Goal: Task Accomplishment & Management: Manage account settings

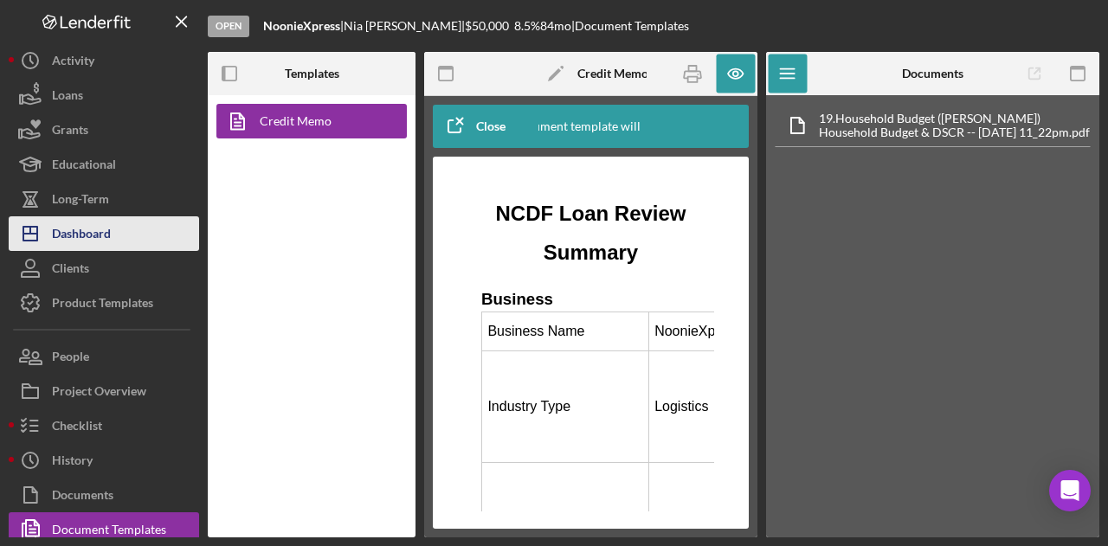
click at [97, 235] on div "Dashboard" at bounding box center [81, 235] width 59 height 39
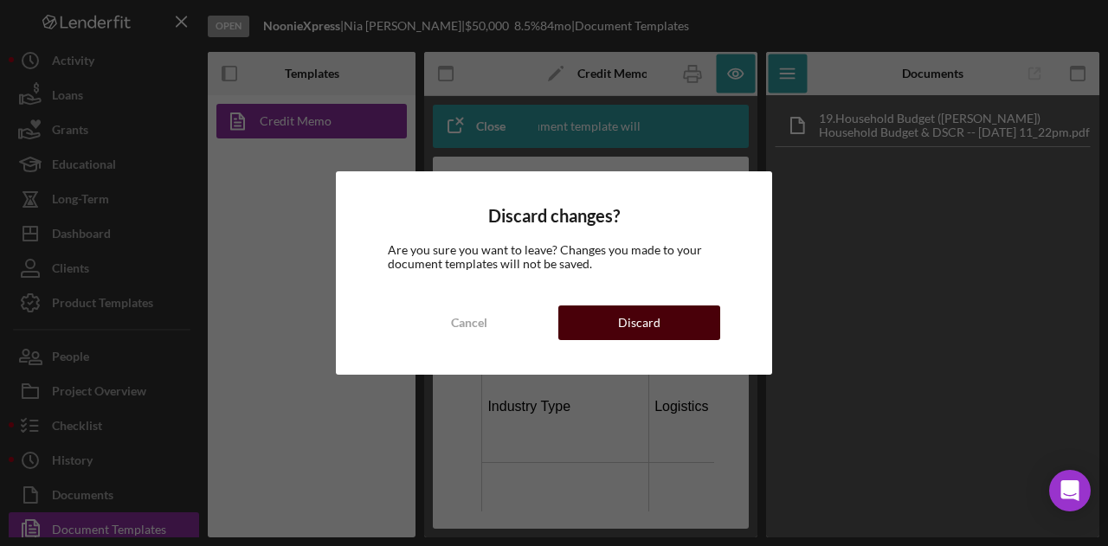
click at [659, 318] on button "Discard" at bounding box center [639, 323] width 162 height 35
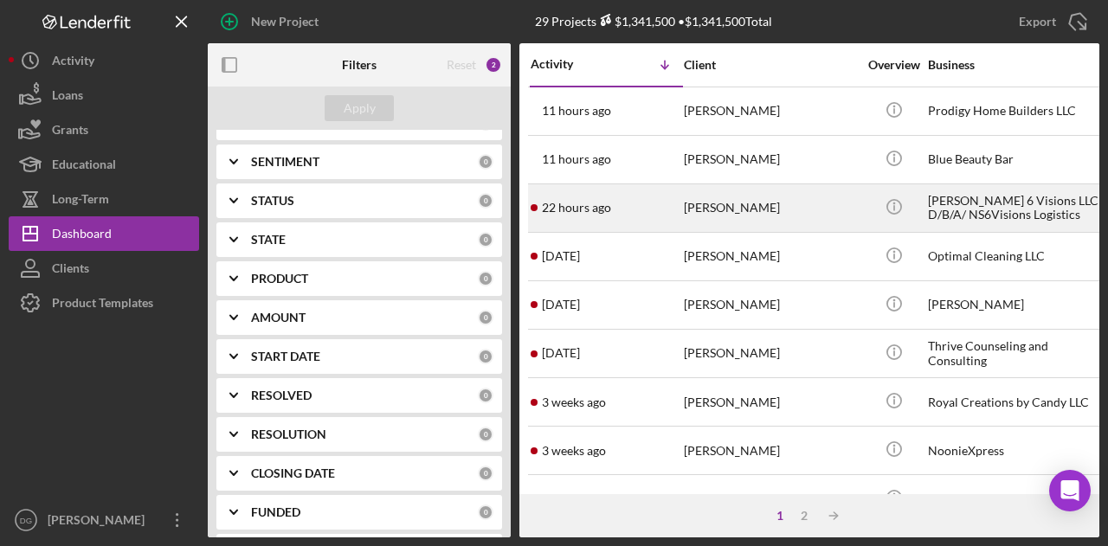
click at [731, 203] on div "[PERSON_NAME]" at bounding box center [770, 208] width 173 height 46
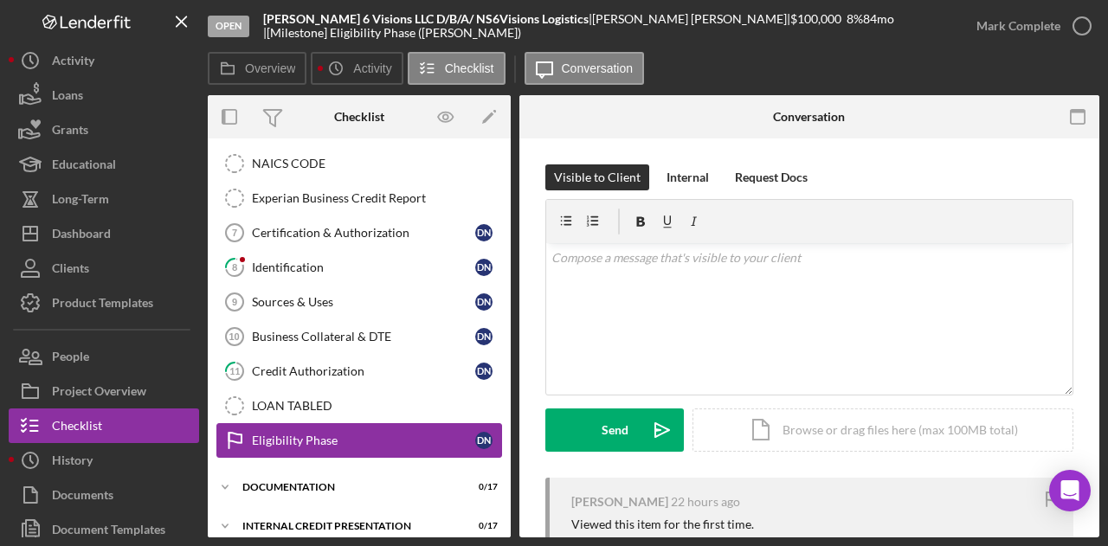
scroll to position [419, 0]
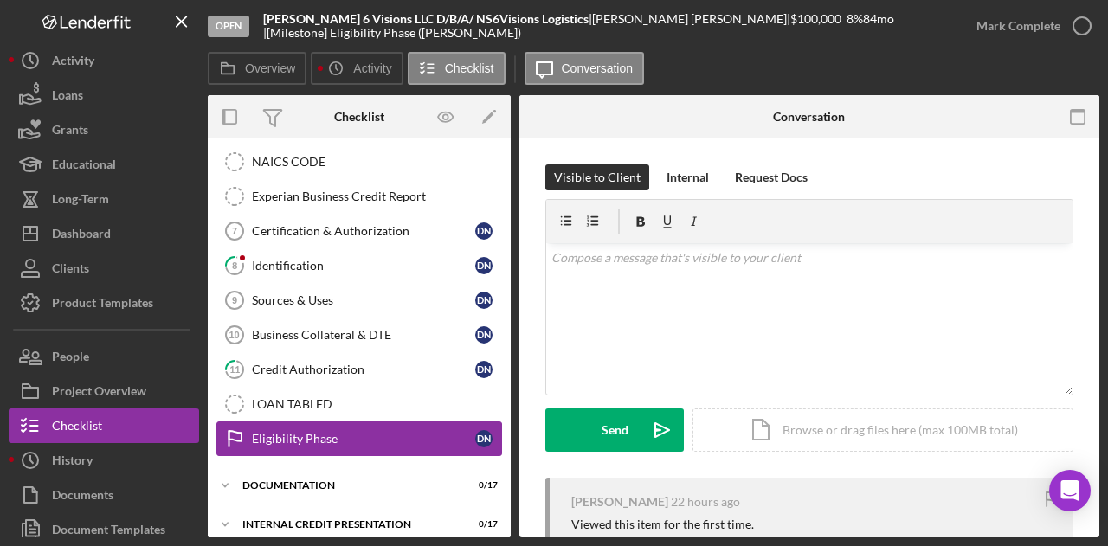
click at [310, 432] on div "Eligibility Phase" at bounding box center [363, 439] width 223 height 14
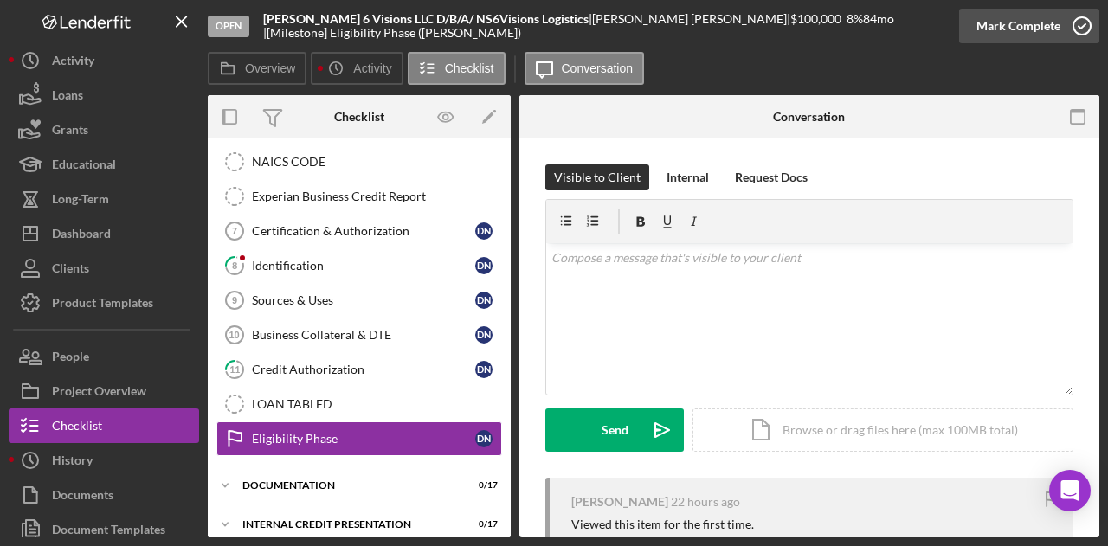
click at [1026, 26] on div "Mark Complete" at bounding box center [1019, 26] width 84 height 35
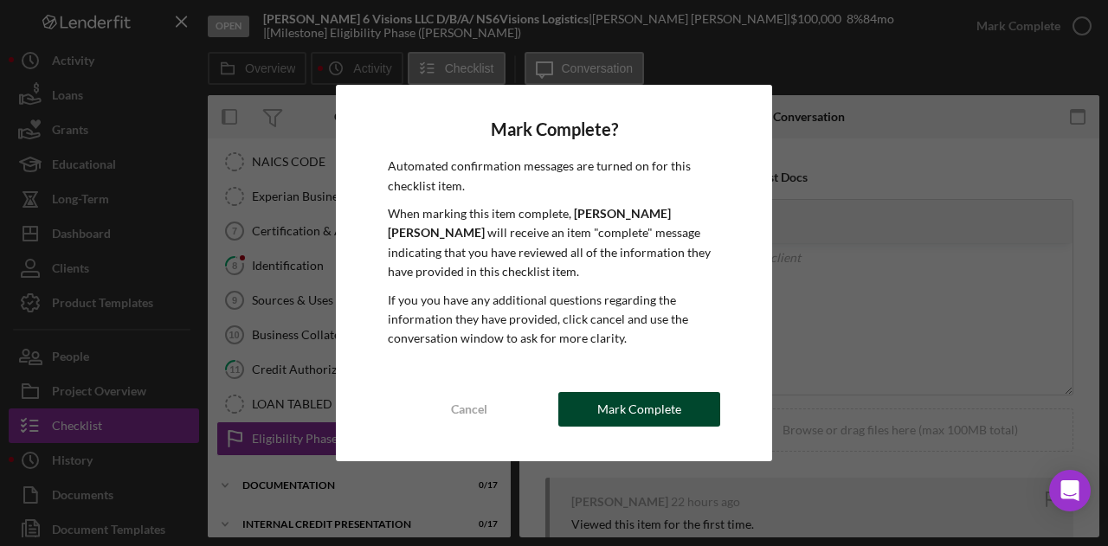
click at [665, 410] on div "Mark Complete" at bounding box center [639, 409] width 84 height 35
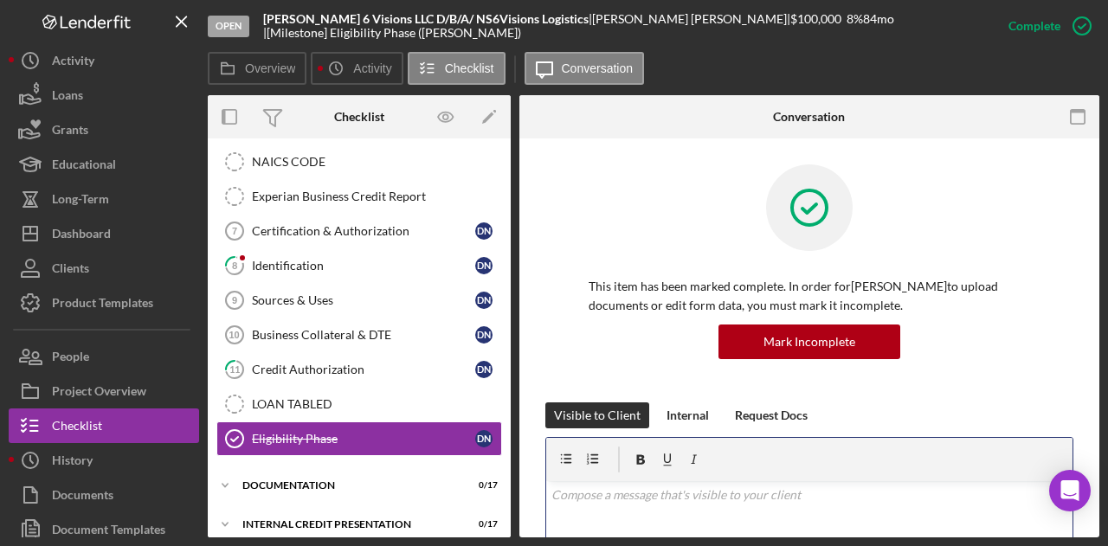
drag, startPoint x: 672, startPoint y: 512, endPoint x: 618, endPoint y: 506, distance: 53.9
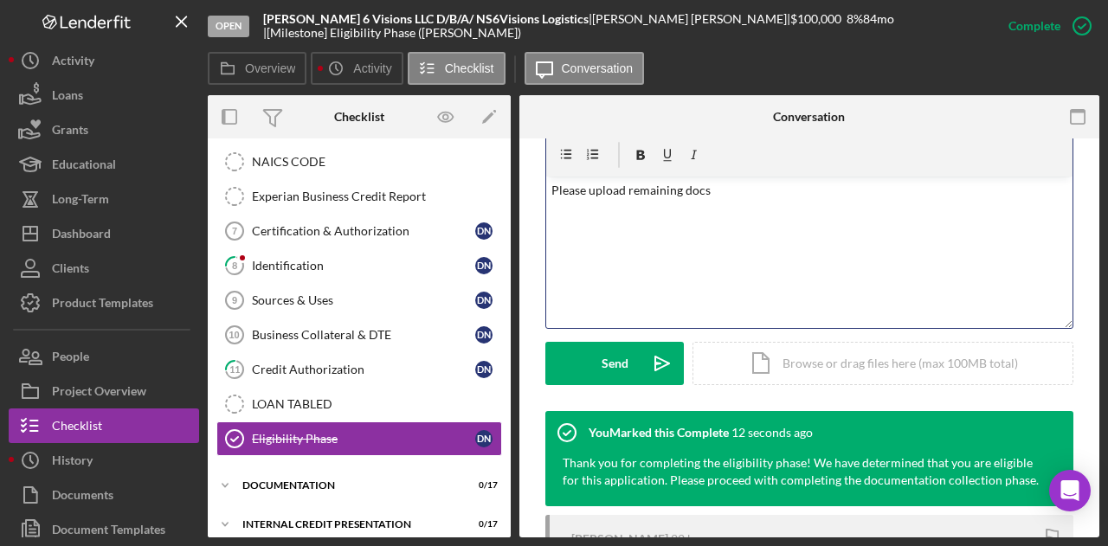
scroll to position [301, 0]
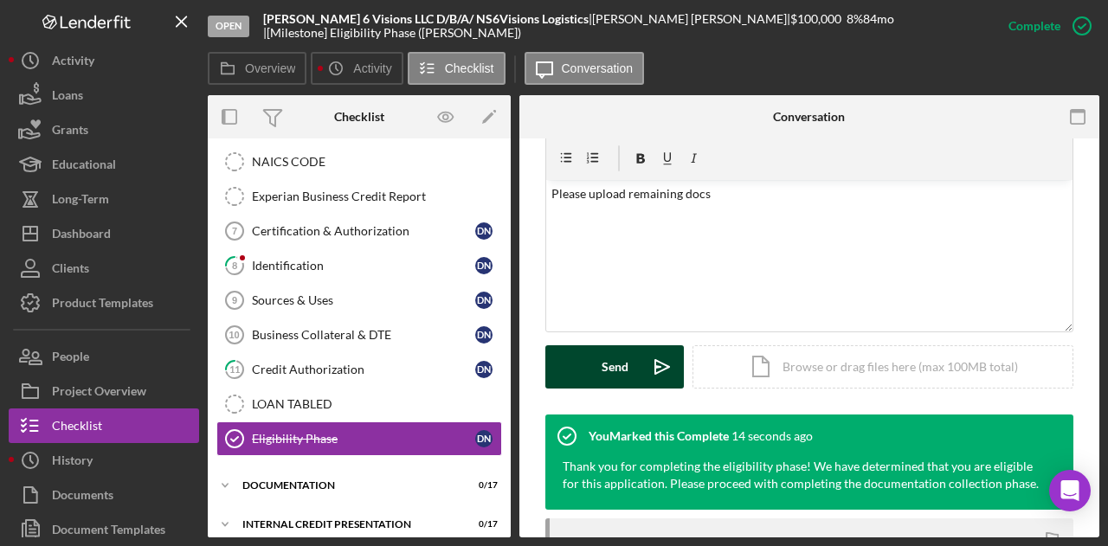
click at [620, 360] on div "Send" at bounding box center [615, 366] width 27 height 43
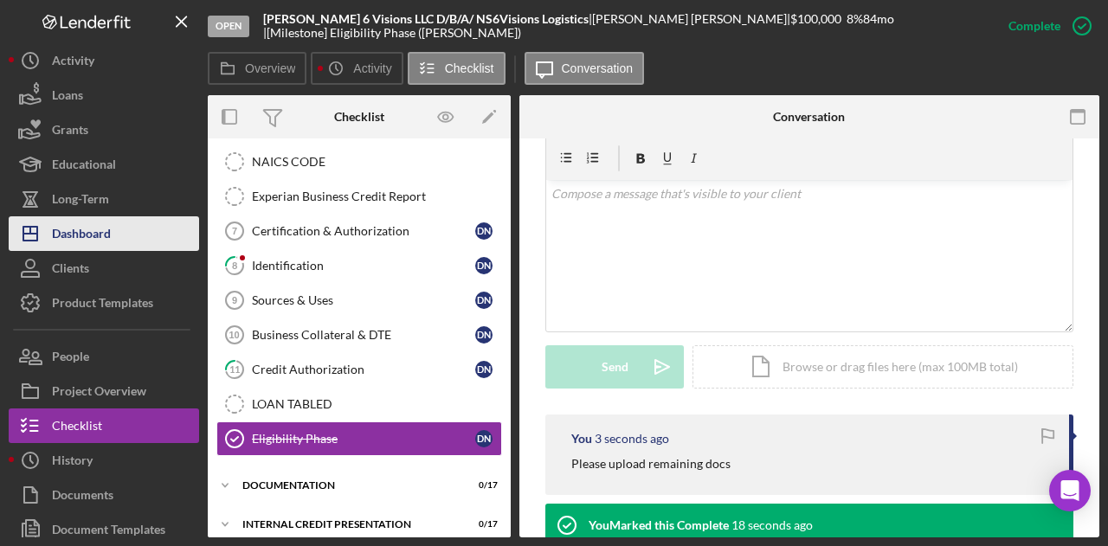
click at [90, 238] on div "Dashboard" at bounding box center [81, 235] width 59 height 39
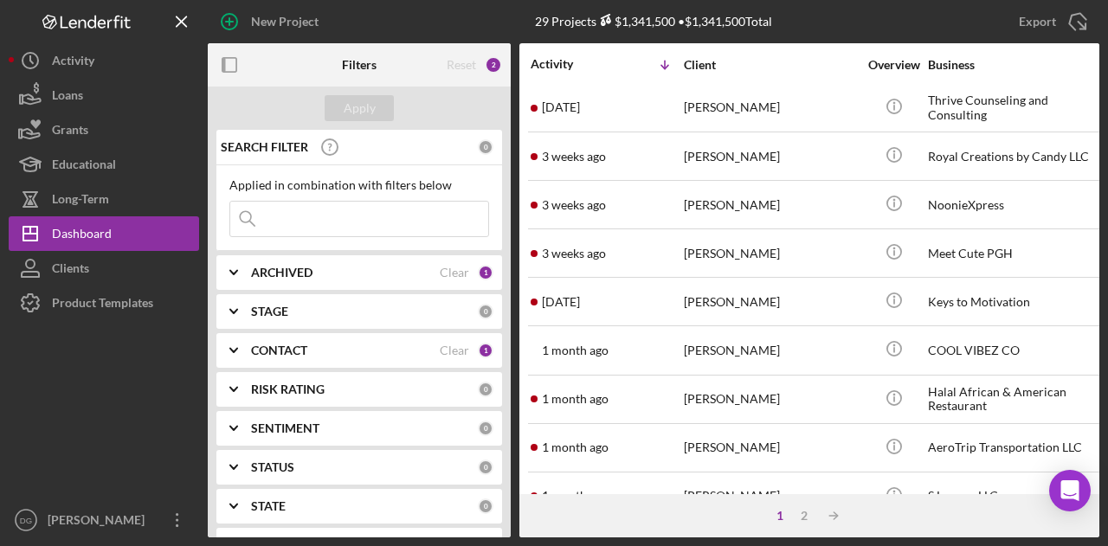
scroll to position [246, 0]
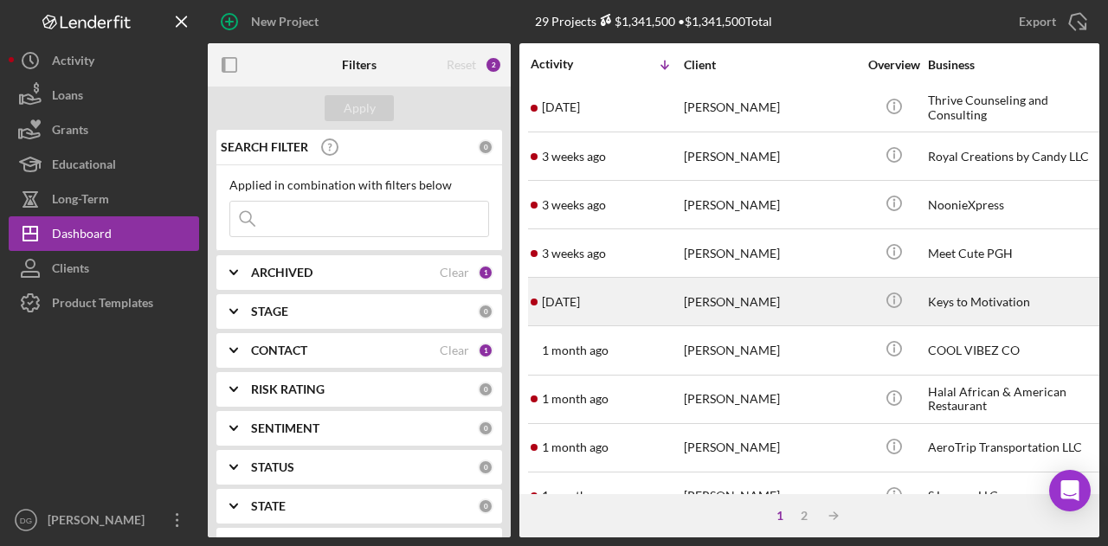
click at [982, 287] on div "Keys to Motivation" at bounding box center [1014, 302] width 173 height 46
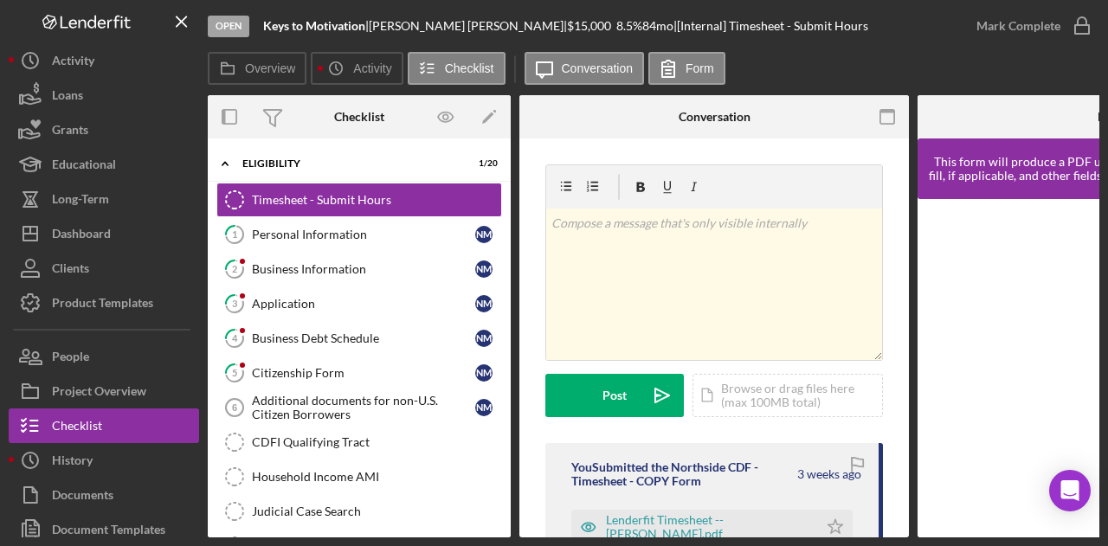
drag, startPoint x: 504, startPoint y: 299, endPoint x: 502, endPoint y: 318, distance: 19.1
click at [502, 318] on div "Timesheet - Submit Hours Timesheet - Submit Hours 1 Personal Information N M 2 …" at bounding box center [359, 533] width 303 height 701
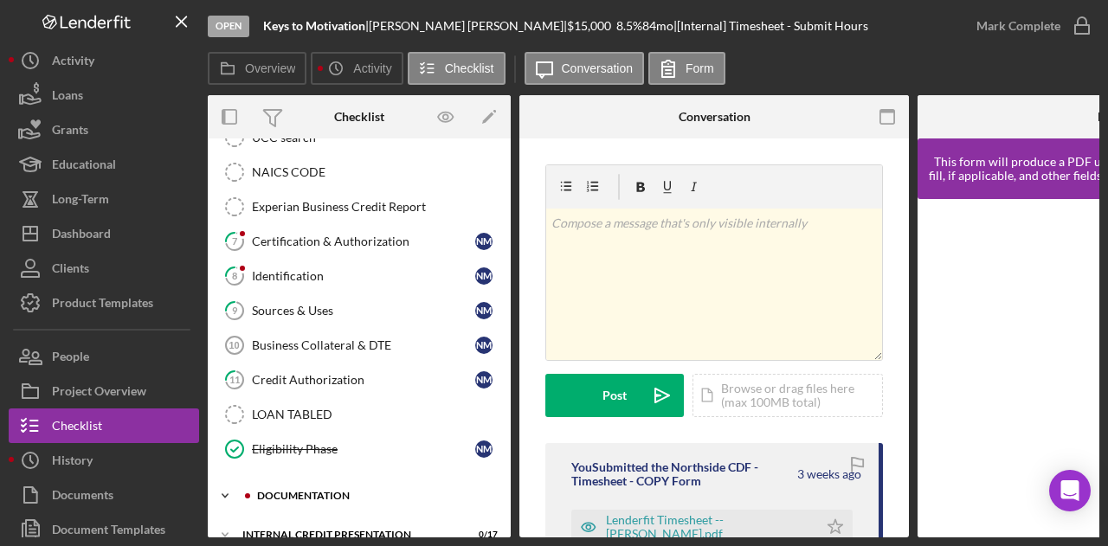
scroll to position [384, 0]
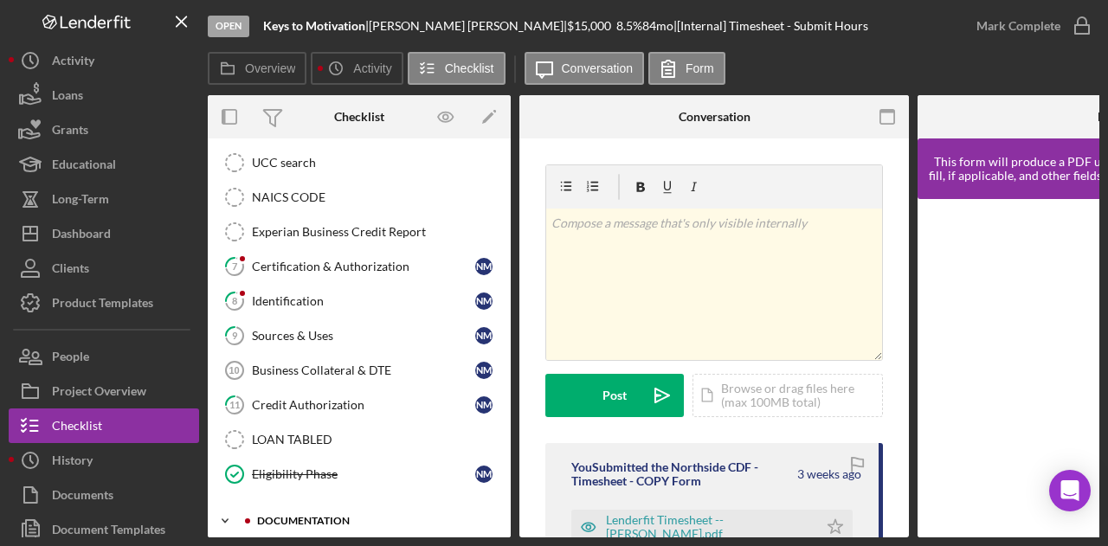
click at [291, 516] on div "documentation" at bounding box center [373, 521] width 232 height 10
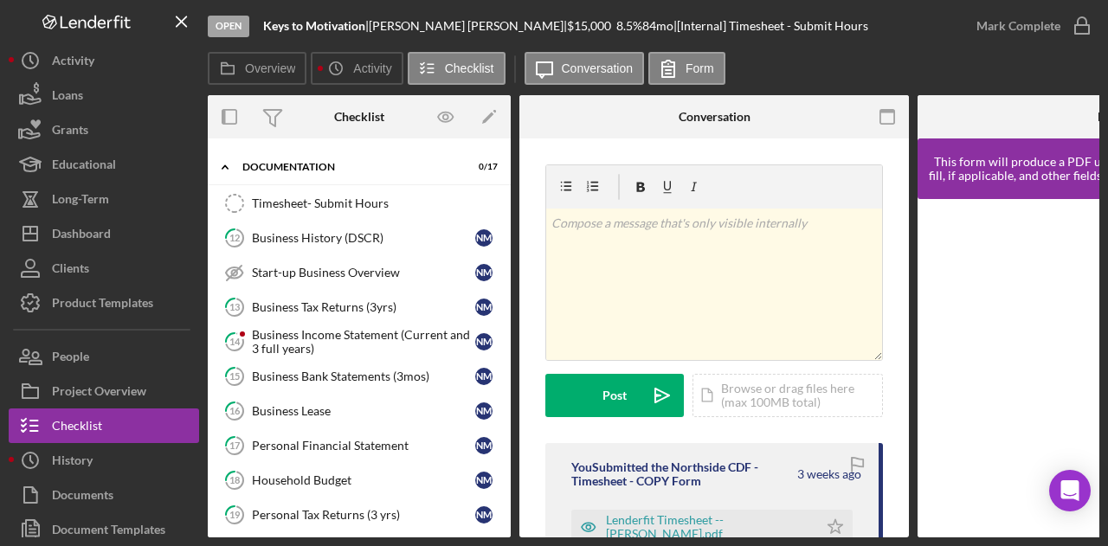
scroll to position [742, 0]
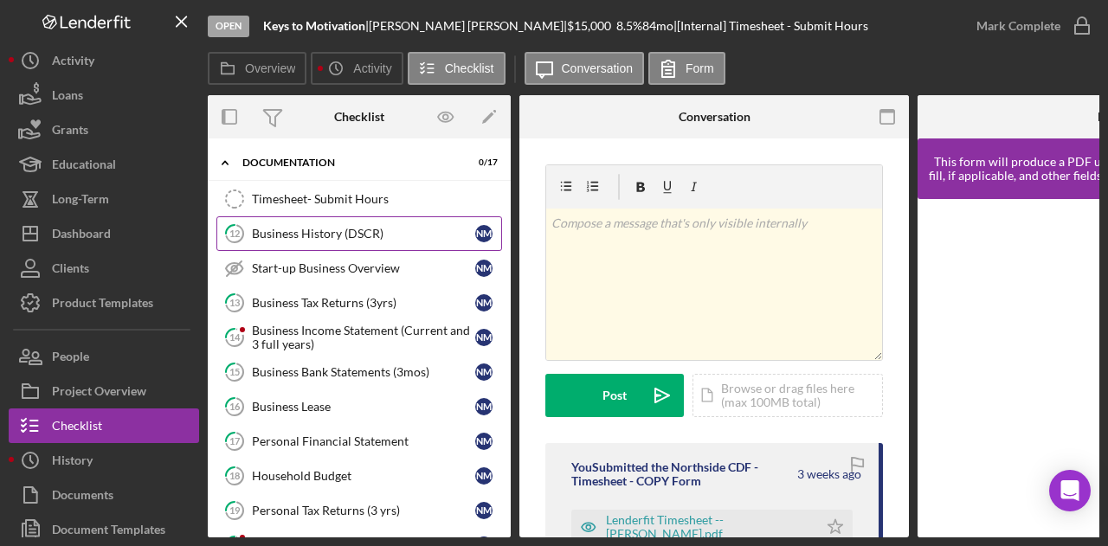
click at [332, 228] on link "12 Business History (DSCR) N M" at bounding box center [359, 233] width 286 height 35
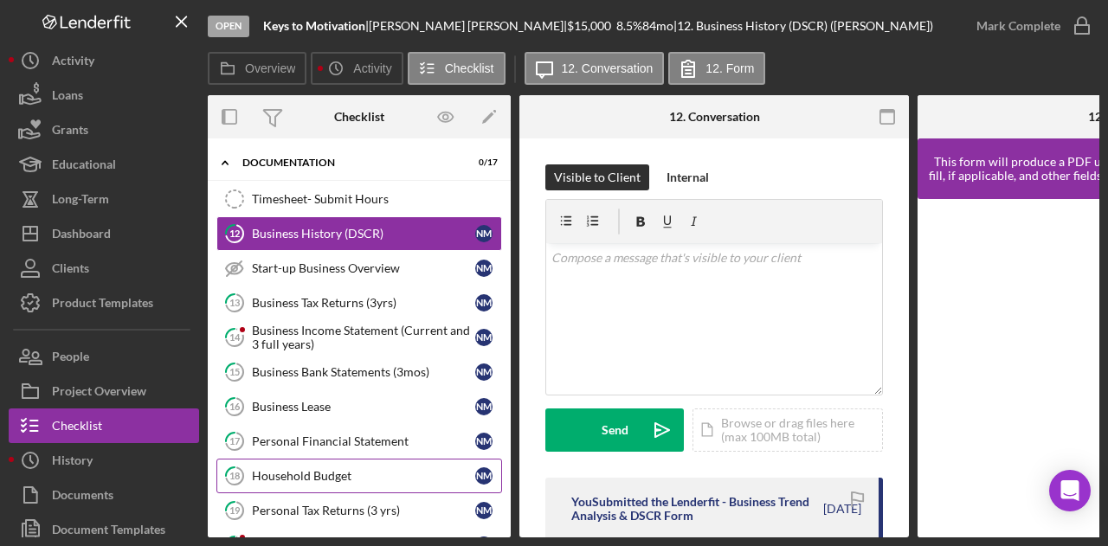
click at [296, 469] on div "Household Budget" at bounding box center [363, 476] width 223 height 14
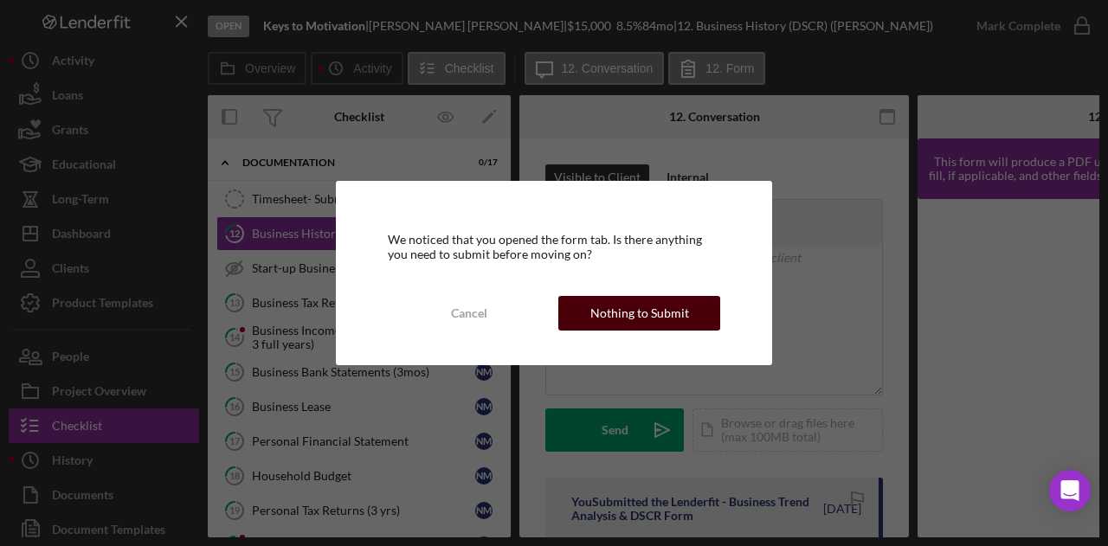
click at [634, 318] on div "Nothing to Submit" at bounding box center [639, 313] width 99 height 35
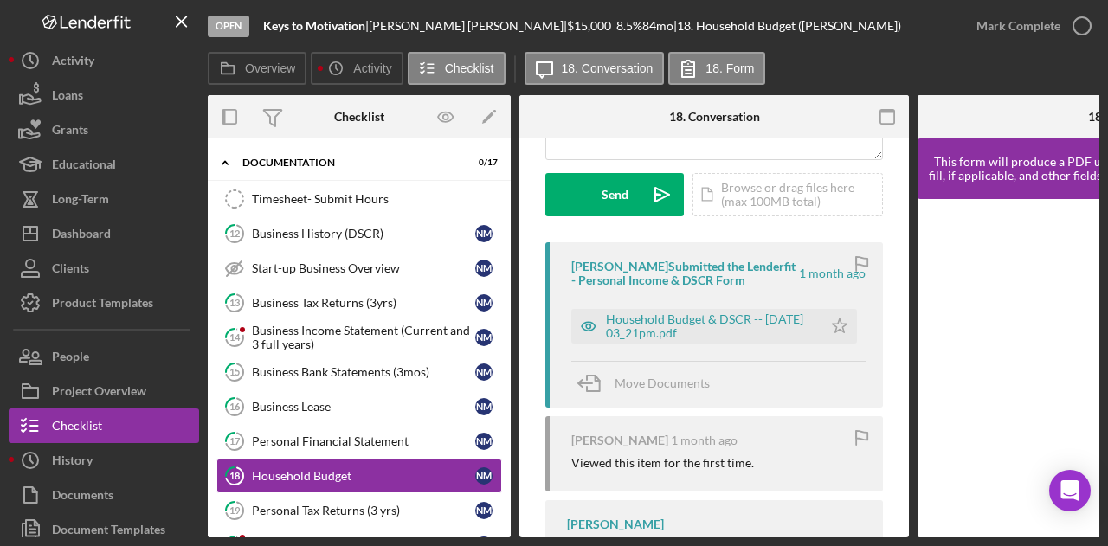
scroll to position [234, 0]
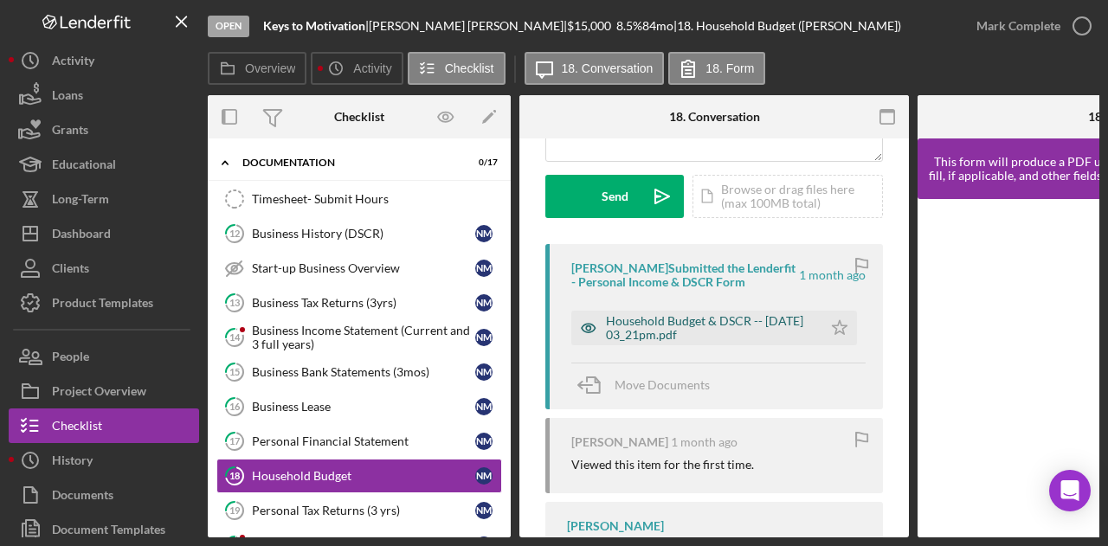
click at [736, 328] on div "Household Budget & DSCR -- [DATE] 03_21pm.pdf" at bounding box center [710, 328] width 208 height 28
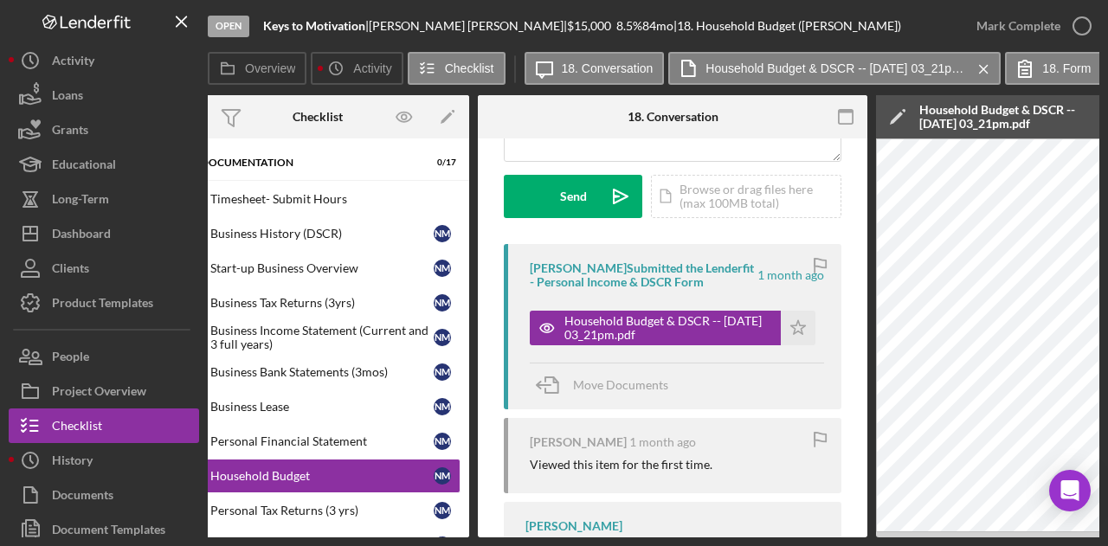
scroll to position [0, 0]
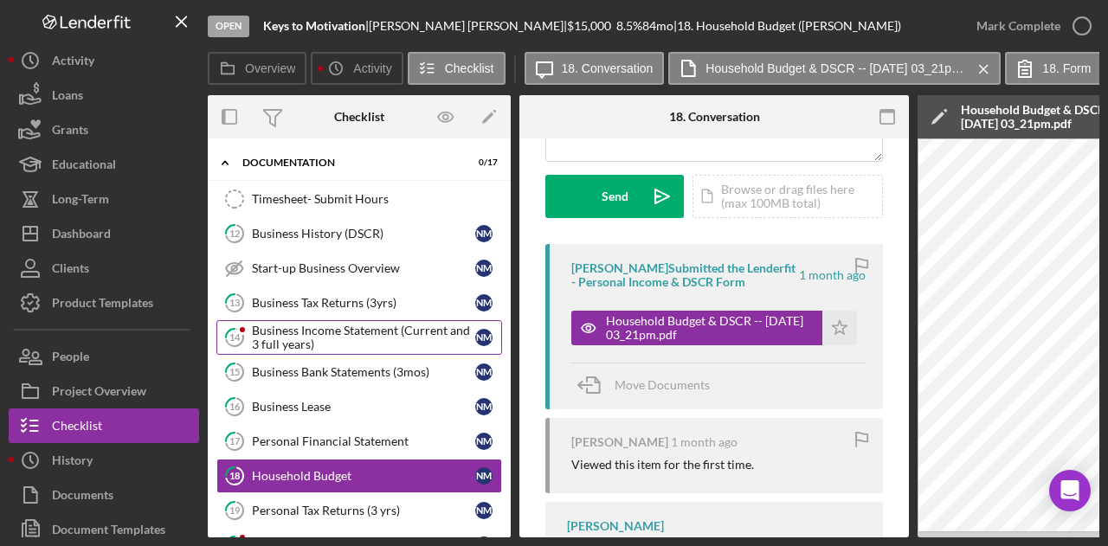
click at [300, 324] on div "Business Income Statement (Current and 3 full years)" at bounding box center [363, 338] width 223 height 28
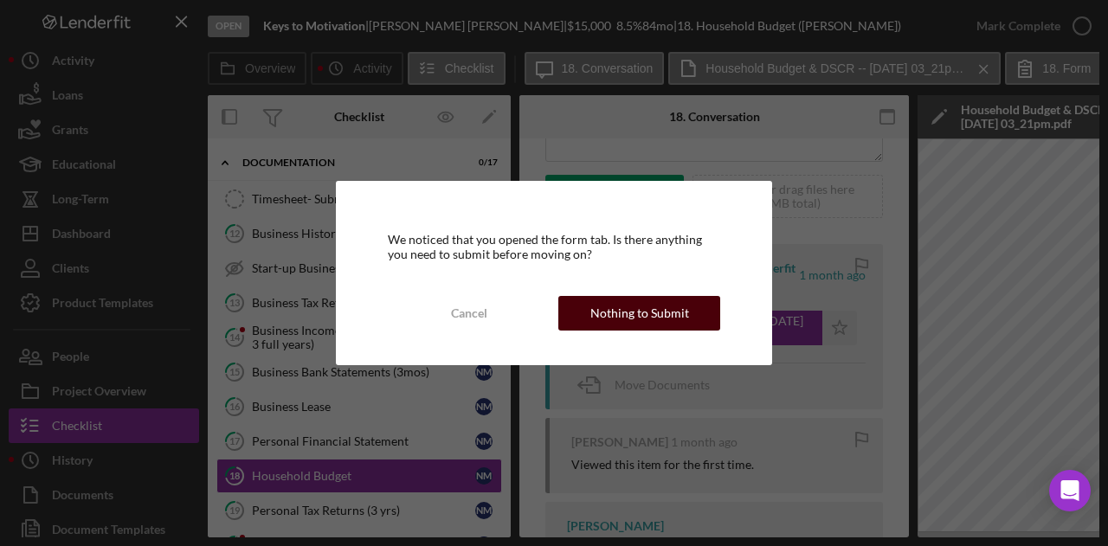
click at [587, 314] on button "Nothing to Submit" at bounding box center [639, 313] width 162 height 35
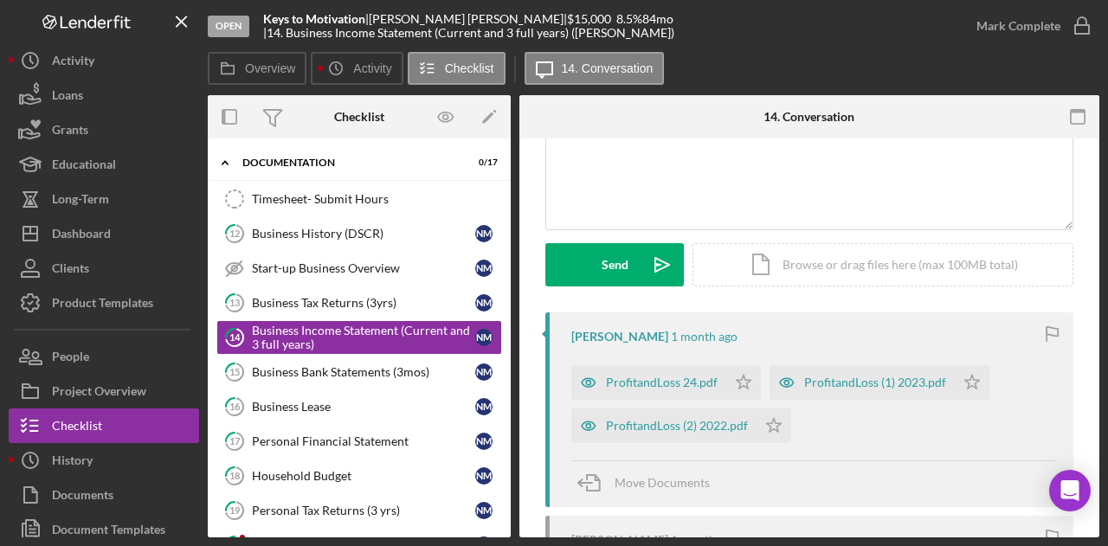
scroll to position [166, 0]
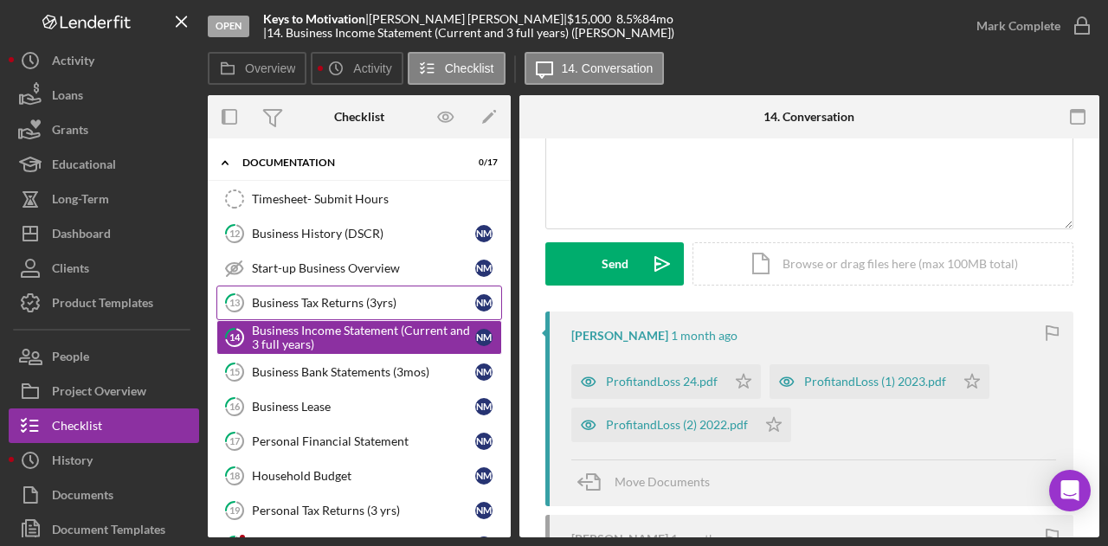
click at [311, 286] on link "13 Business Tax Returns (3yrs) N M" at bounding box center [359, 303] width 286 height 35
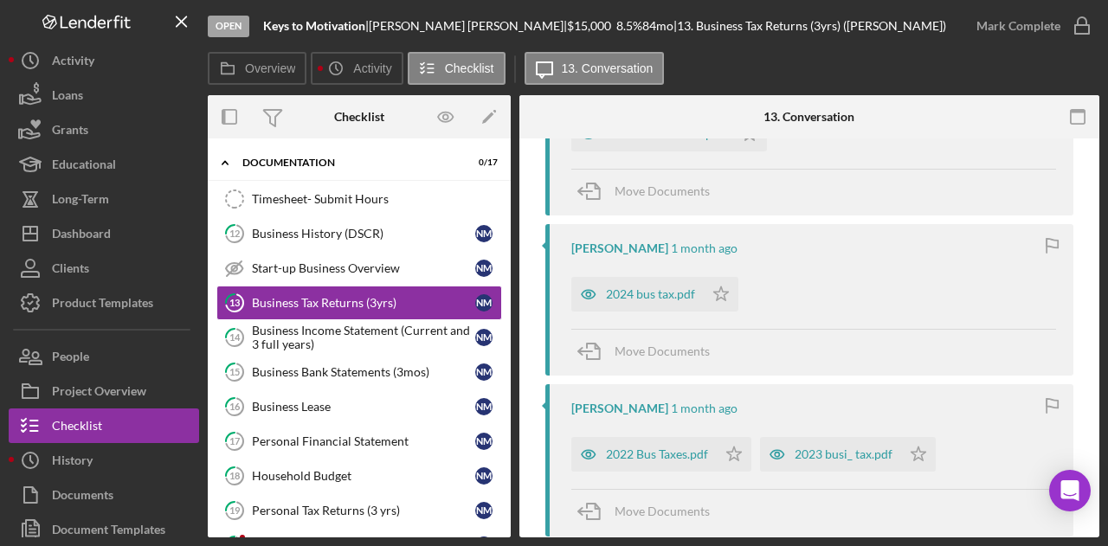
scroll to position [427, 0]
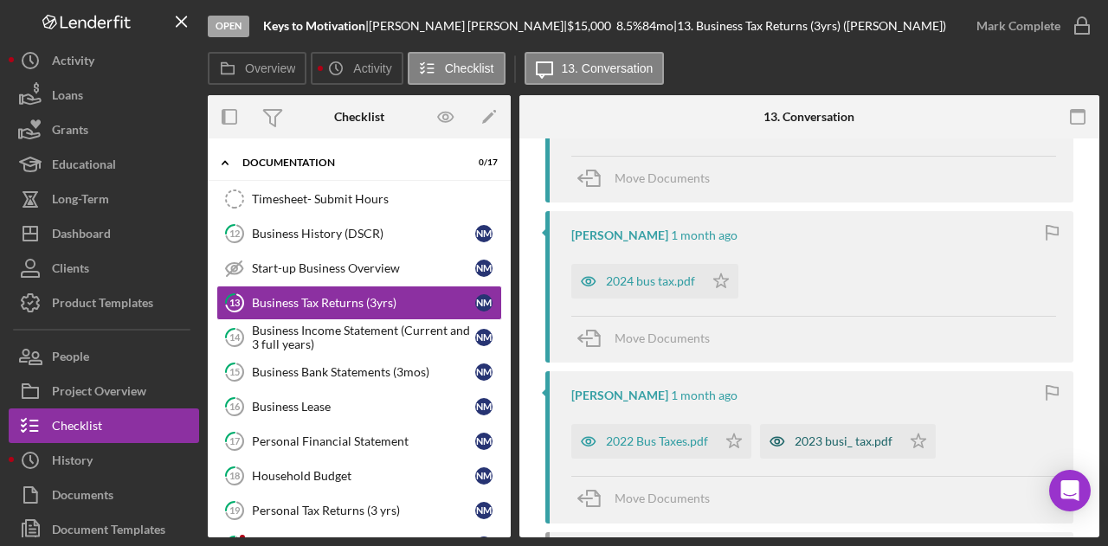
click at [855, 442] on div "2023 busi_ tax.pdf" at bounding box center [844, 442] width 98 height 14
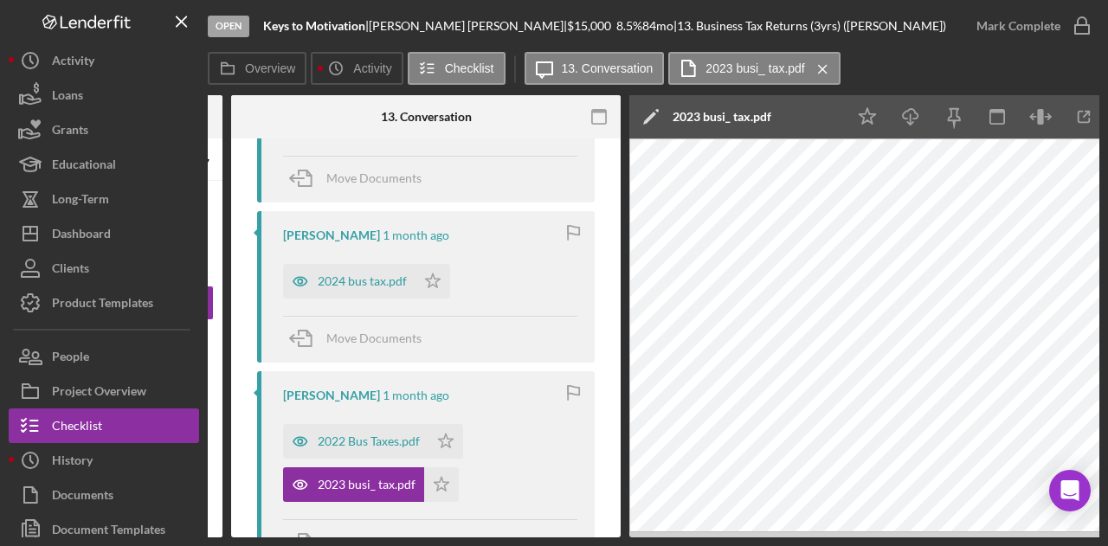
scroll to position [0, 338]
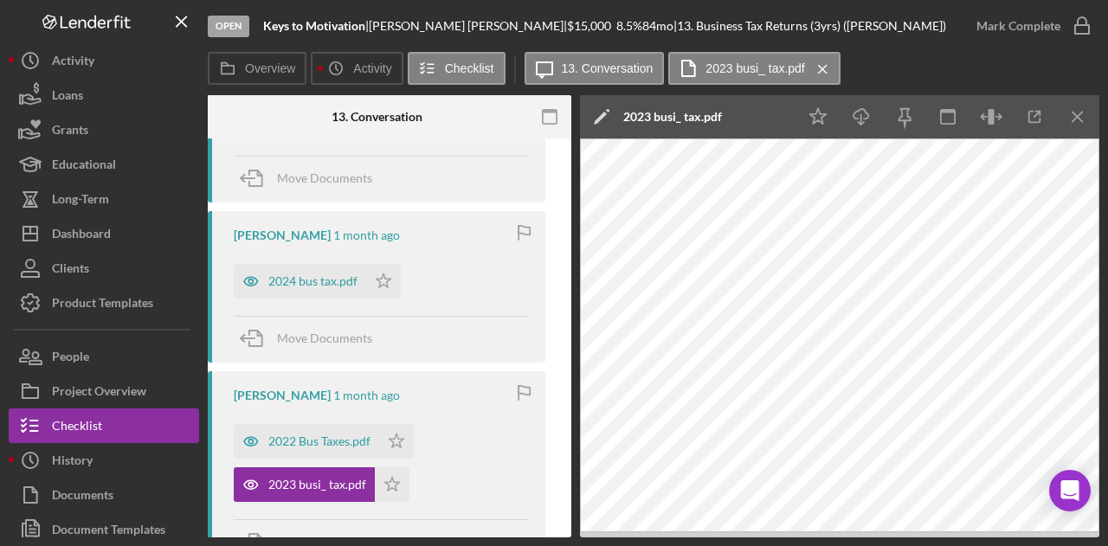
click at [1101, 533] on div "Open Keys to Motivation | [PERSON_NAME] | $15,000 $15,000 8.5 % 84 mo | 13. Bus…" at bounding box center [554, 273] width 1108 height 546
click at [1100, 532] on div "Open Keys to Motivation | [PERSON_NAME] | $15,000 $15,000 8.5 % 84 mo | 13. Bus…" at bounding box center [554, 273] width 1108 height 546
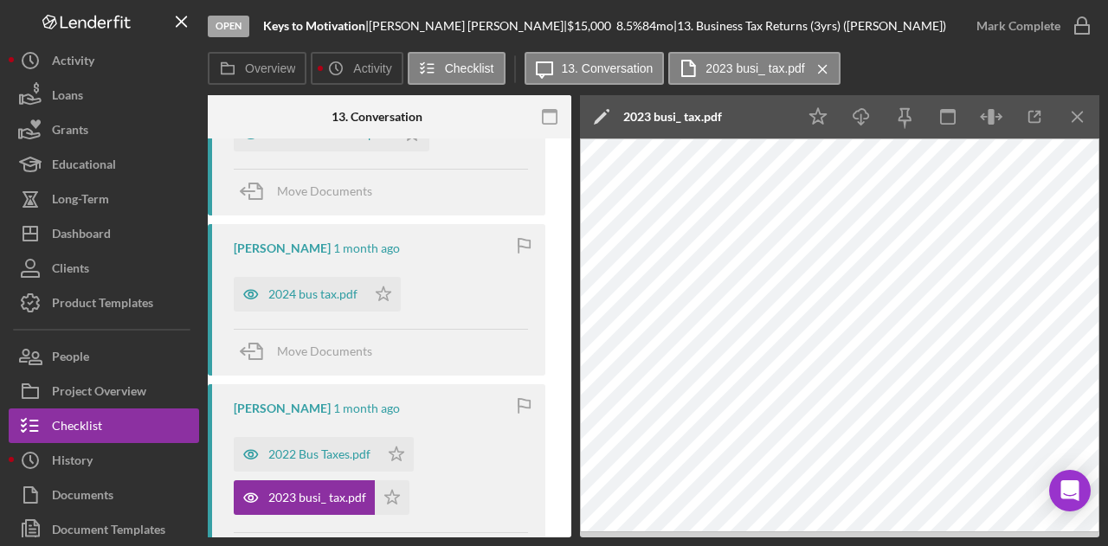
scroll to position [407, 0]
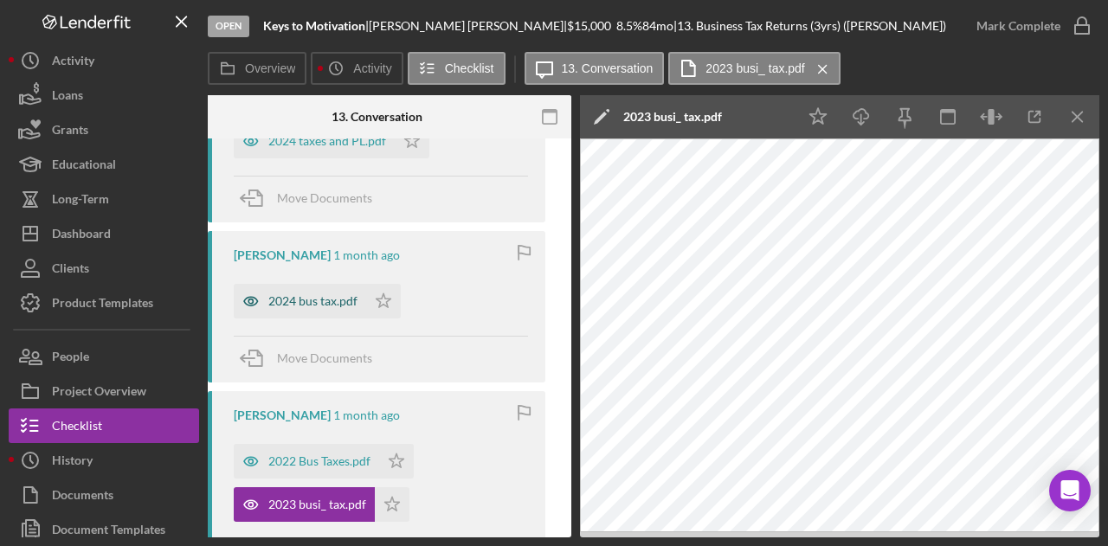
click at [308, 302] on div "2024 bus tax.pdf" at bounding box center [312, 301] width 89 height 14
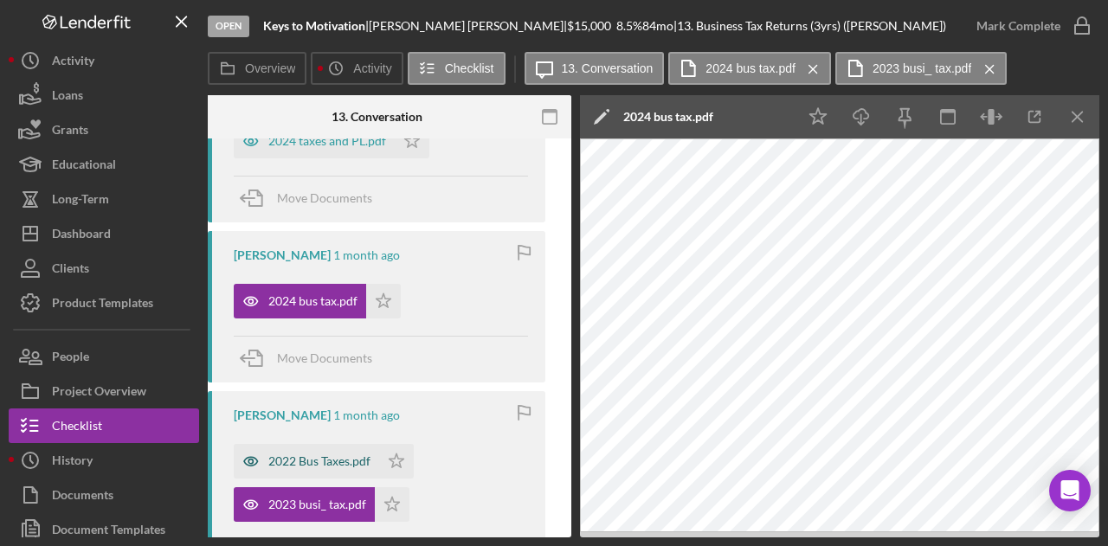
click at [318, 458] on div "2022 Bus Taxes.pdf" at bounding box center [319, 462] width 102 height 14
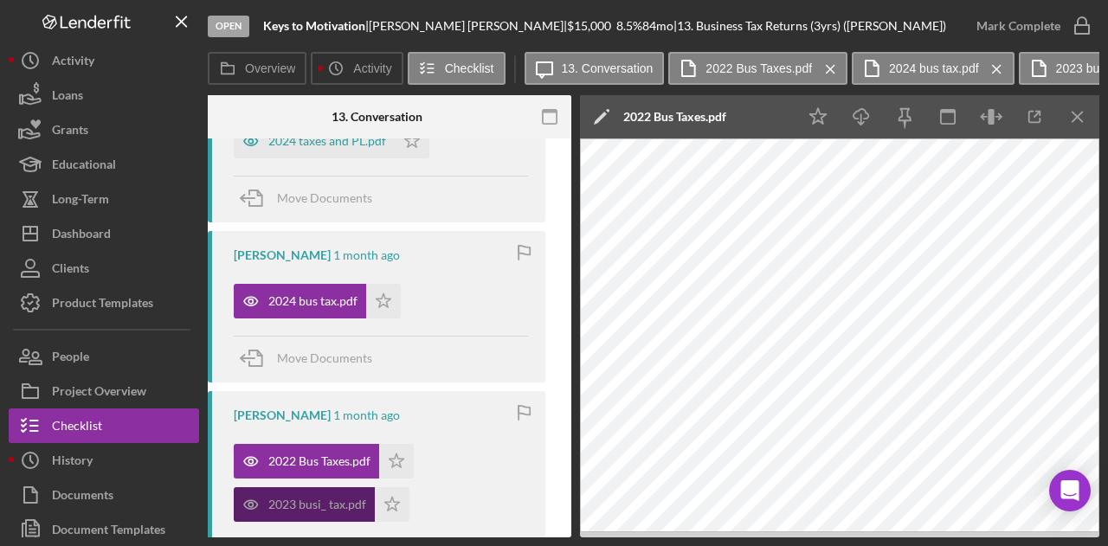
click at [318, 500] on div "2023 busi_ tax.pdf" at bounding box center [317, 505] width 98 height 14
click at [332, 501] on div "2023 busi_ tax.pdf" at bounding box center [317, 505] width 98 height 14
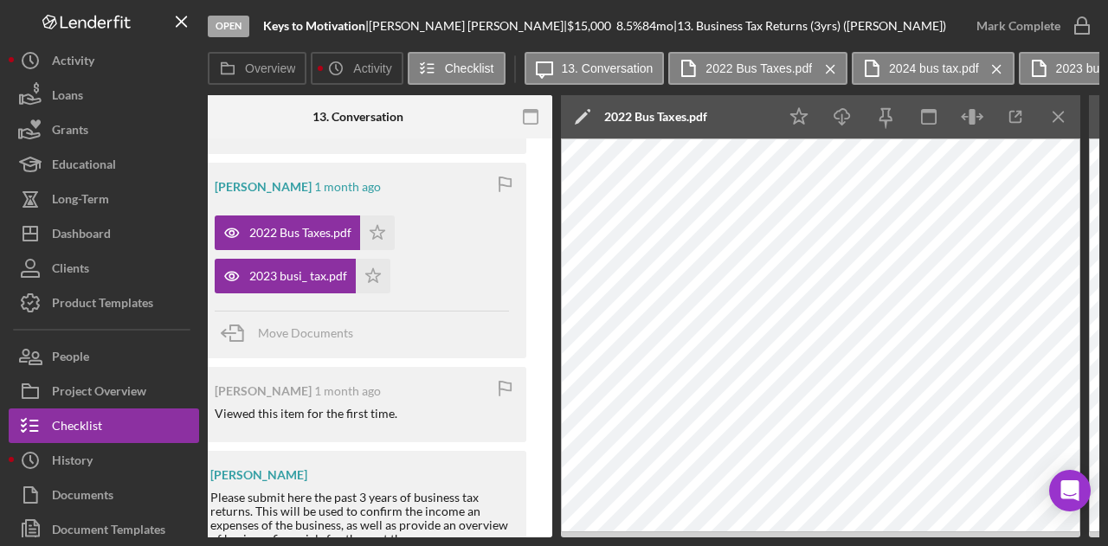
scroll to position [643, 0]
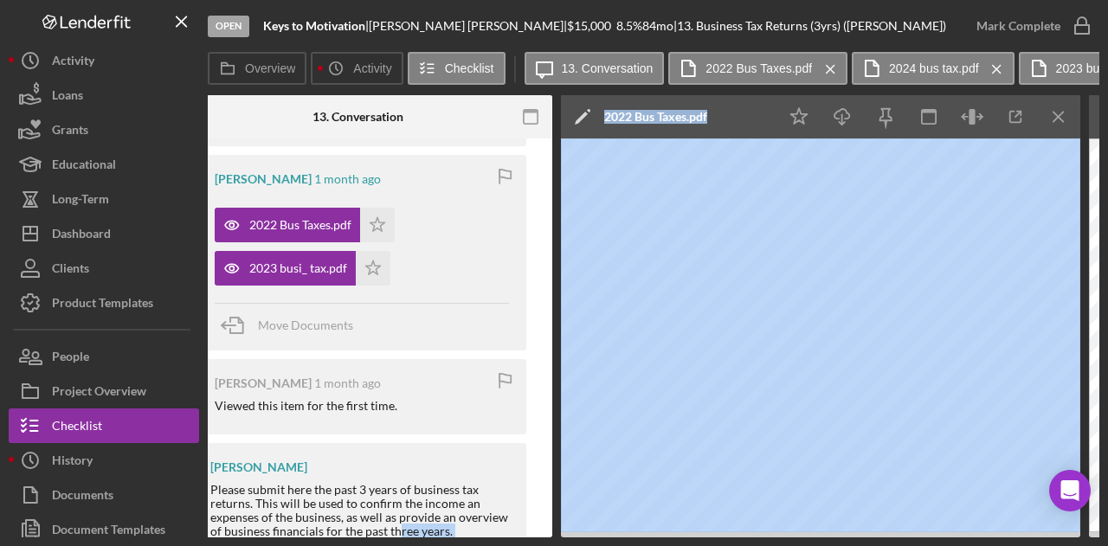
drag, startPoint x: 577, startPoint y: 539, endPoint x: 394, endPoint y: 536, distance: 182.7
click at [394, 536] on div "Open Keys to Motivation | [PERSON_NAME] | $15,000 $15,000 8.5 % 84 mo | 13. Bus…" at bounding box center [554, 273] width 1108 height 546
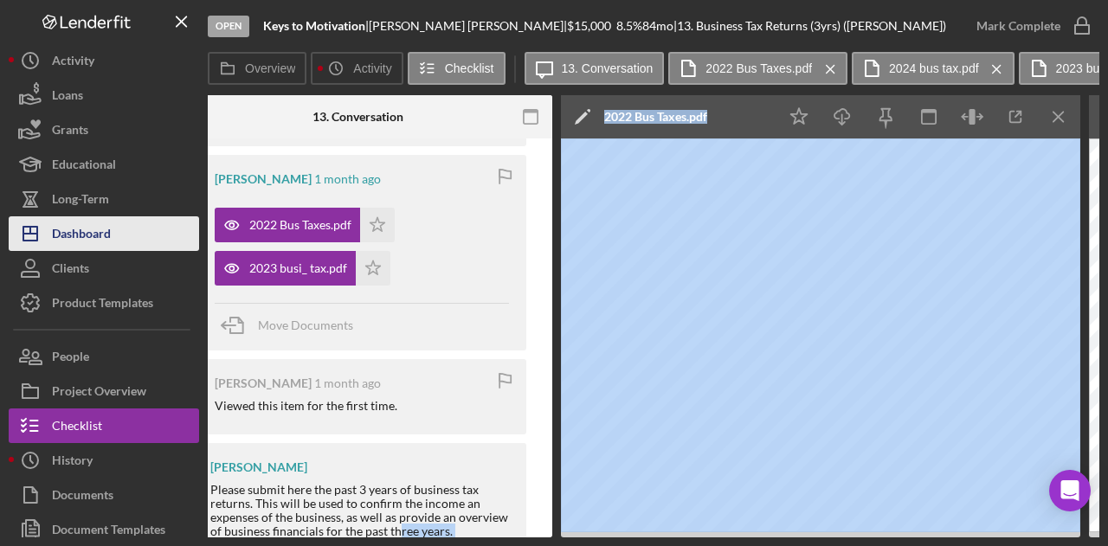
click at [115, 226] on button "Icon/Dashboard Dashboard" at bounding box center [104, 233] width 190 height 35
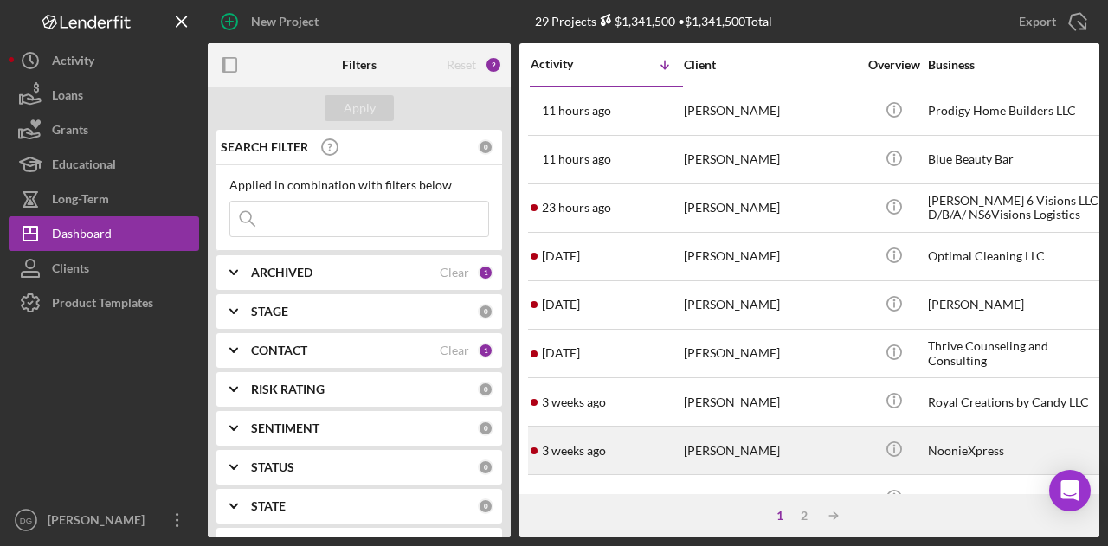
click at [734, 455] on div "[PERSON_NAME]" at bounding box center [770, 451] width 173 height 46
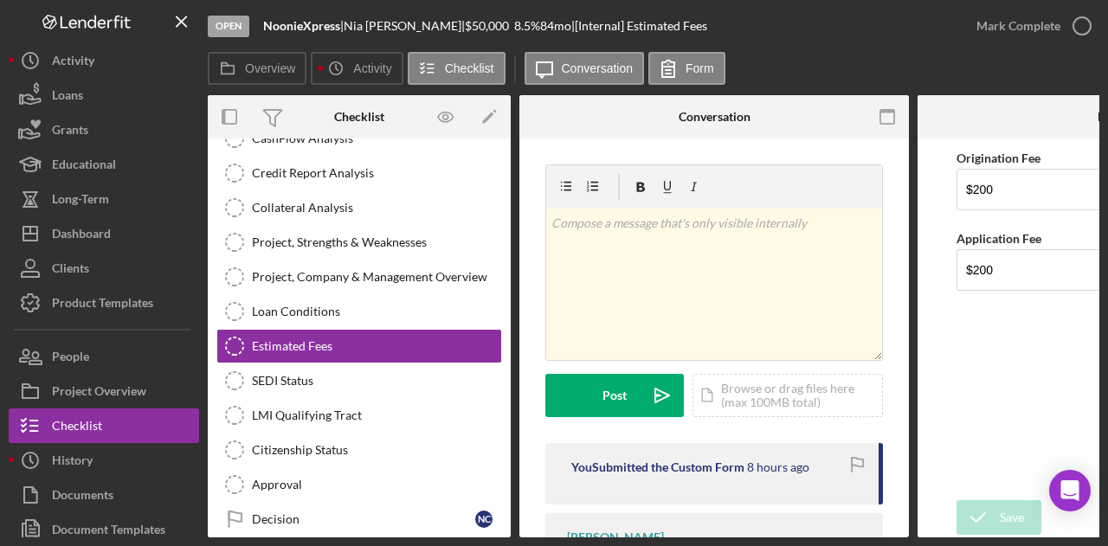
scroll to position [324, 0]
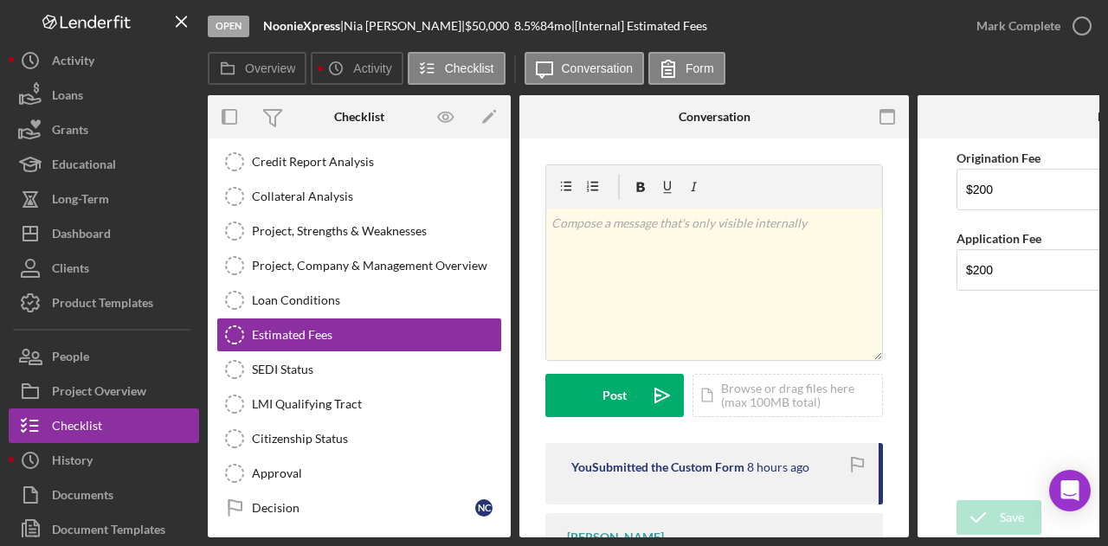
click at [506, 359] on div "Icon/Expander Eligibility 1 / 21 Icon/Expander documentation 0 / 17 Icon/Expand…" at bounding box center [359, 338] width 303 height 399
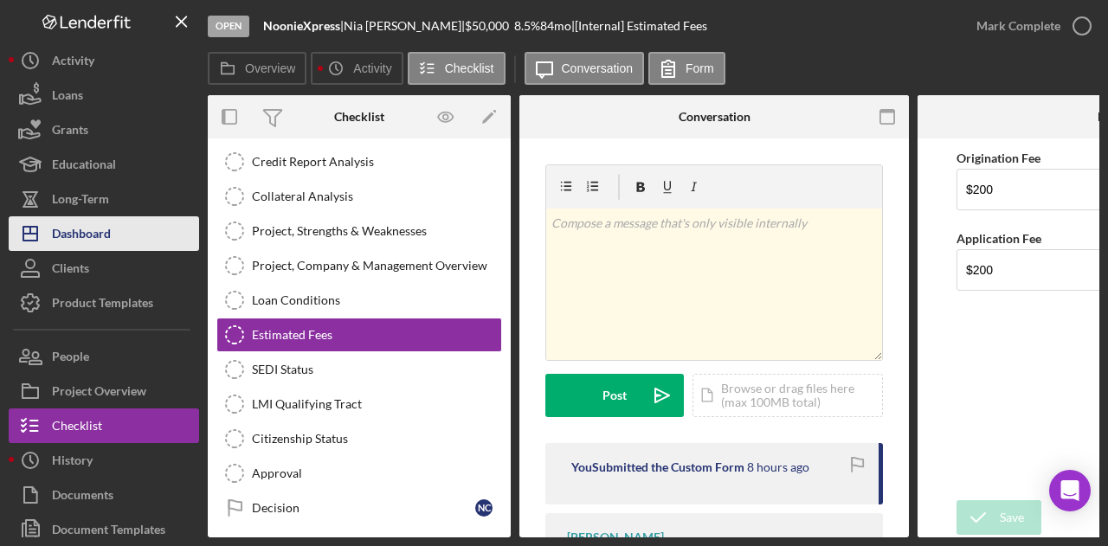
click at [83, 230] on div "Dashboard" at bounding box center [81, 235] width 59 height 39
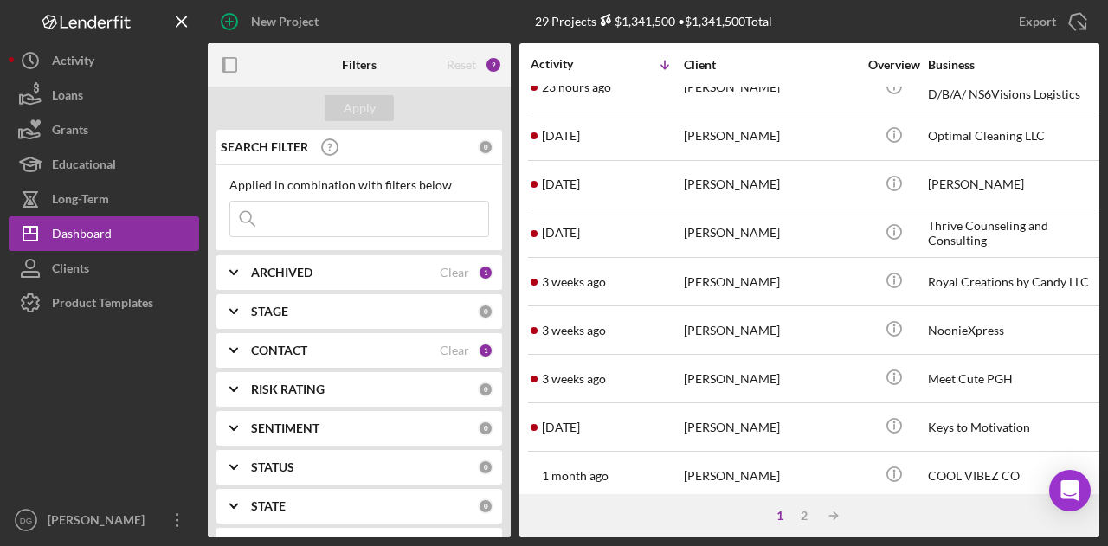
scroll to position [155, 0]
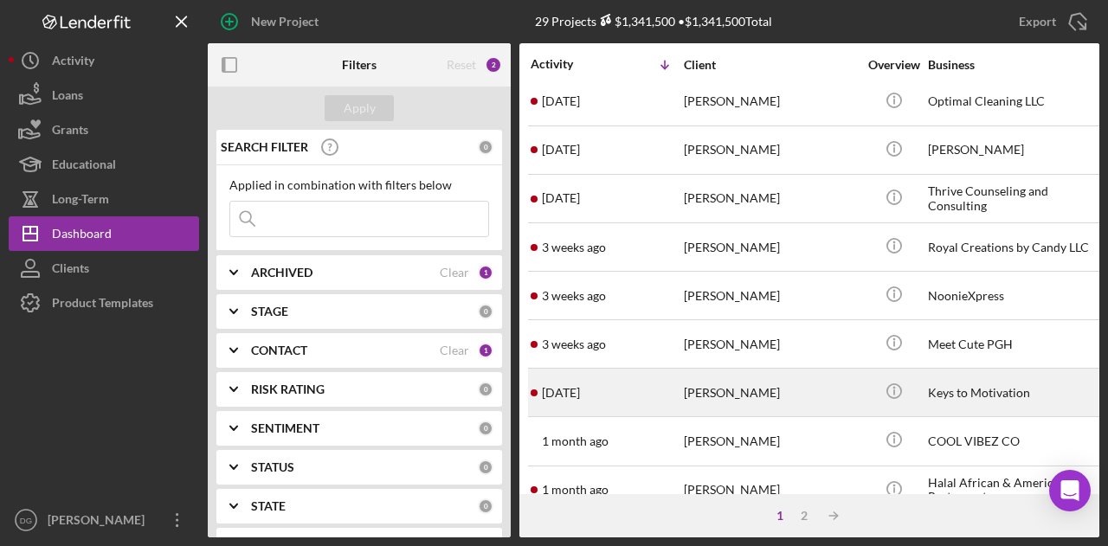
click at [952, 390] on div "Keys to Motivation" at bounding box center [1014, 393] width 173 height 46
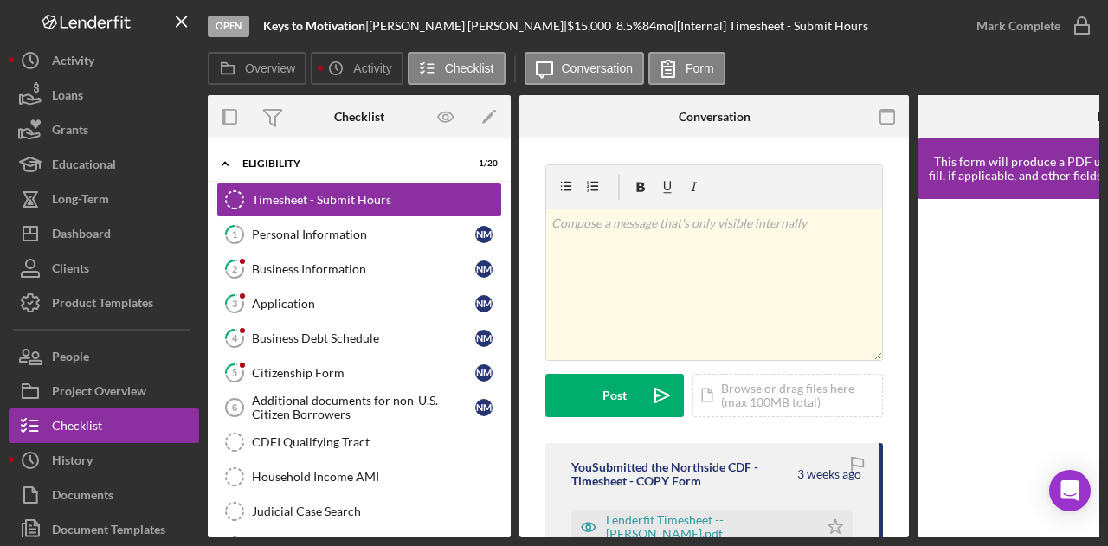
drag, startPoint x: 513, startPoint y: 311, endPoint x: 510, endPoint y: 353, distance: 42.6
click at [510, 353] on div "Overview Internal Workflow Stage Open Icon/Dropdown Arrow Archive (can unarchiv…" at bounding box center [654, 316] width 892 height 442
drag, startPoint x: 503, startPoint y: 306, endPoint x: 502, endPoint y: 337, distance: 31.2
click at [502, 337] on div "Timesheet - Submit Hours Timesheet - Submit Hours 1 Personal Information N M 2 …" at bounding box center [359, 533] width 303 height 701
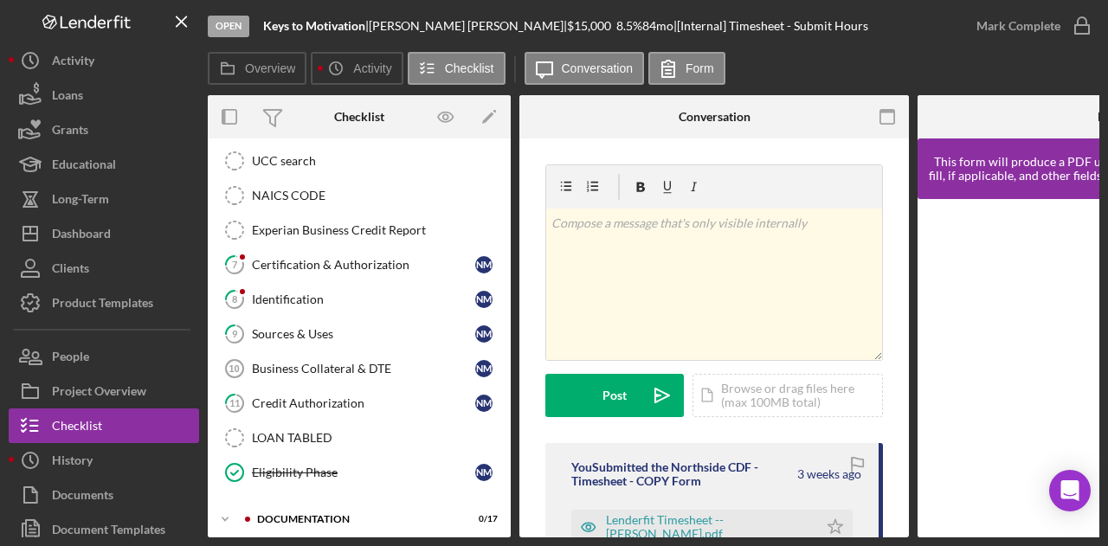
scroll to position [426, 0]
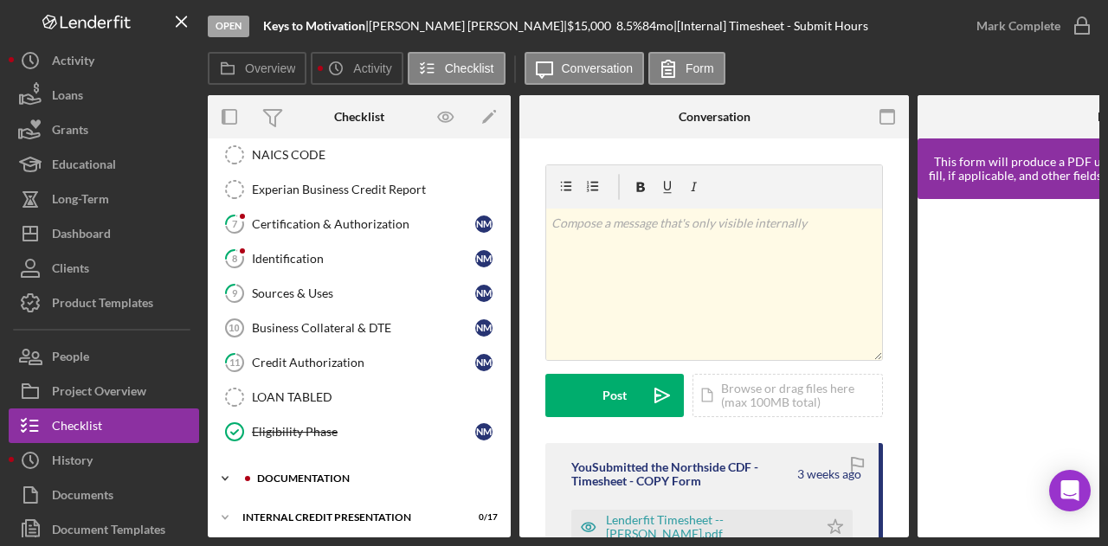
click at [321, 461] on div "Icon/Expander documentation 0 / 17" at bounding box center [359, 478] width 303 height 35
click at [286, 461] on div "Icon/Expander documentation 0 / 17" at bounding box center [359, 478] width 303 height 35
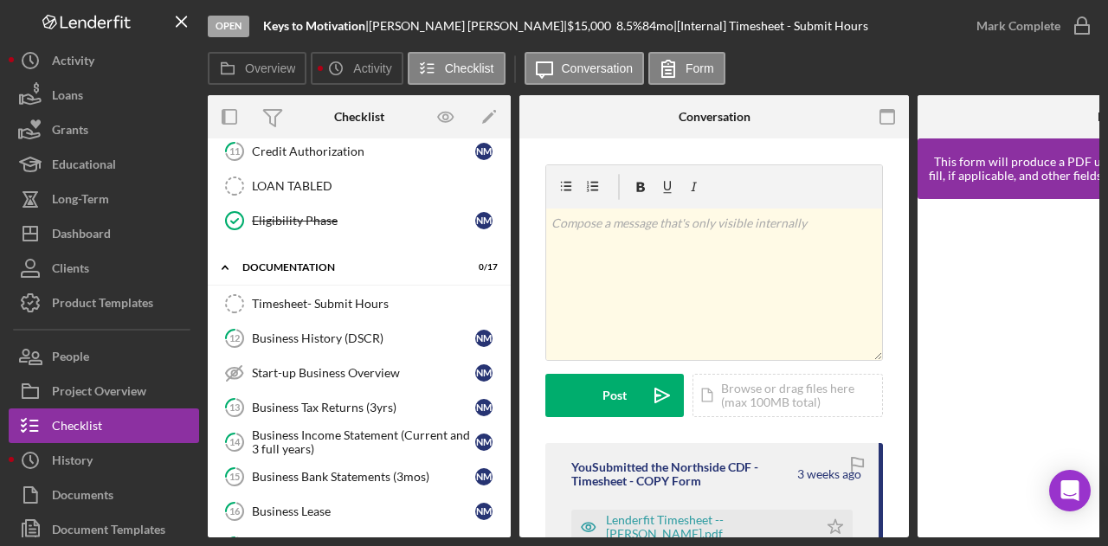
scroll to position [642, 0]
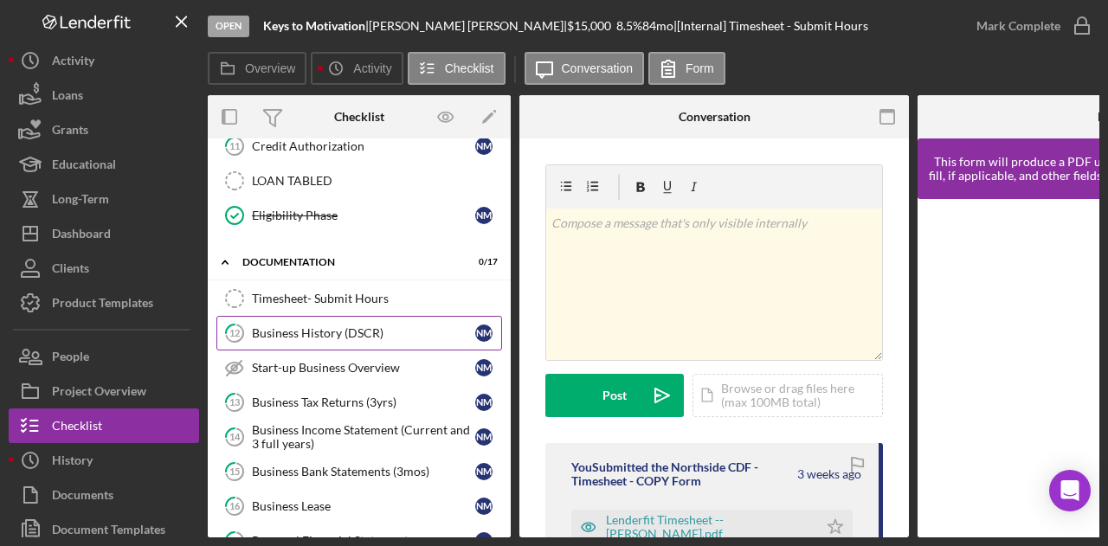
click at [329, 326] on div "Business History (DSCR)" at bounding box center [363, 333] width 223 height 14
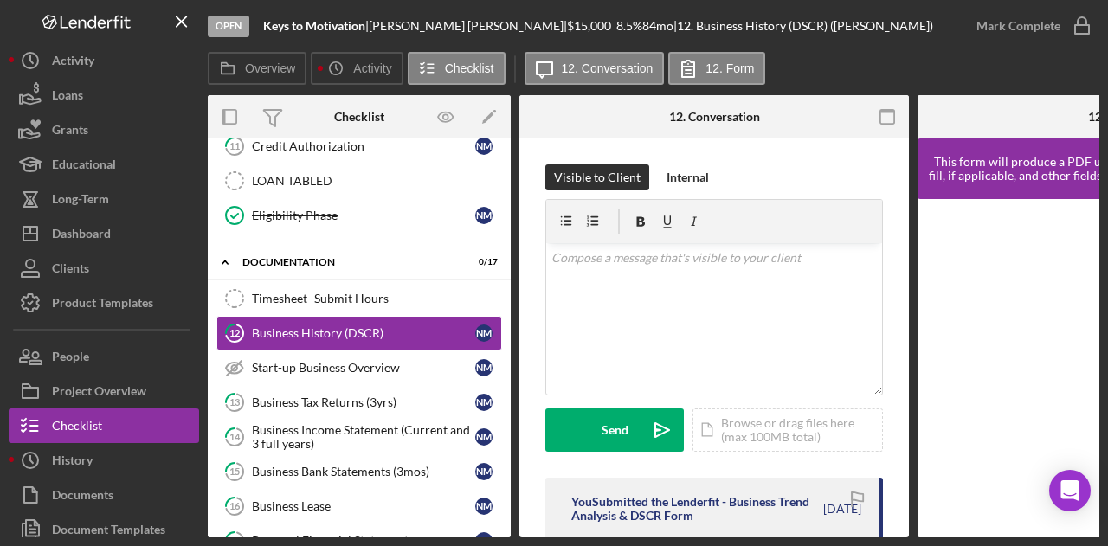
drag, startPoint x: 903, startPoint y: 292, endPoint x: 903, endPoint y: 345, distance: 53.7
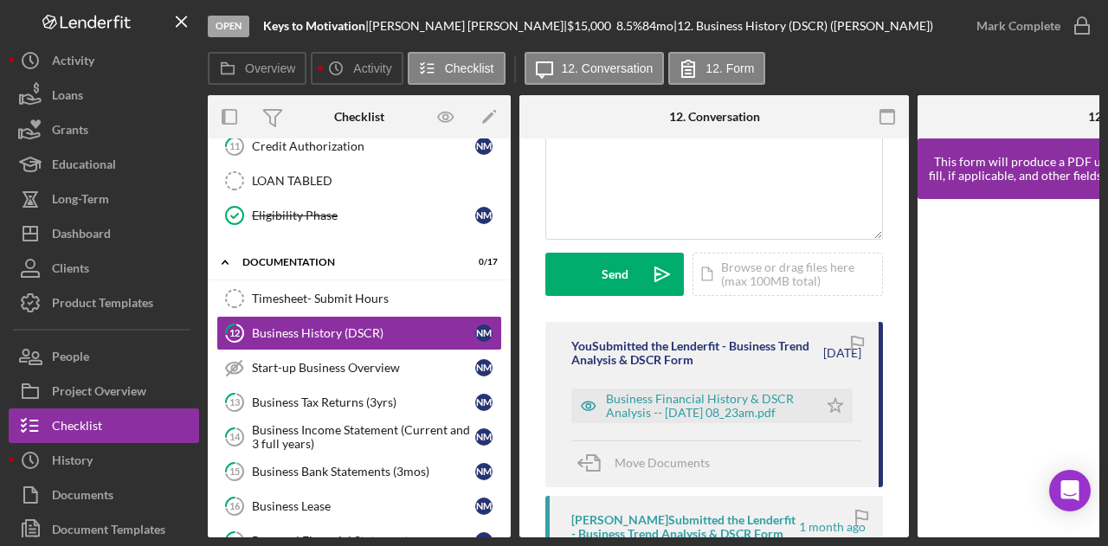
scroll to position [202, 0]
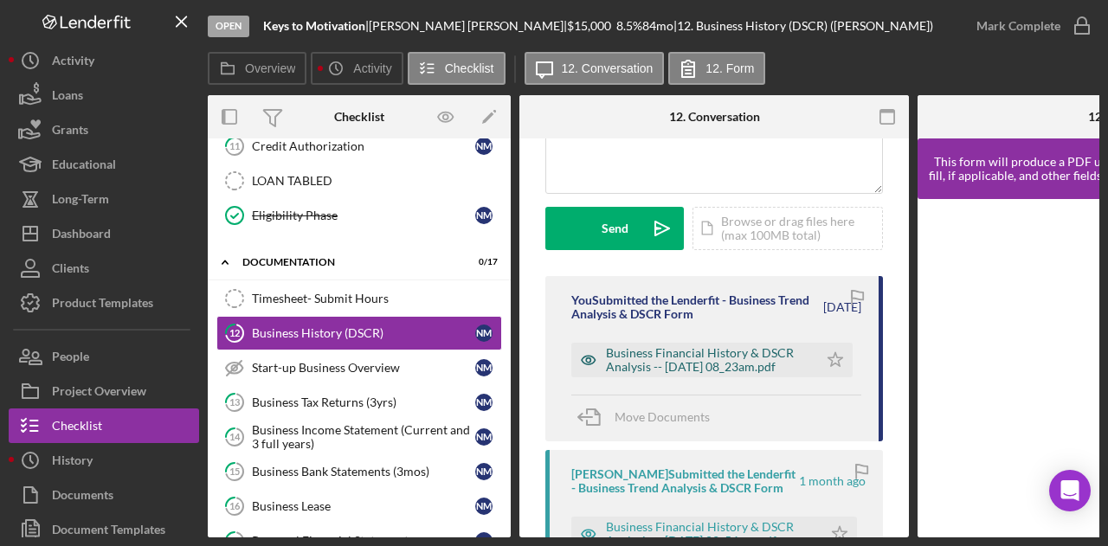
click at [733, 358] on div "Business Financial History & DSCR Analysis -- [DATE] 08_23am.pdf" at bounding box center [707, 360] width 203 height 28
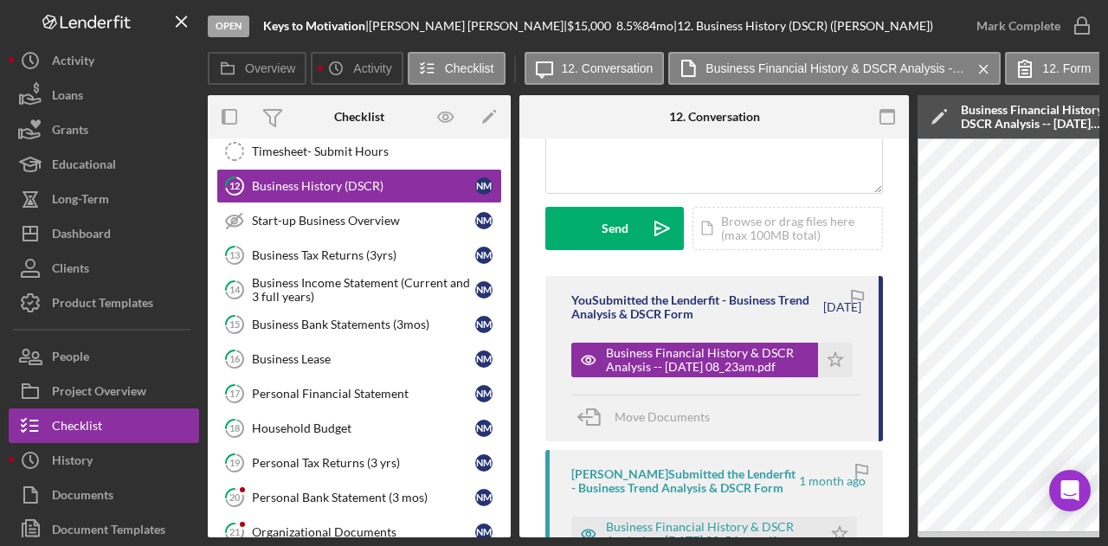
scroll to position [783, 0]
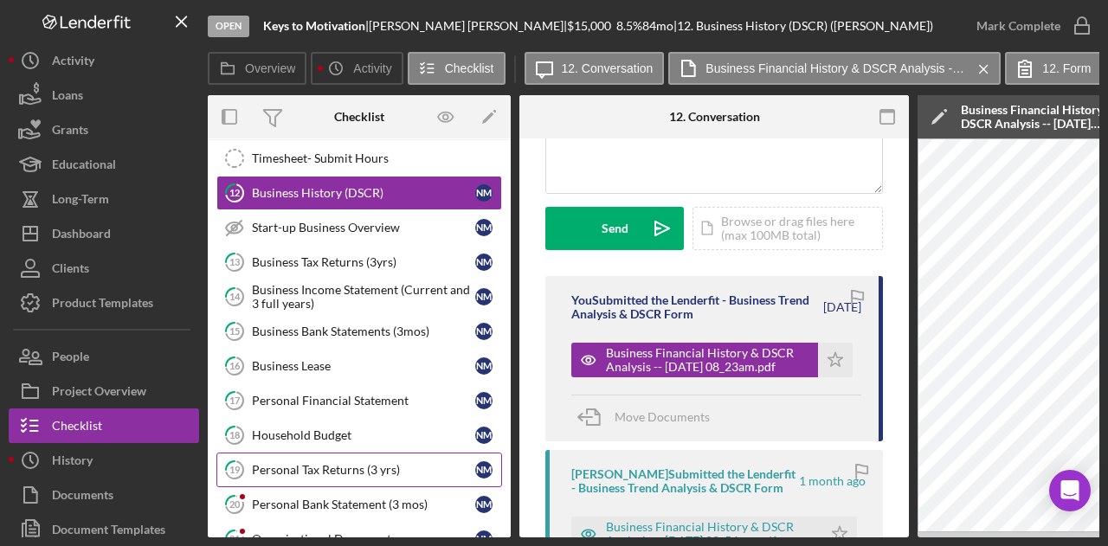
click at [356, 463] on div "Personal Tax Returns (3 yrs)" at bounding box center [363, 470] width 223 height 14
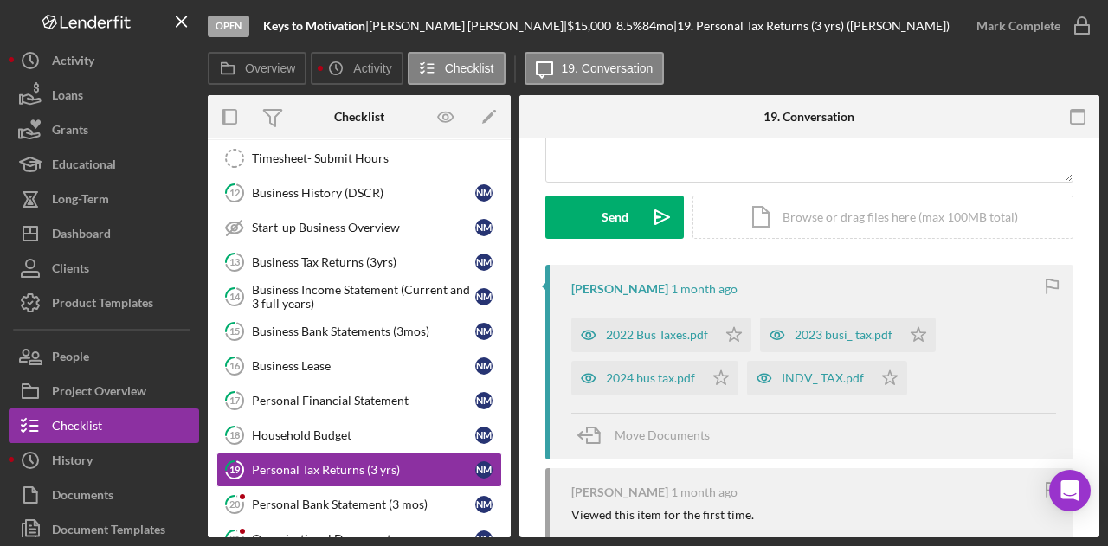
scroll to position [213, 0]
click at [675, 377] on div "2024 bus tax.pdf" at bounding box center [650, 378] width 89 height 14
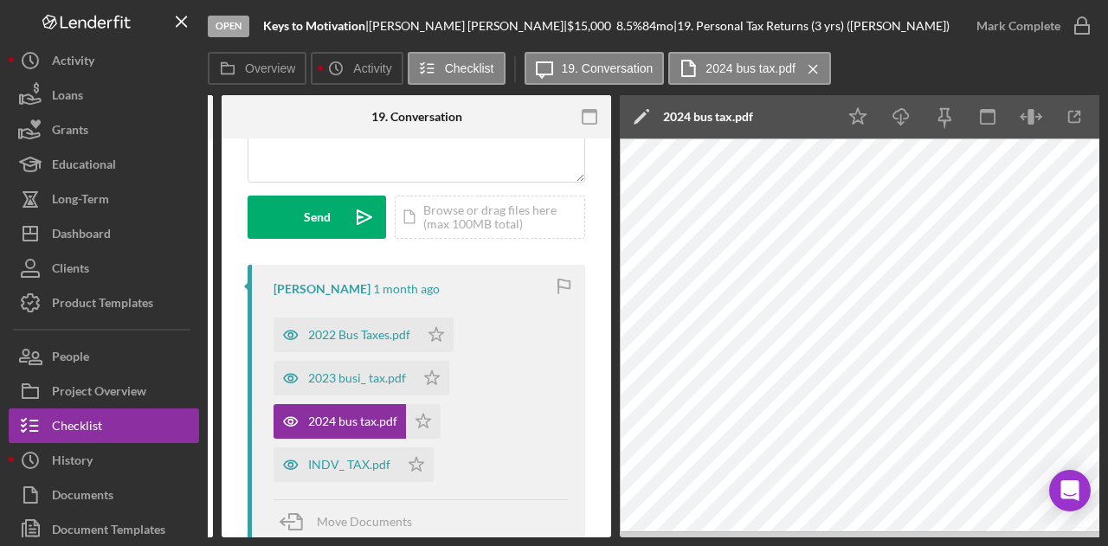
scroll to position [0, 299]
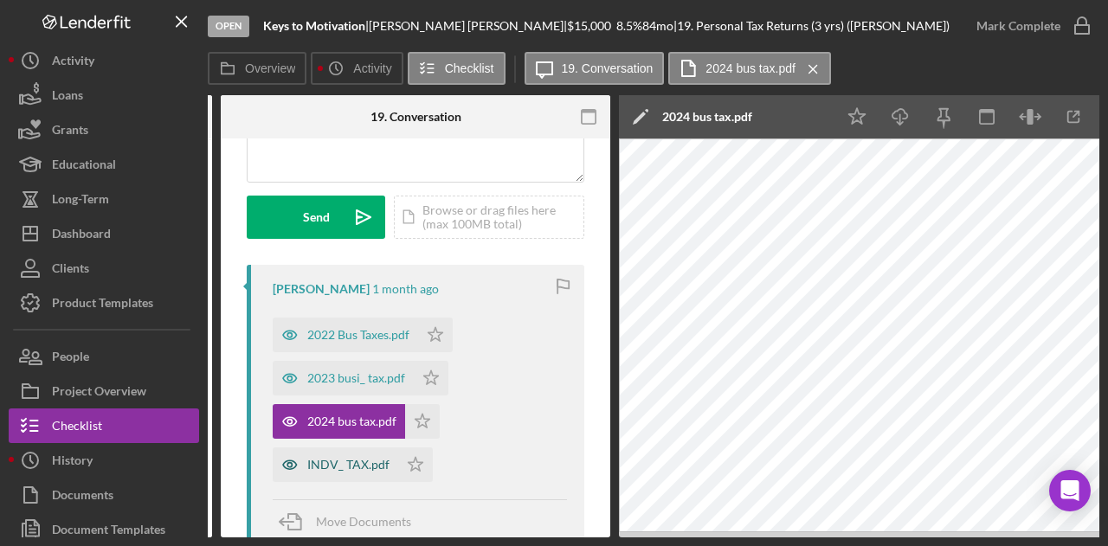
click at [363, 461] on div "INDV_ TAX.pdf" at bounding box center [348, 465] width 82 height 14
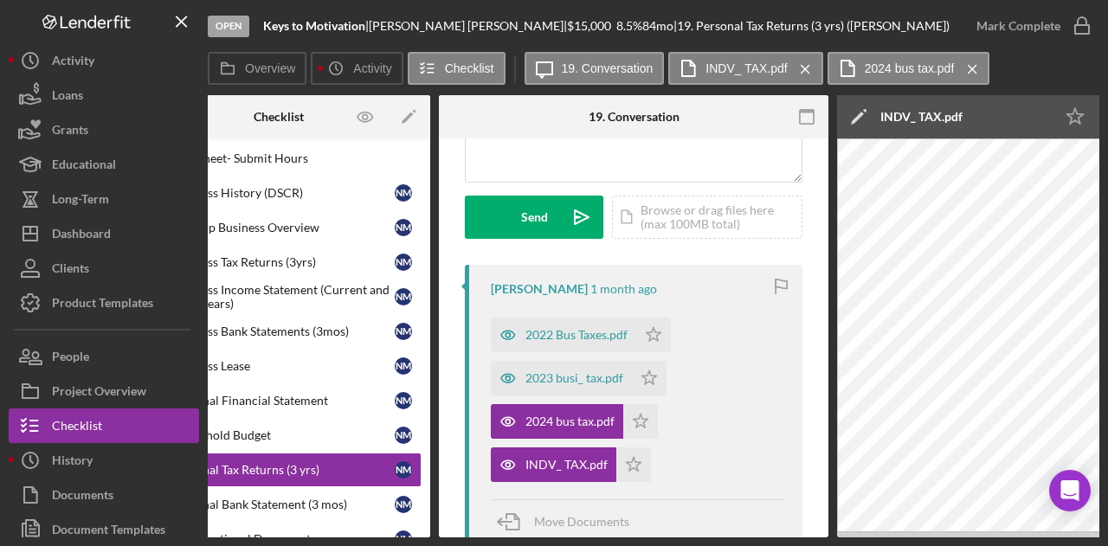
scroll to position [0, 0]
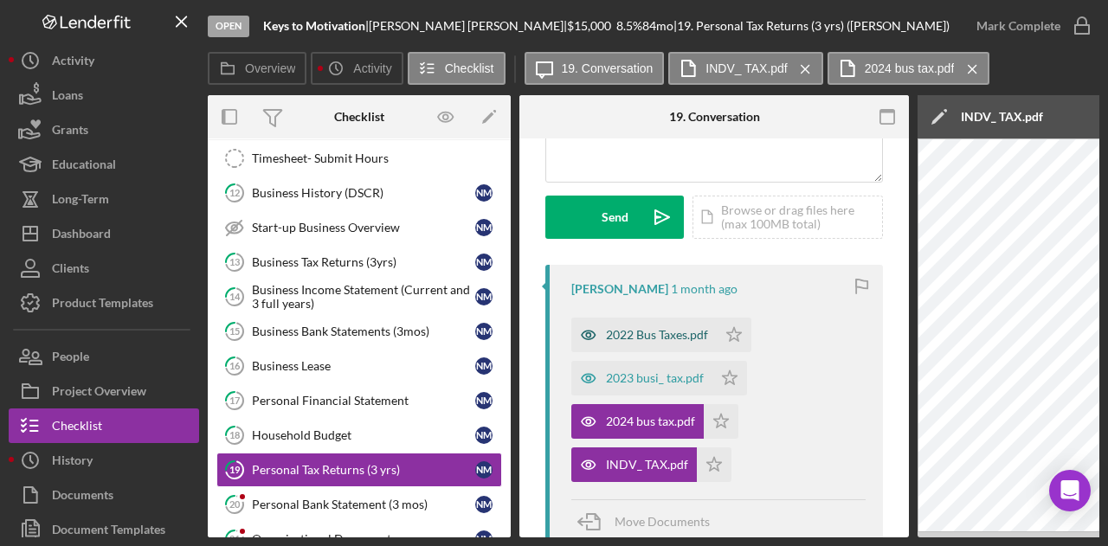
click at [656, 333] on div "2022 Bus Taxes.pdf" at bounding box center [657, 335] width 102 height 14
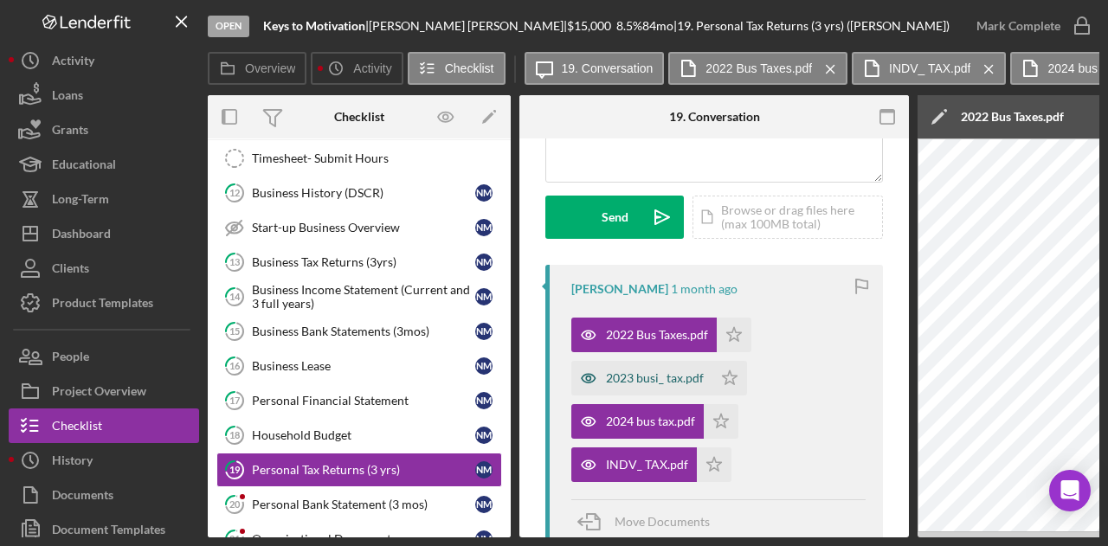
click at [629, 376] on div "2023 busi_ tax.pdf" at bounding box center [655, 378] width 98 height 14
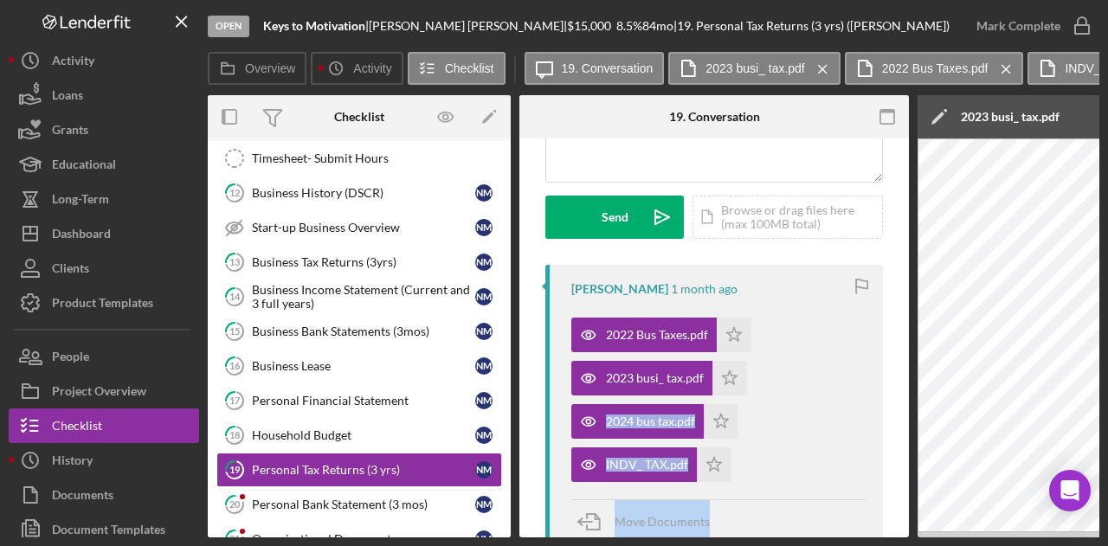
drag, startPoint x: 911, startPoint y: 403, endPoint x: 904, endPoint y: 500, distance: 97.2
click at [904, 500] on div "Overview Internal Workflow Stage Open Icon/Dropdown Arrow Archive (can unarchiv…" at bounding box center [654, 316] width 892 height 442
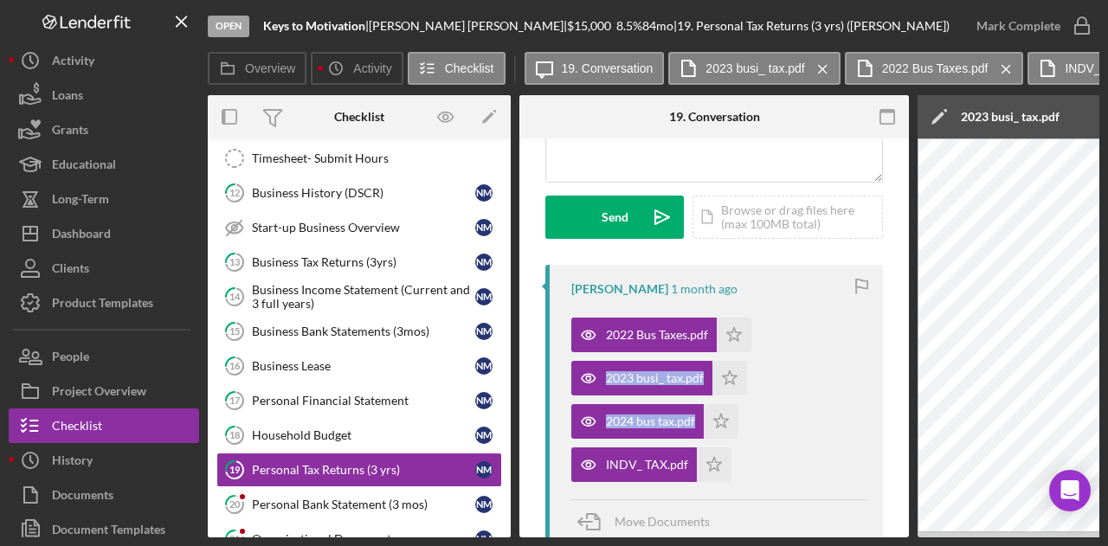
drag, startPoint x: 909, startPoint y: 382, endPoint x: 895, endPoint y: 453, distance: 72.3
click at [895, 453] on div "Overview Internal Workflow Stage Open Icon/Dropdown Arrow Archive (can unarchiv…" at bounding box center [654, 316] width 892 height 442
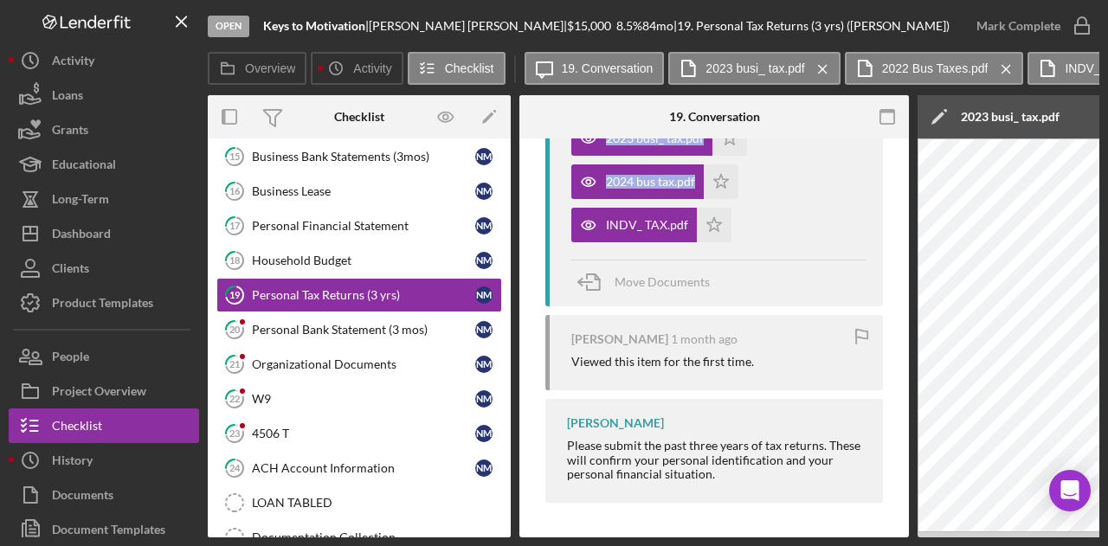
scroll to position [946, 0]
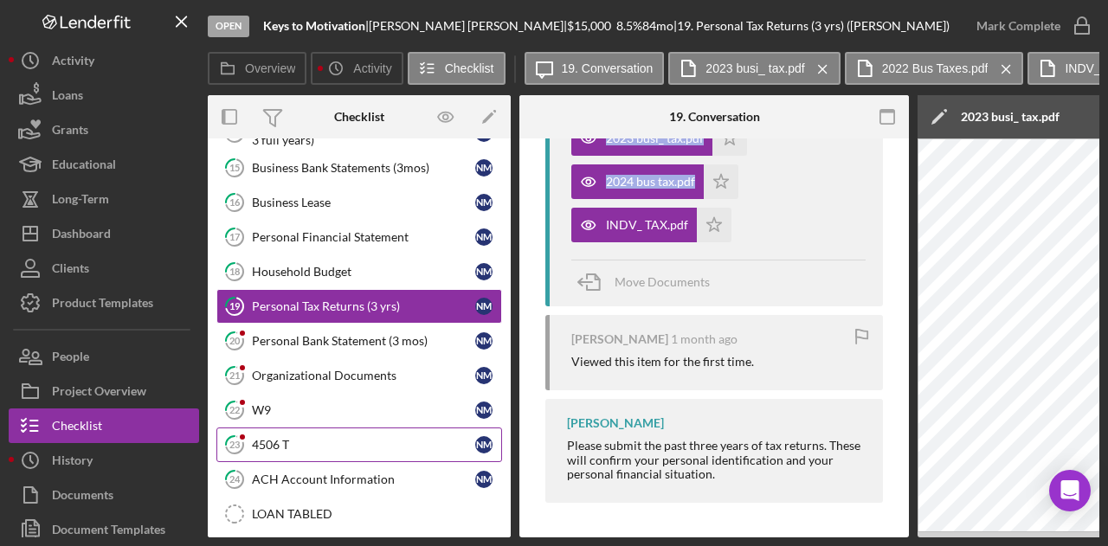
click at [254, 430] on icon "23" at bounding box center [234, 444] width 43 height 43
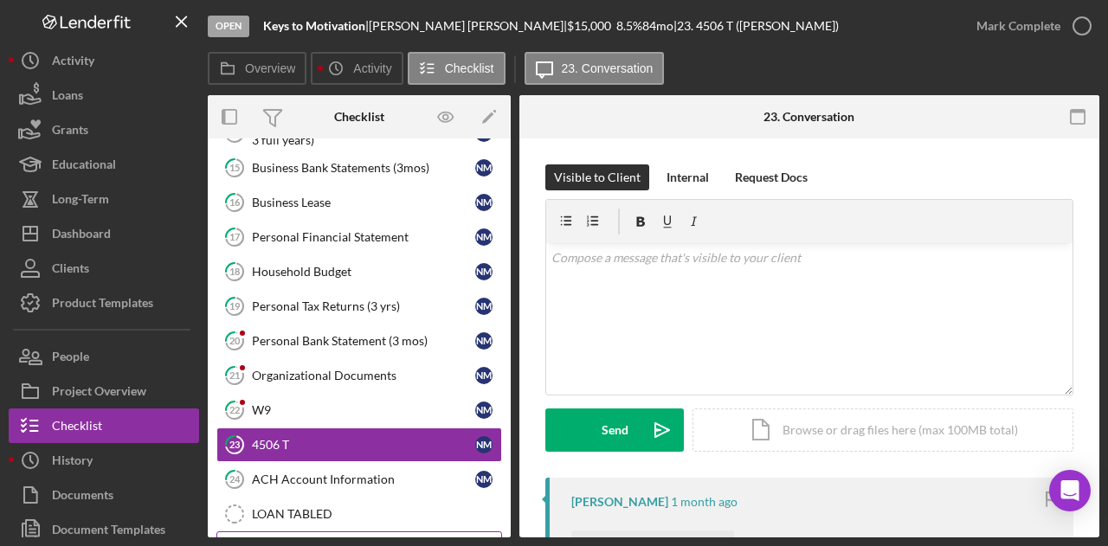
drag, startPoint x: 505, startPoint y: 478, endPoint x: 488, endPoint y: 533, distance: 57.8
click at [488, 533] on div "Timesheet- Submit Hours Timesheet- Submit Hours 12 Business History (DSCR) N M …" at bounding box center [359, 275] width 303 height 597
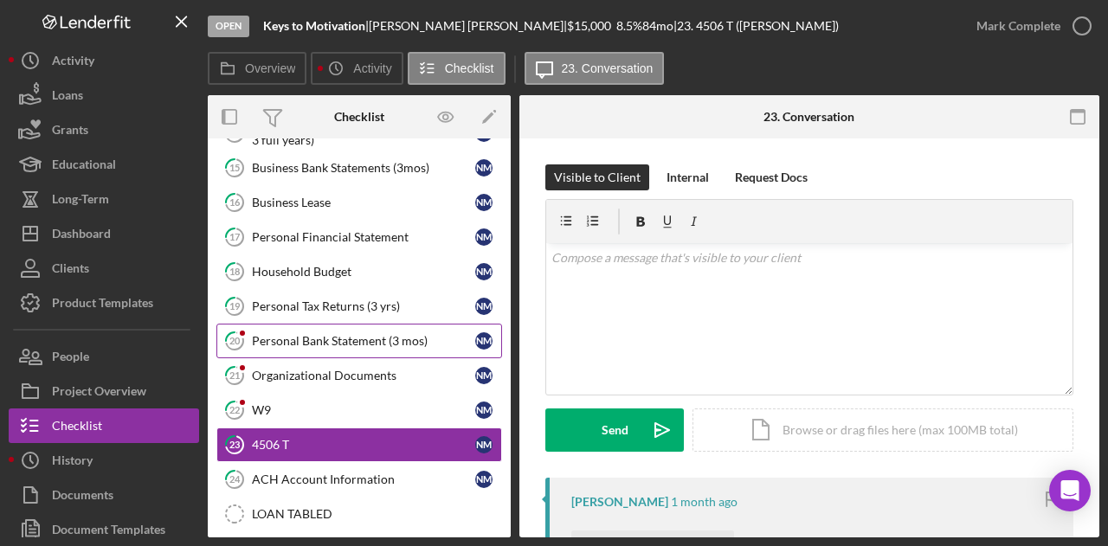
click at [300, 334] on div "Personal Bank Statement (3 mos)" at bounding box center [363, 341] width 223 height 14
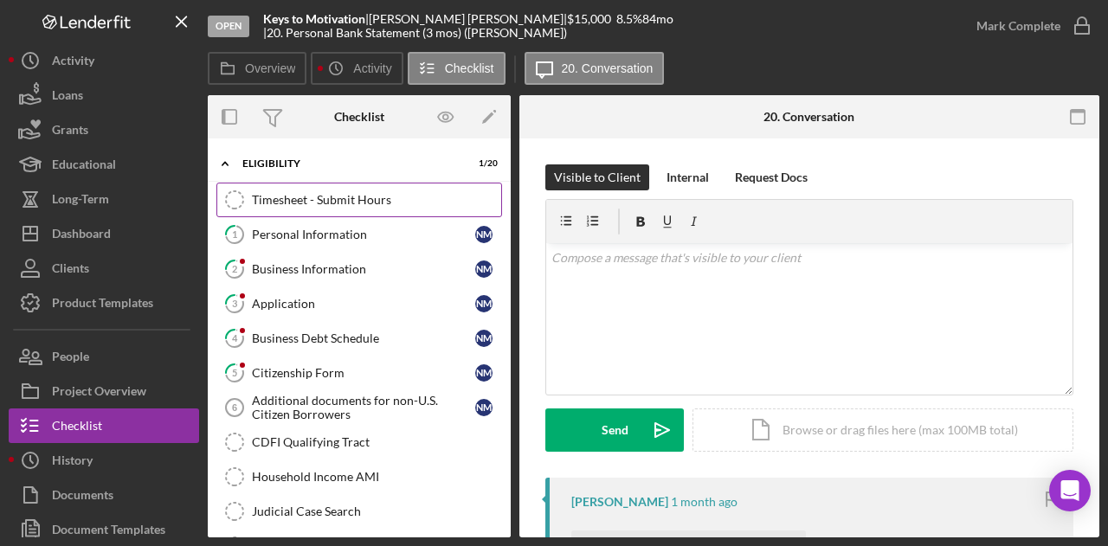
click at [494, 190] on link "Timesheet - Submit Hours Timesheet - Submit Hours" at bounding box center [359, 200] width 286 height 35
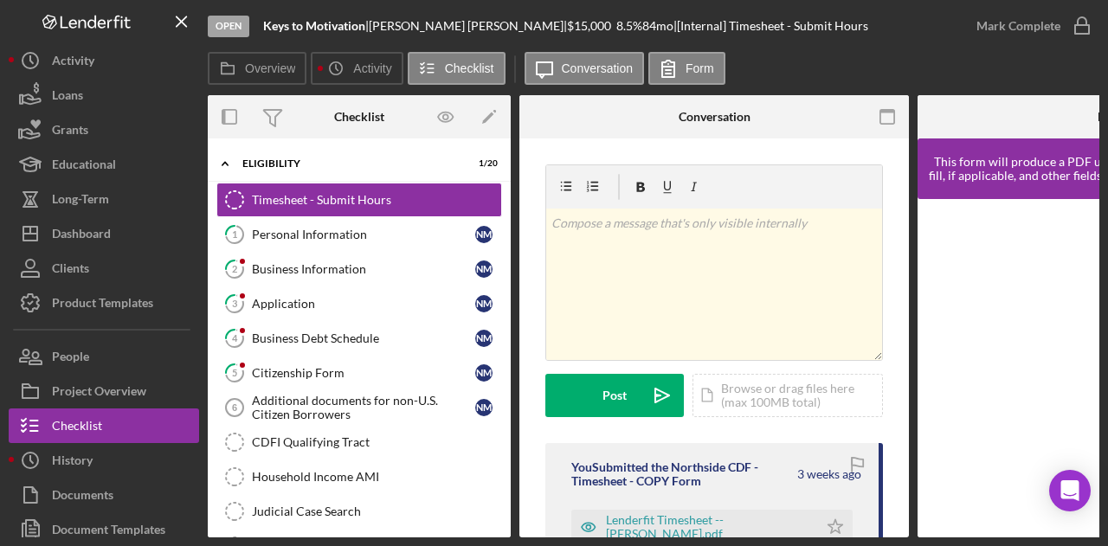
click at [514, 229] on div "Overview Internal Workflow Stage Open Icon/Dropdown Arrow Archive (can unarchiv…" at bounding box center [654, 316] width 892 height 442
click at [511, 233] on div "Overview Internal Workflow Stage Open Icon/Dropdown Arrow Archive (can unarchiv…" at bounding box center [654, 316] width 892 height 442
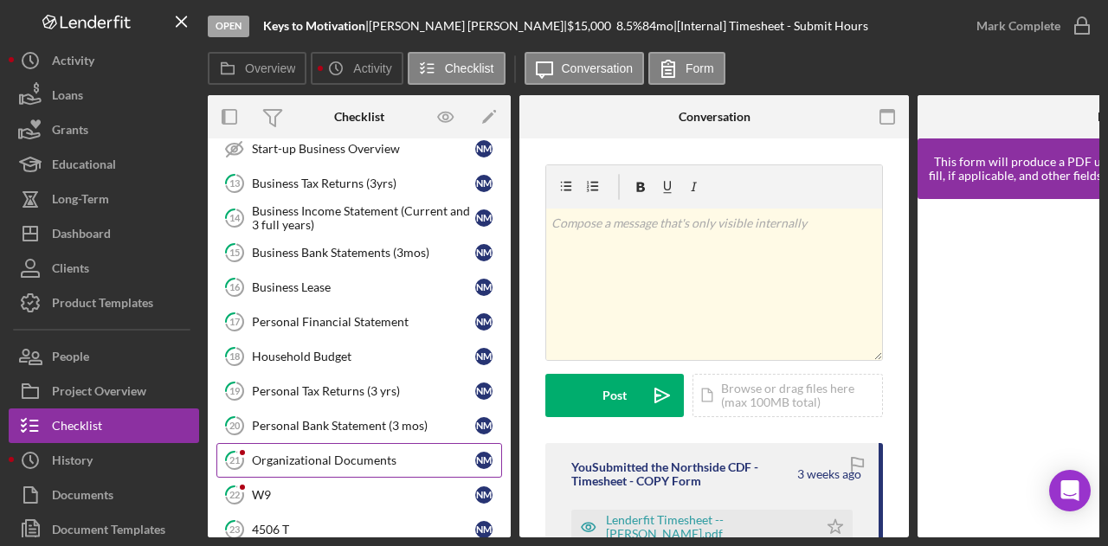
scroll to position [850, 0]
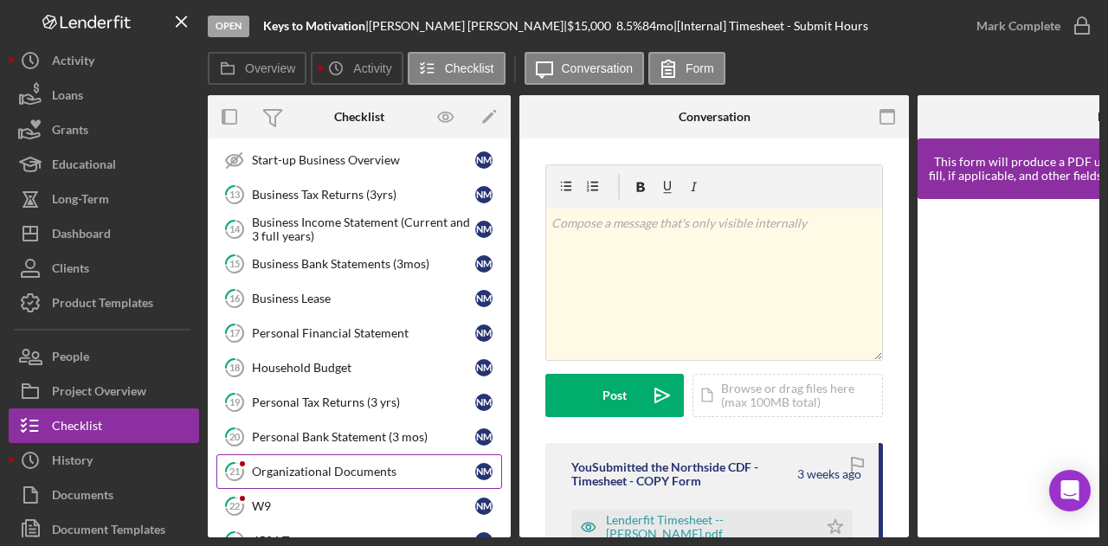
drag, startPoint x: 494, startPoint y: 463, endPoint x: 403, endPoint y: 441, distance: 93.7
click at [494, 463] on link "21 Organizational Documents N M" at bounding box center [359, 472] width 286 height 35
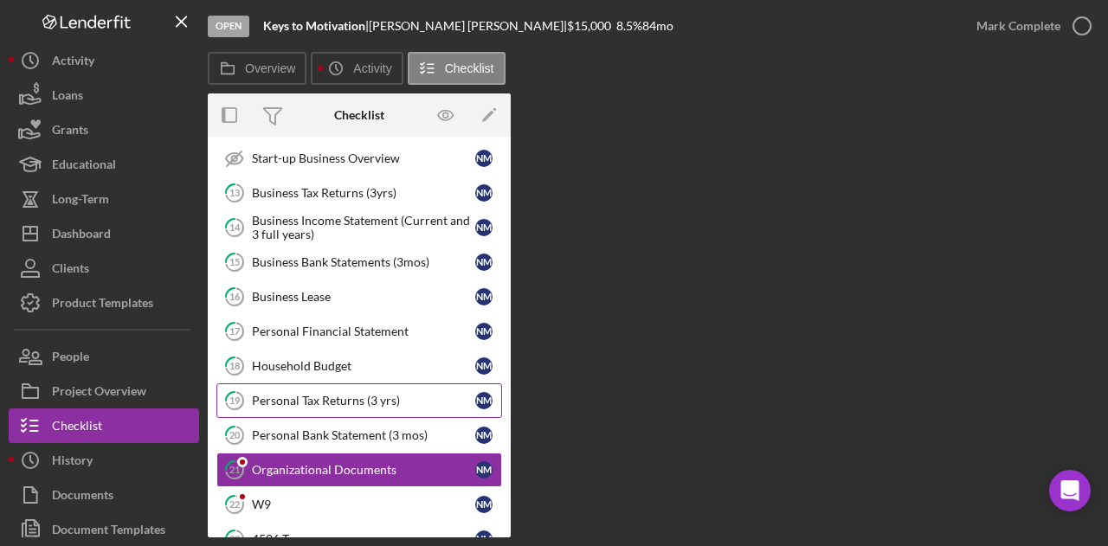
click at [334, 394] on div "Personal Tax Returns (3 yrs)" at bounding box center [363, 401] width 223 height 14
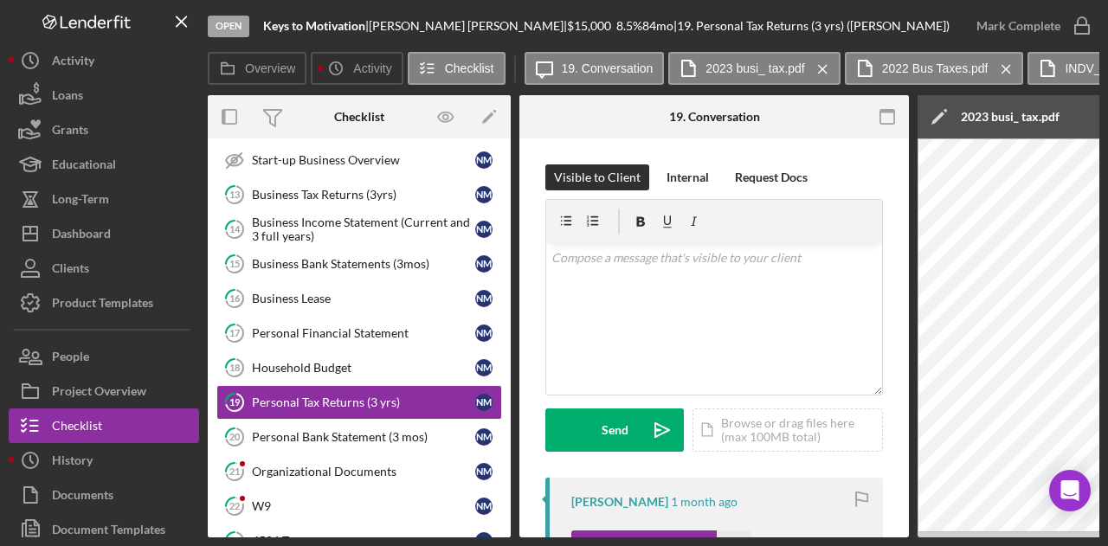
drag, startPoint x: 253, startPoint y: 448, endPoint x: 468, endPoint y: 545, distance: 235.2
click at [253, 450] on icon "21" at bounding box center [234, 471] width 43 height 43
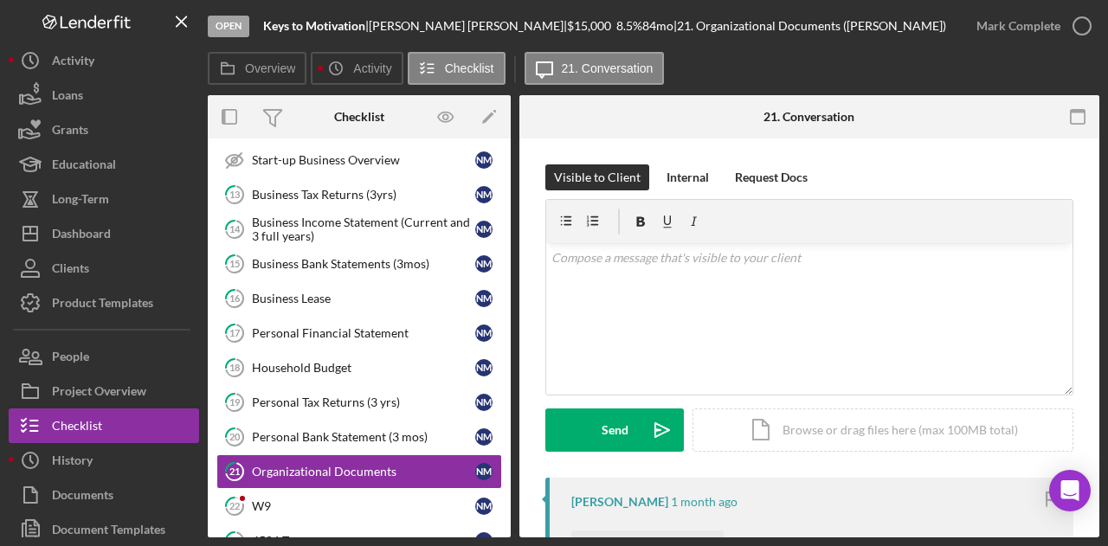
click at [868, 512] on div "[PERSON_NAME] [DATE] Org_Doc_.pdf Icon/Star Move Documents" at bounding box center [809, 554] width 528 height 152
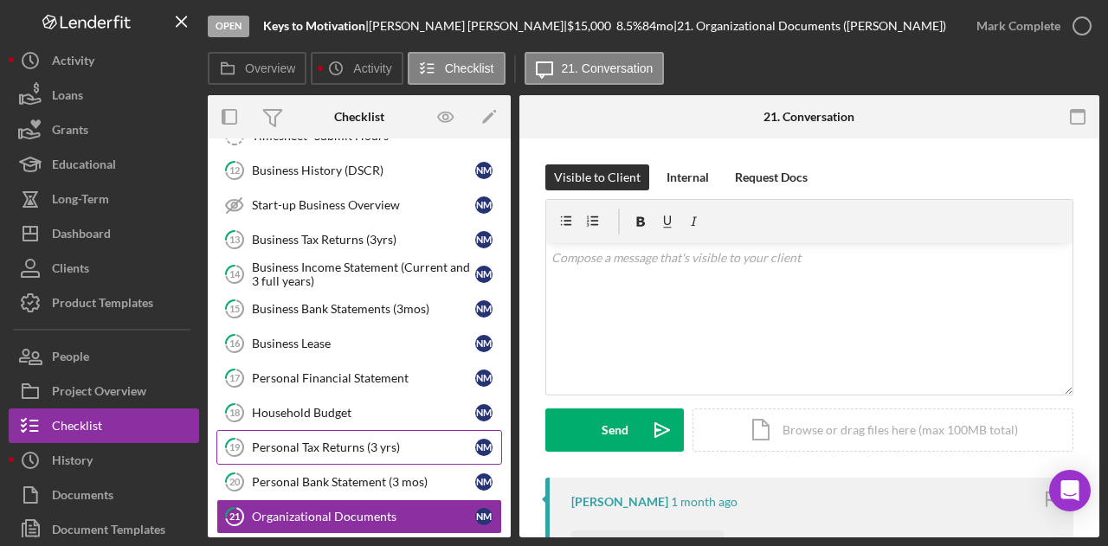
scroll to position [749, 0]
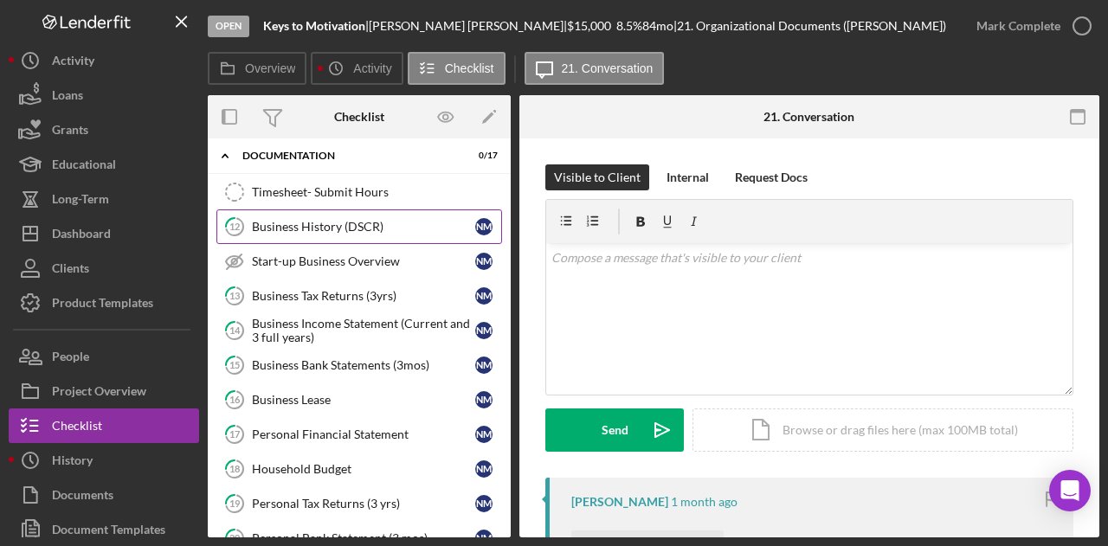
click at [306, 220] on div "Business History (DSCR)" at bounding box center [363, 227] width 223 height 14
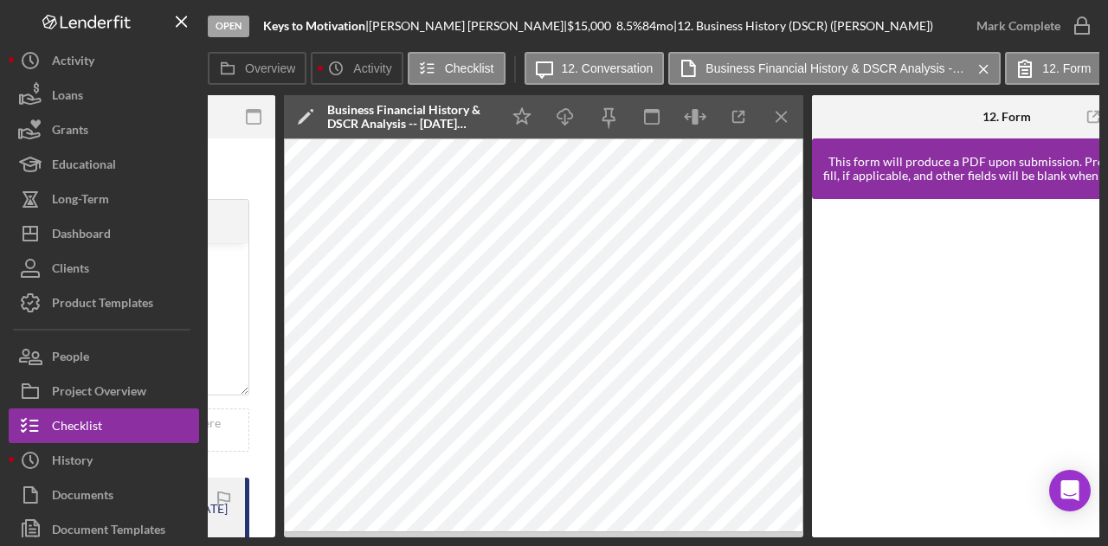
scroll to position [0, 736]
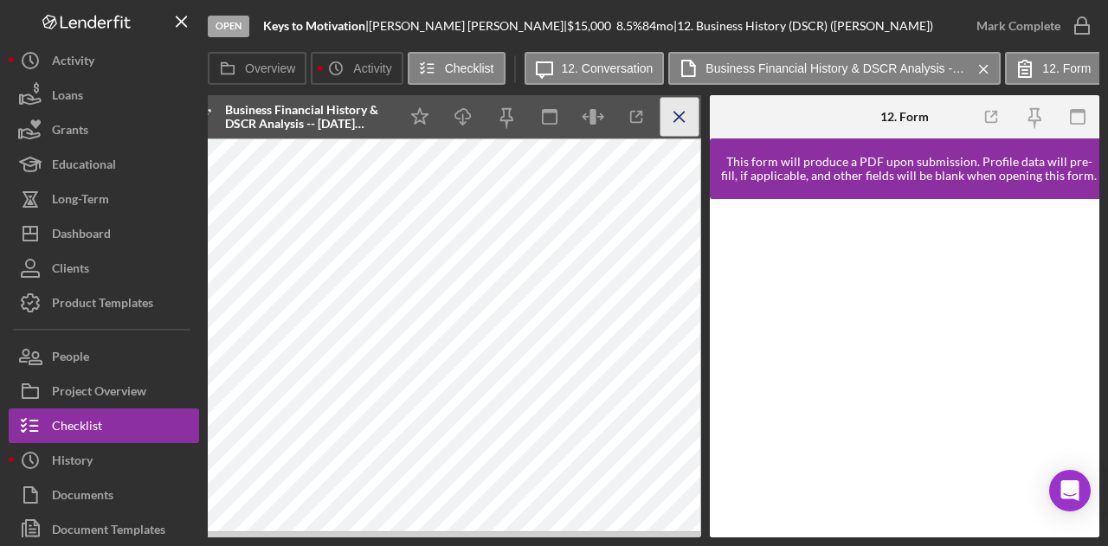
click at [689, 115] on icon "Icon/Menu Close" at bounding box center [680, 117] width 39 height 39
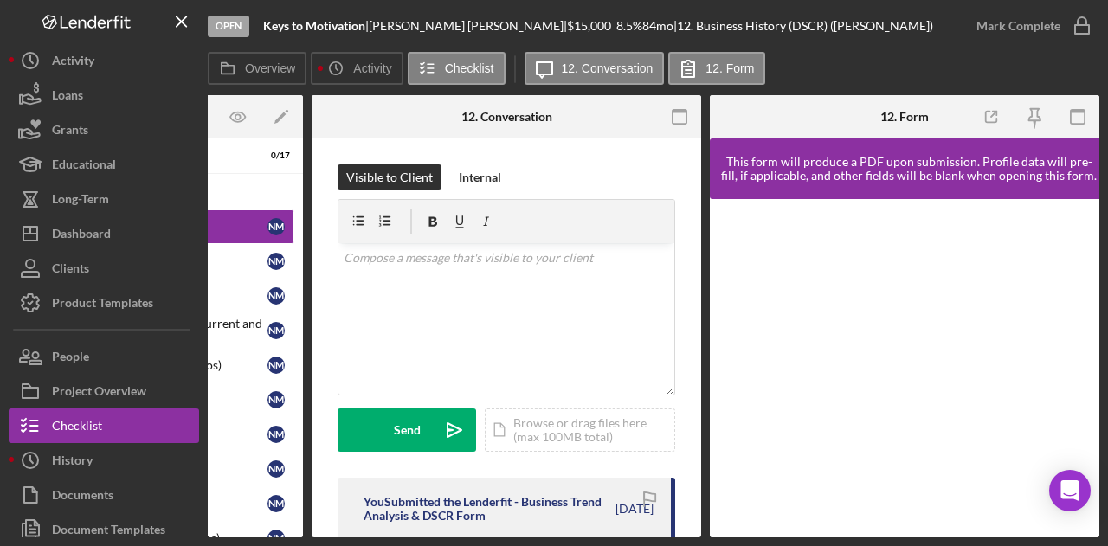
scroll to position [0, 208]
click at [673, 125] on icon "button" at bounding box center [680, 117] width 39 height 39
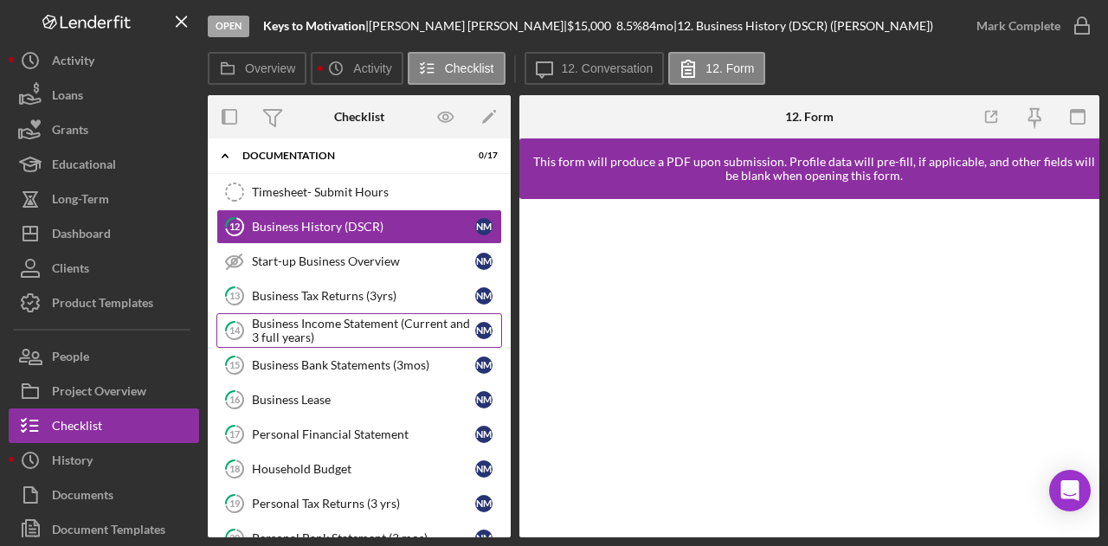
click at [275, 317] on div "Business Income Statement (Current and 3 full years)" at bounding box center [363, 331] width 223 height 28
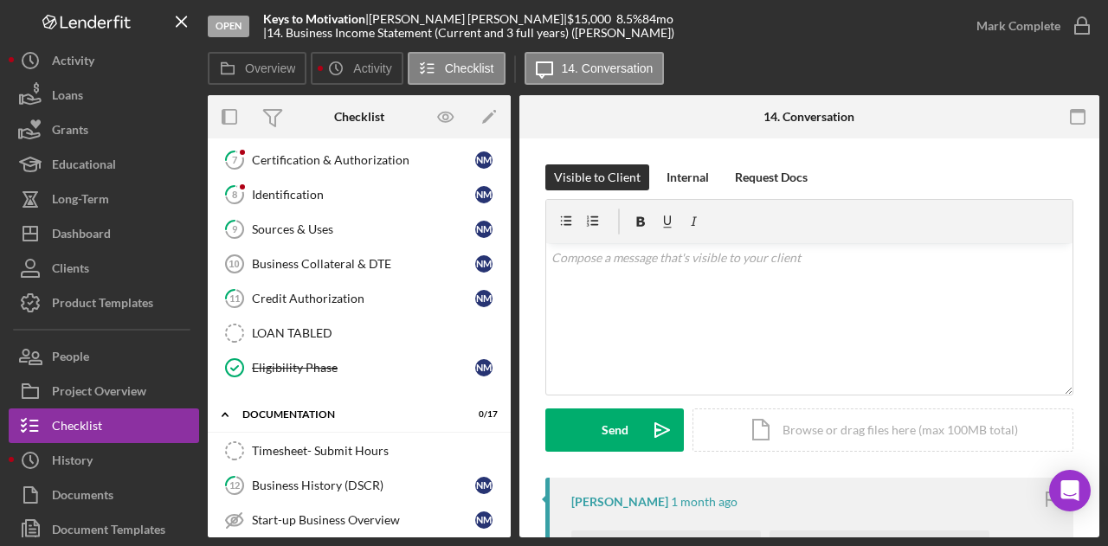
scroll to position [486, 0]
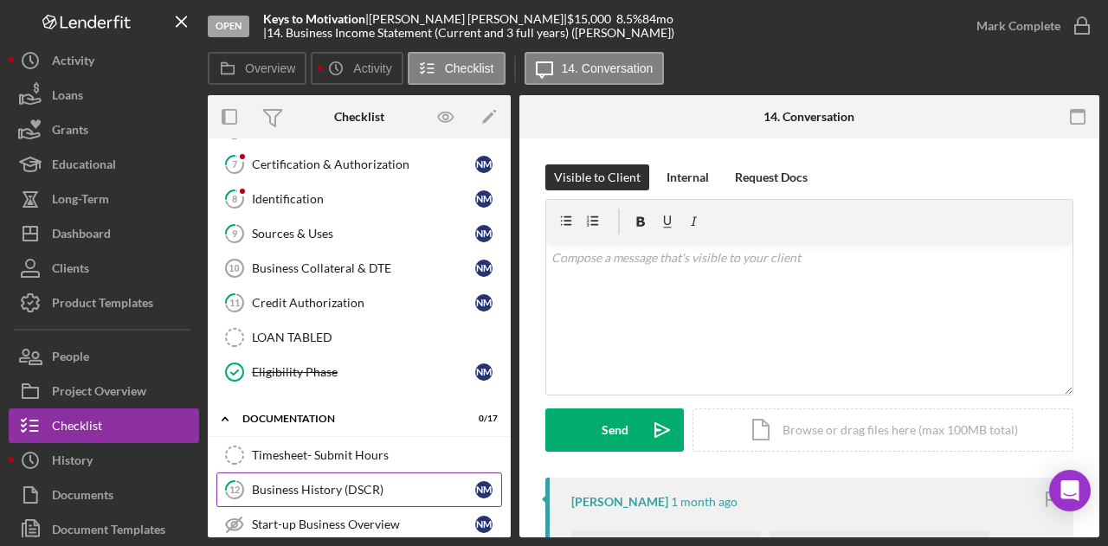
click at [319, 483] on div "Business History (DSCR)" at bounding box center [363, 490] width 223 height 14
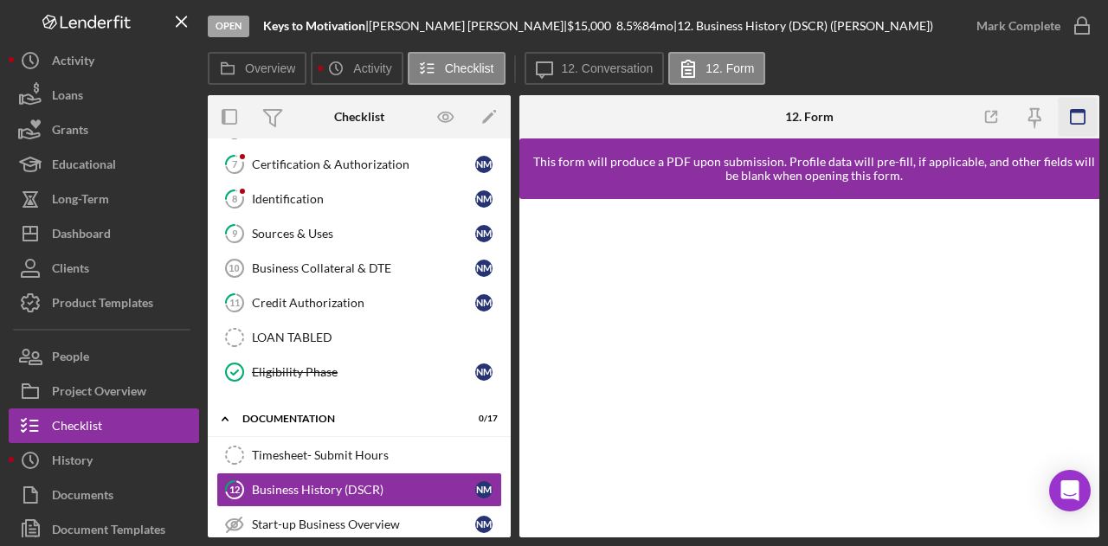
click at [1074, 100] on icon "button" at bounding box center [1077, 117] width 39 height 39
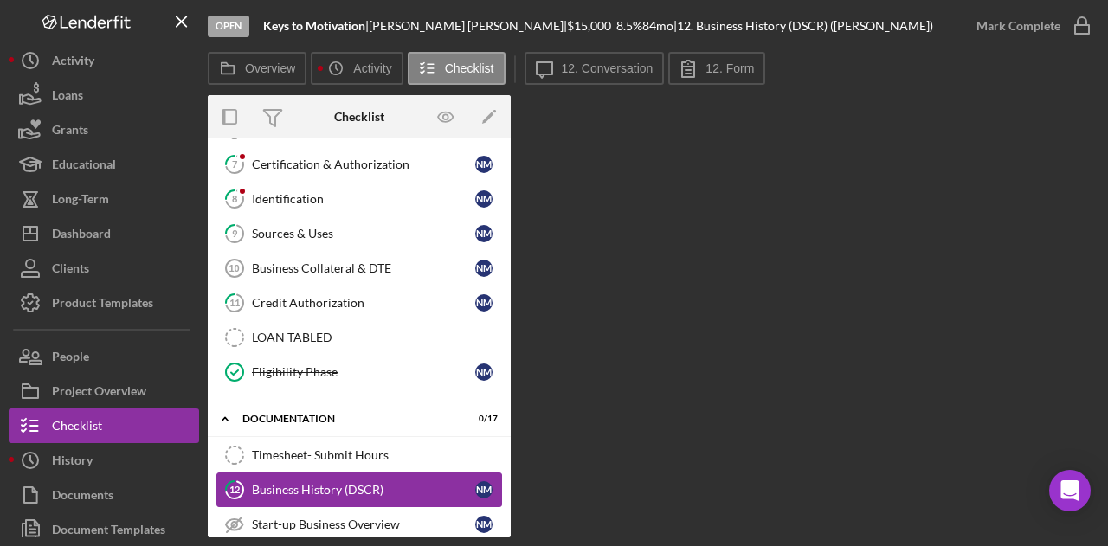
click at [360, 483] on div "Business History (DSCR)" at bounding box center [363, 490] width 223 height 14
click at [464, 68] on div "Overview Icon/History Activity Checklist Icon/Message 12. Conversation 12. Form" at bounding box center [654, 69] width 892 height 35
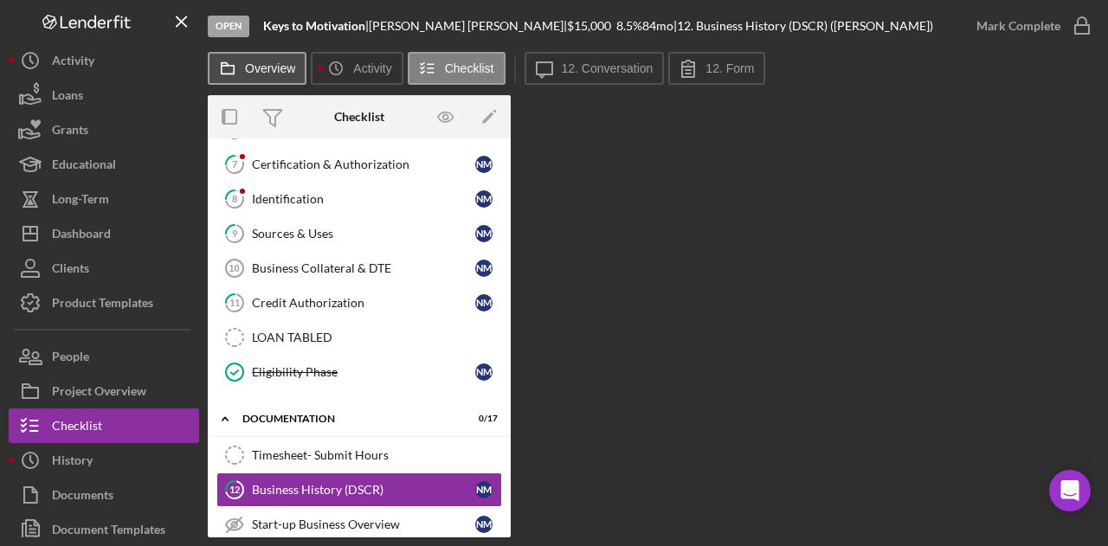
click at [270, 65] on label "Overview" at bounding box center [270, 68] width 50 height 14
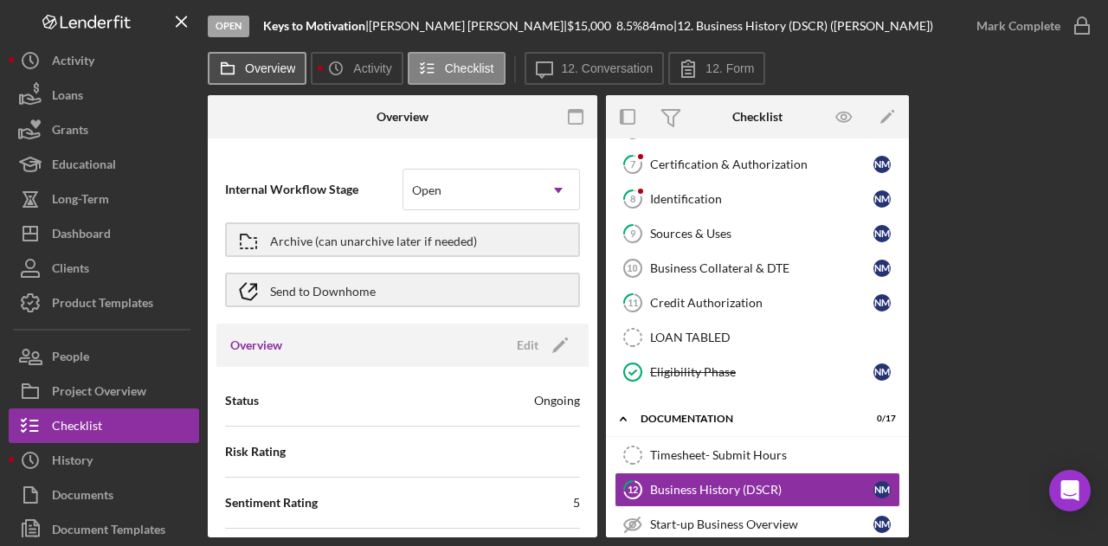
click at [270, 65] on label "Overview" at bounding box center [270, 68] width 50 height 14
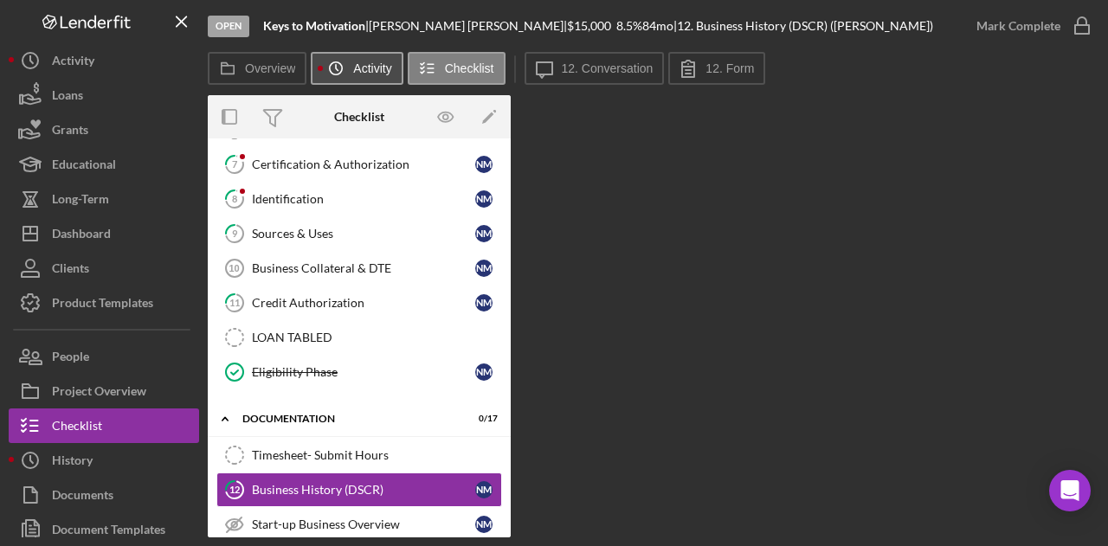
click at [355, 69] on label "Activity" at bounding box center [372, 68] width 38 height 14
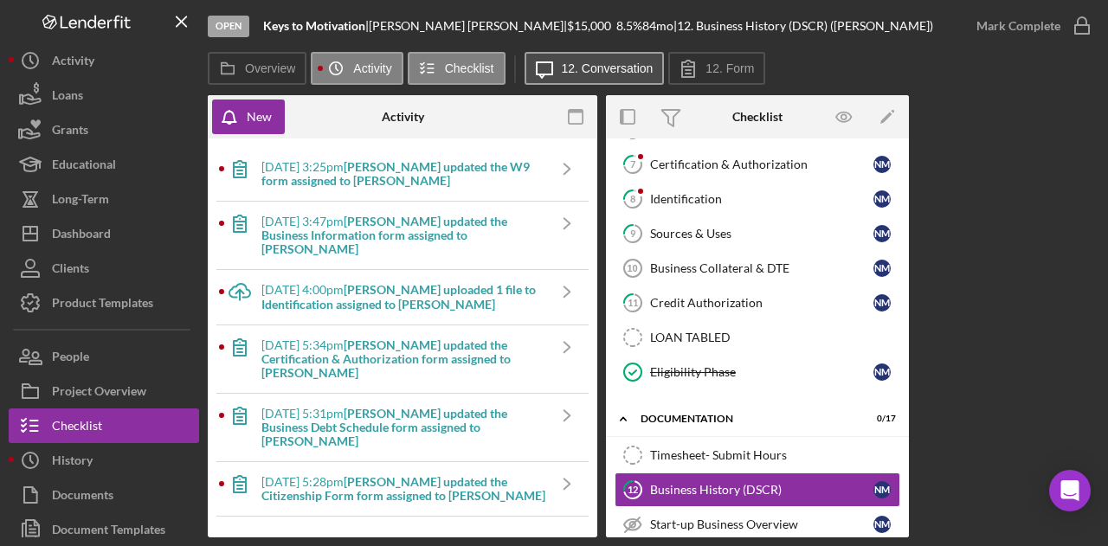
click at [580, 68] on label "12. Conversation" at bounding box center [608, 68] width 92 height 14
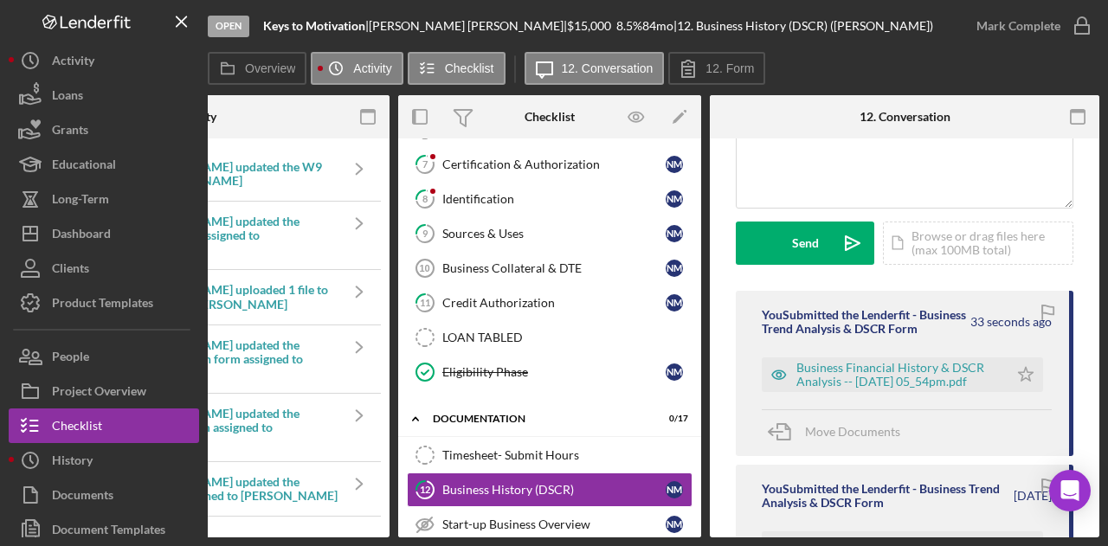
scroll to position [192, 0]
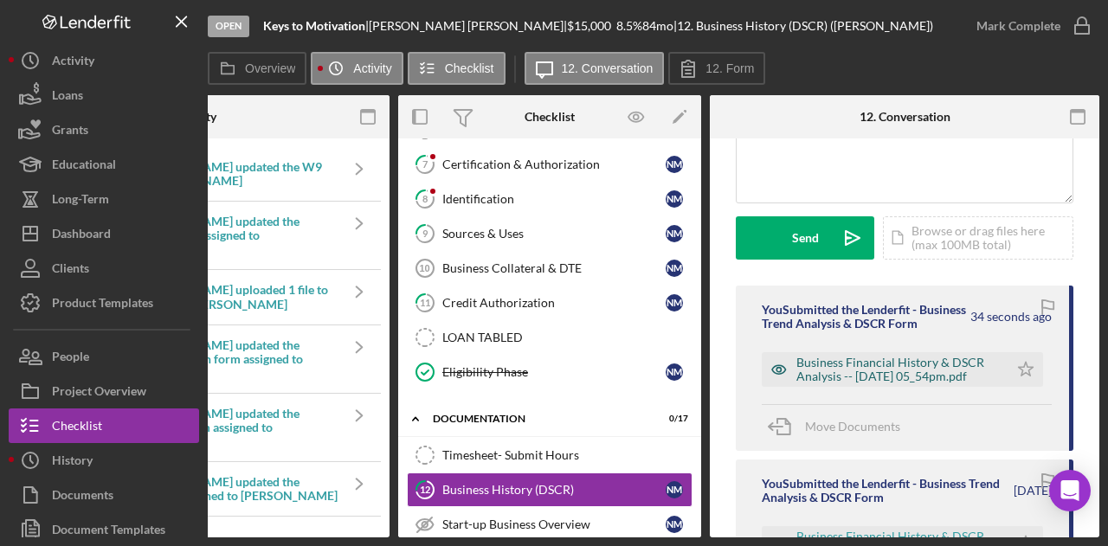
click at [909, 382] on div "Business Financial History & DSCR Analysis -- [DATE] 05_54pm.pdf" at bounding box center [898, 370] width 203 height 28
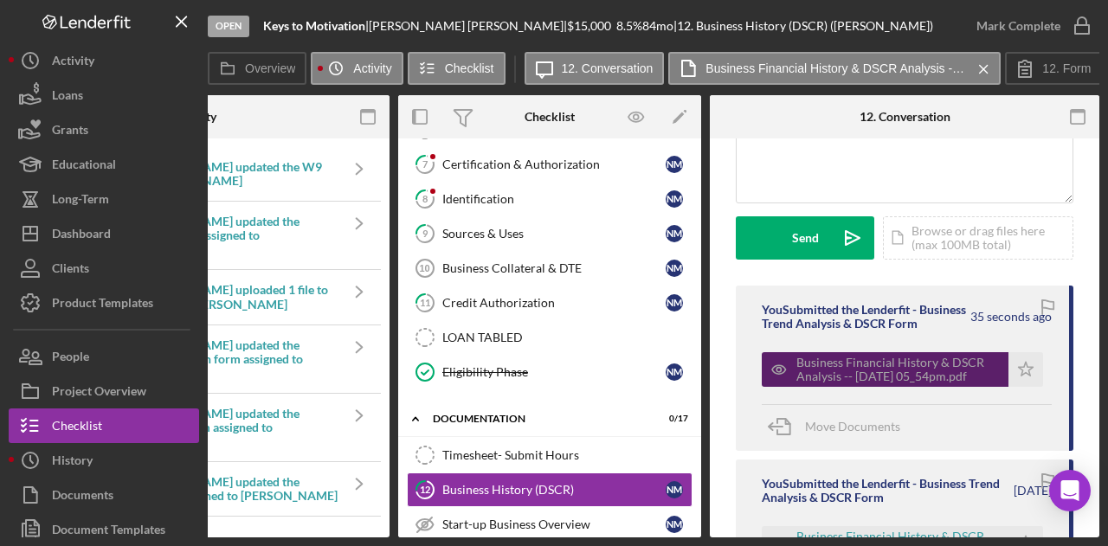
click at [909, 384] on div "Business Financial History & DSCR Analysis -- [DATE] 05_54pm.pdf" at bounding box center [898, 370] width 203 height 28
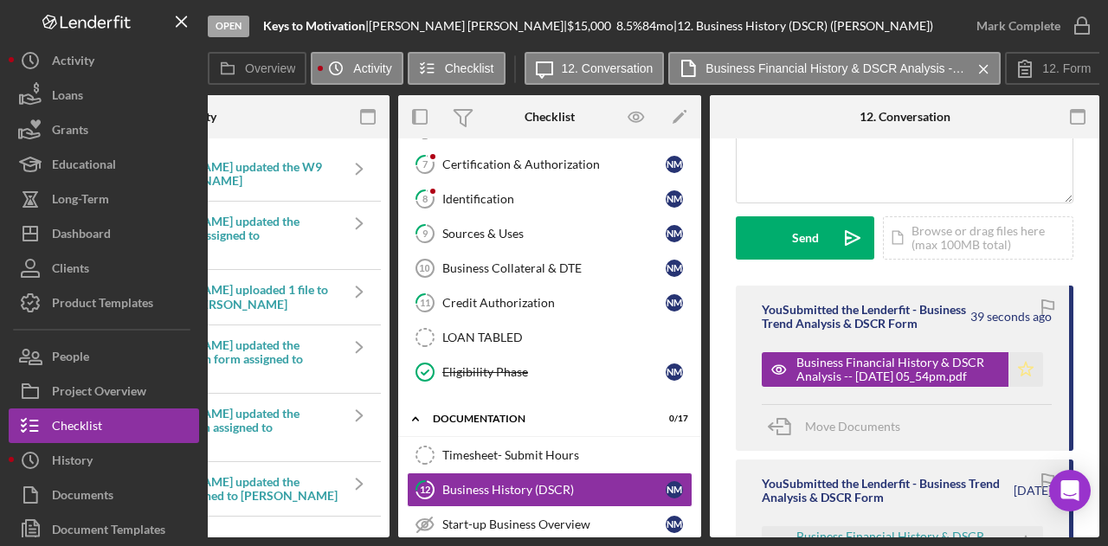
click at [1021, 387] on icon "Icon/Star" at bounding box center [1026, 369] width 35 height 35
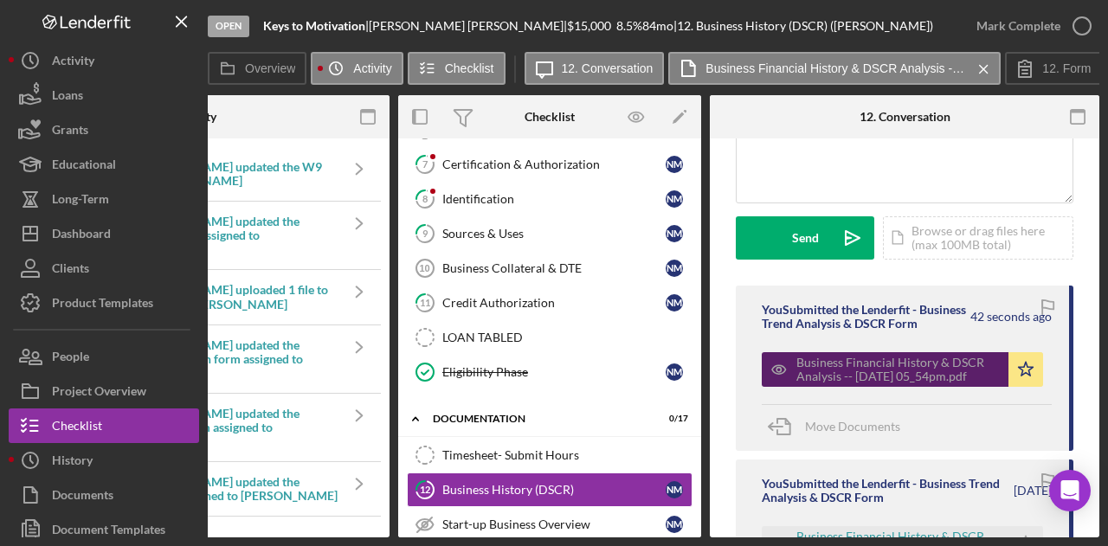
drag, startPoint x: 913, startPoint y: 381, endPoint x: 942, endPoint y: 382, distance: 29.4
click at [942, 382] on div "Business Financial History & DSCR Analysis -- [DATE] 05_54pm.pdf" at bounding box center [898, 370] width 203 height 28
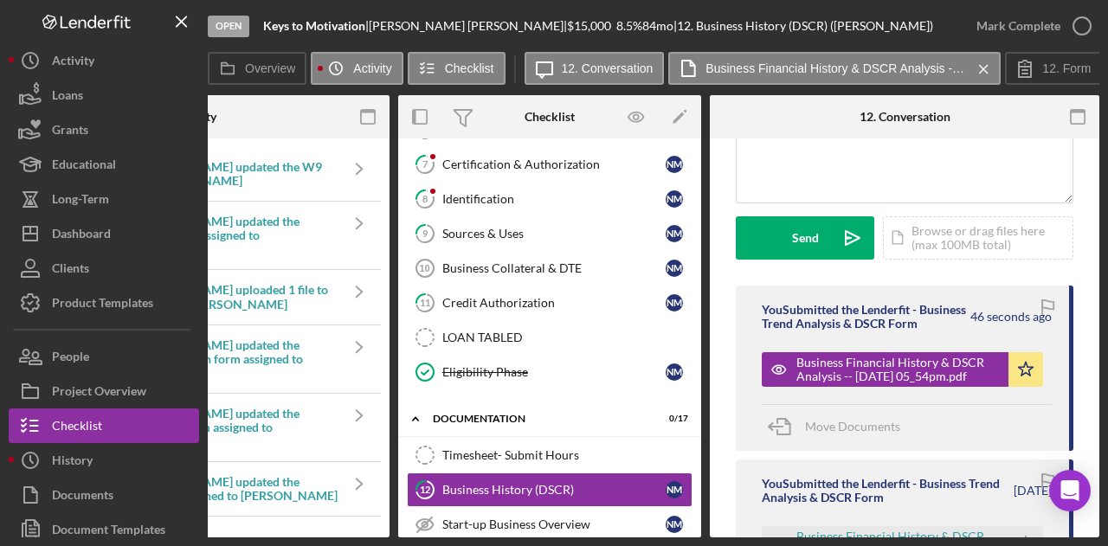
click at [868, 505] on div "You Submitted the Lenderfit - Business Trend Analysis & DSCR Form" at bounding box center [886, 491] width 249 height 28
click at [584, 518] on div "Start-up Business Overview" at bounding box center [553, 525] width 223 height 14
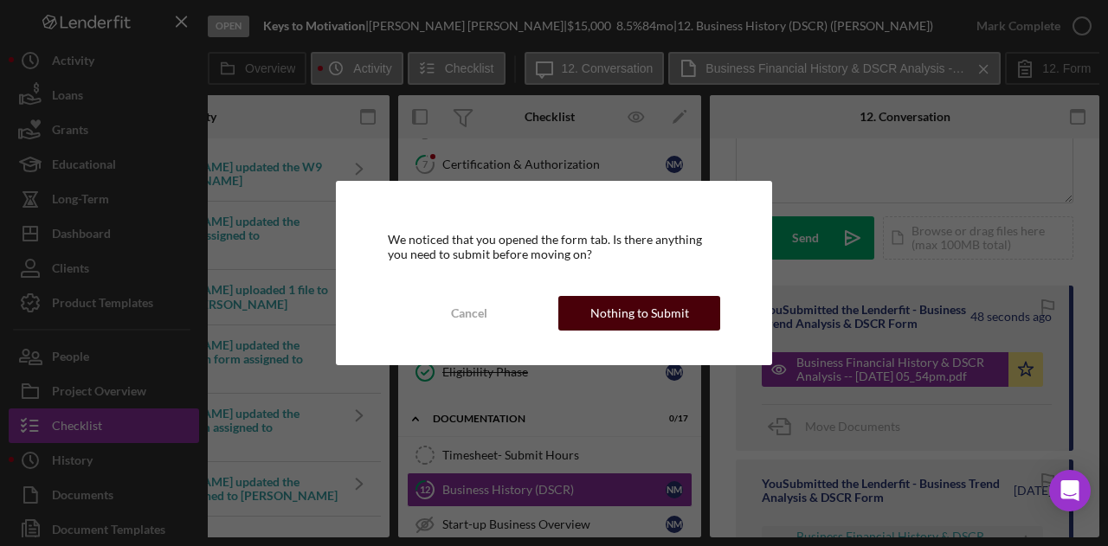
click at [627, 318] on div "Nothing to Submit" at bounding box center [639, 313] width 99 height 35
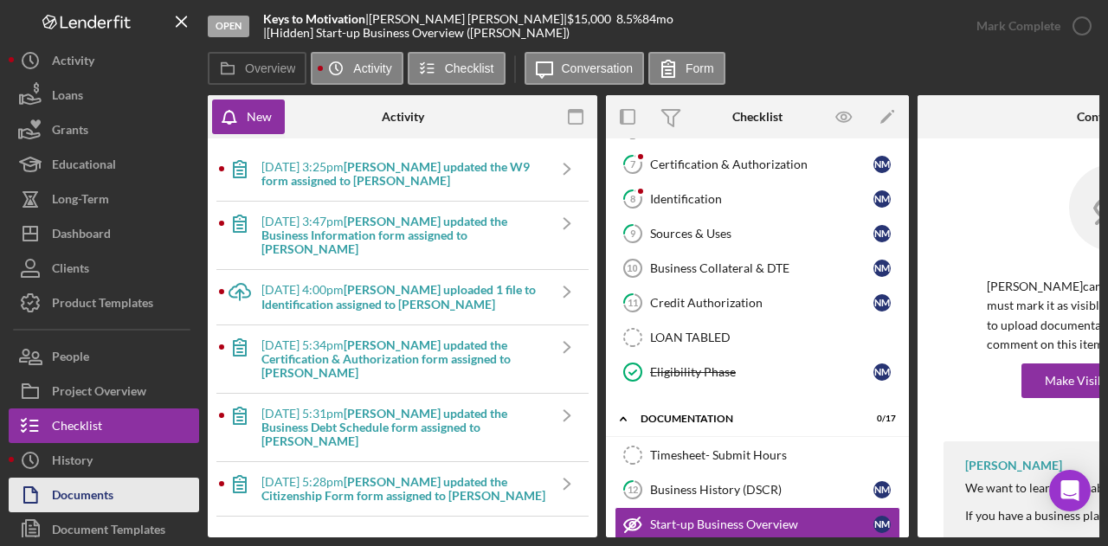
click at [113, 490] on div "Documents" at bounding box center [82, 497] width 61 height 39
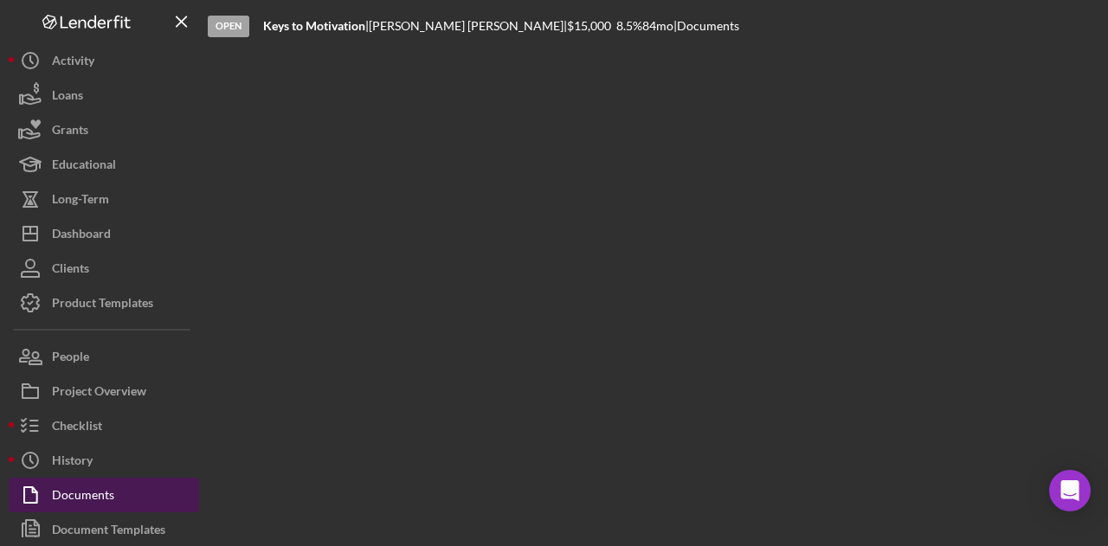
click at [113, 490] on div "Documents" at bounding box center [83, 497] width 62 height 39
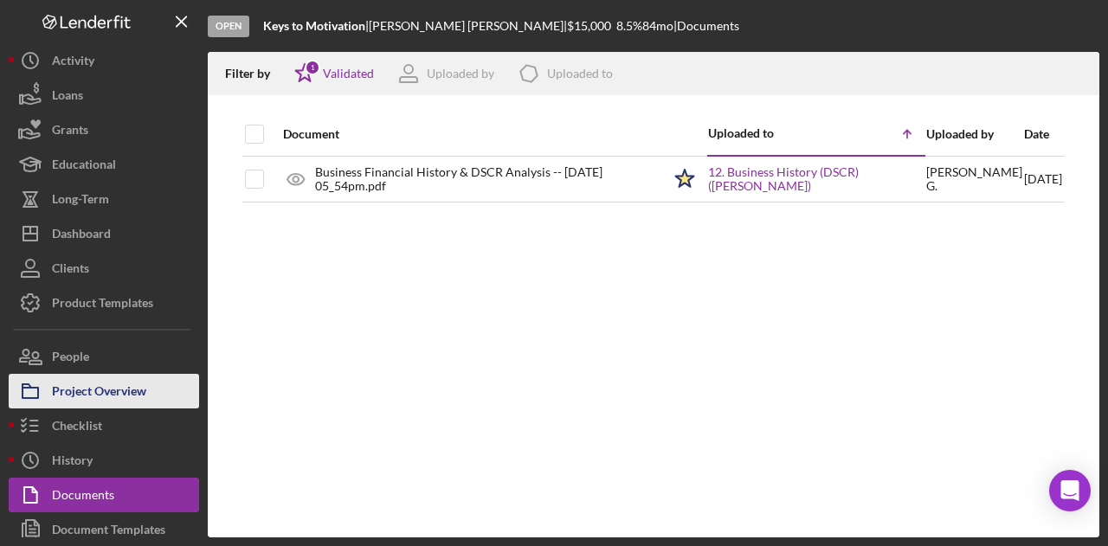
click at [93, 394] on div "Project Overview" at bounding box center [99, 393] width 94 height 39
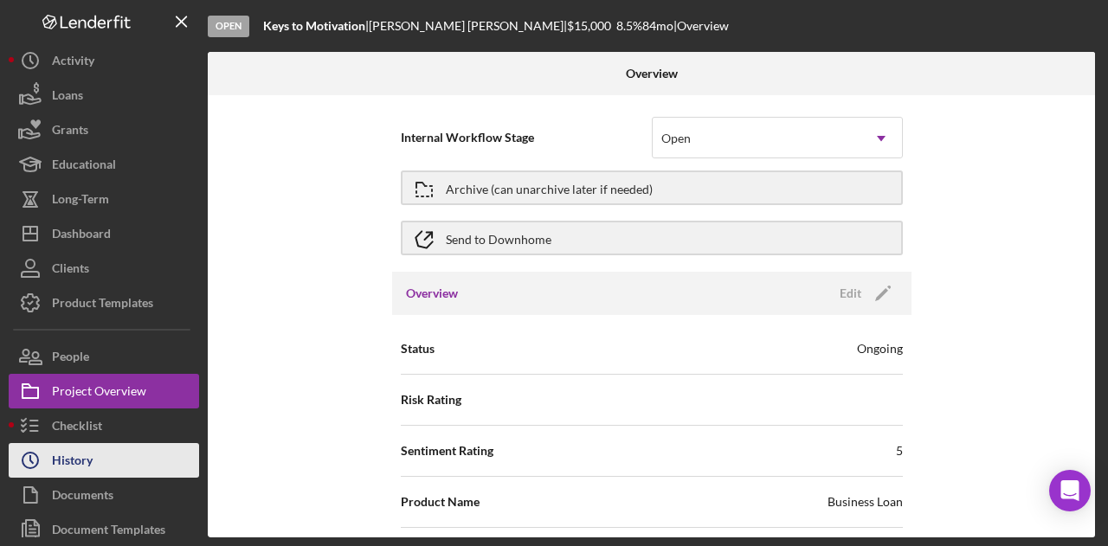
click at [87, 461] on div "History" at bounding box center [72, 462] width 41 height 39
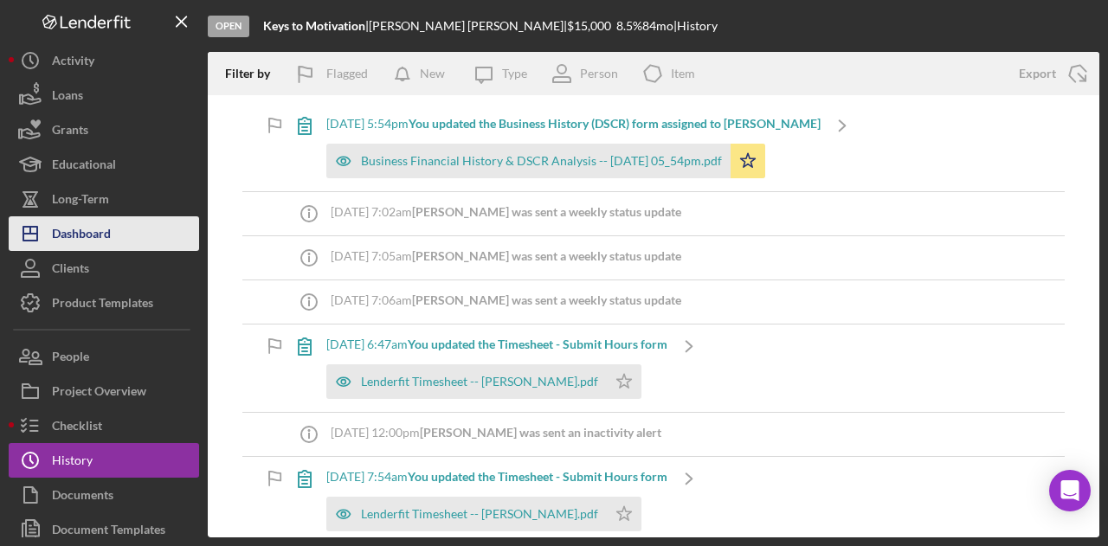
click at [94, 238] on div "Dashboard" at bounding box center [81, 235] width 59 height 39
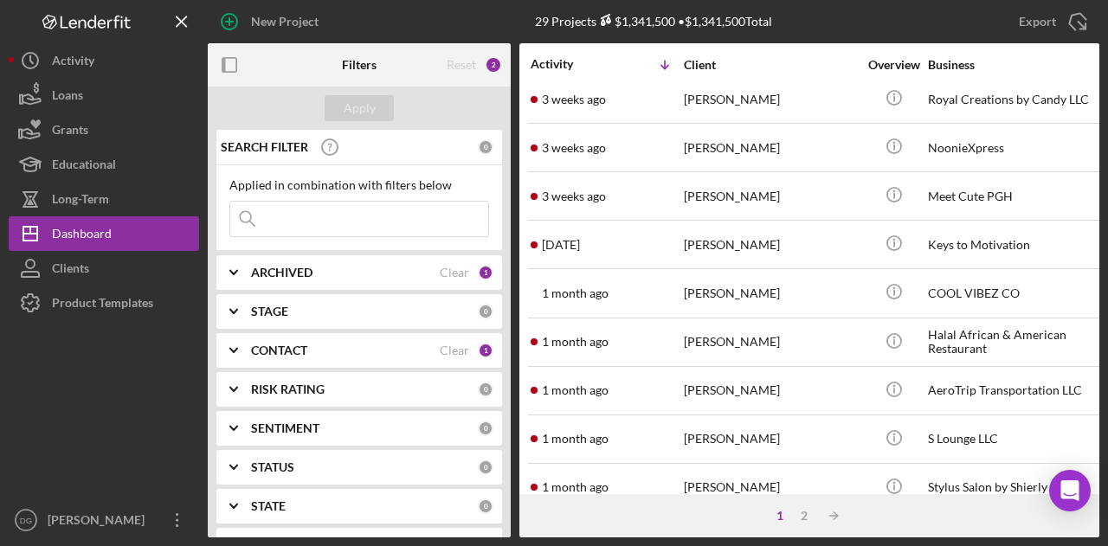
scroll to position [300, 0]
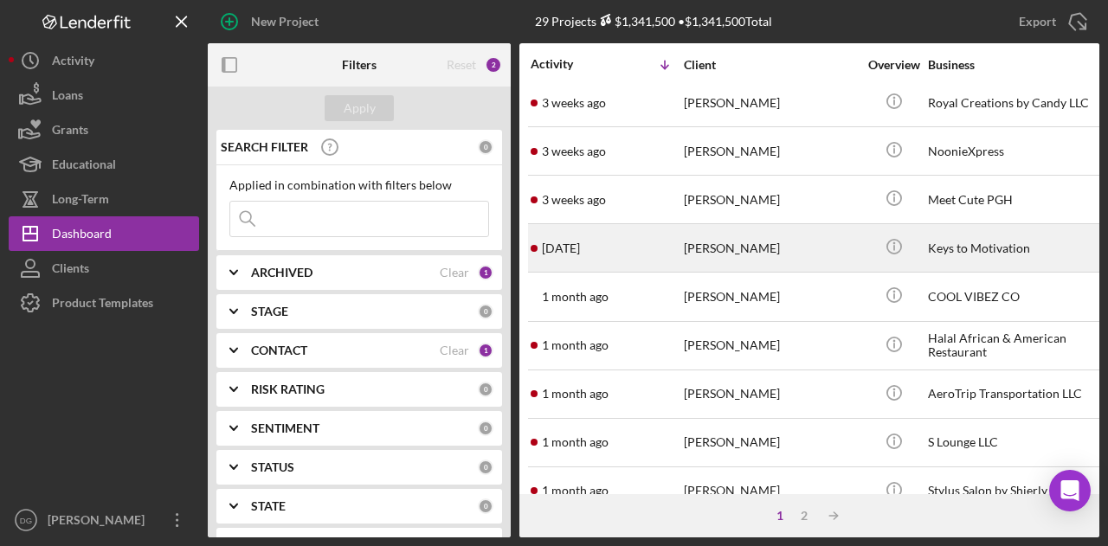
click at [984, 239] on div "Keys to Motivation" at bounding box center [1014, 248] width 173 height 46
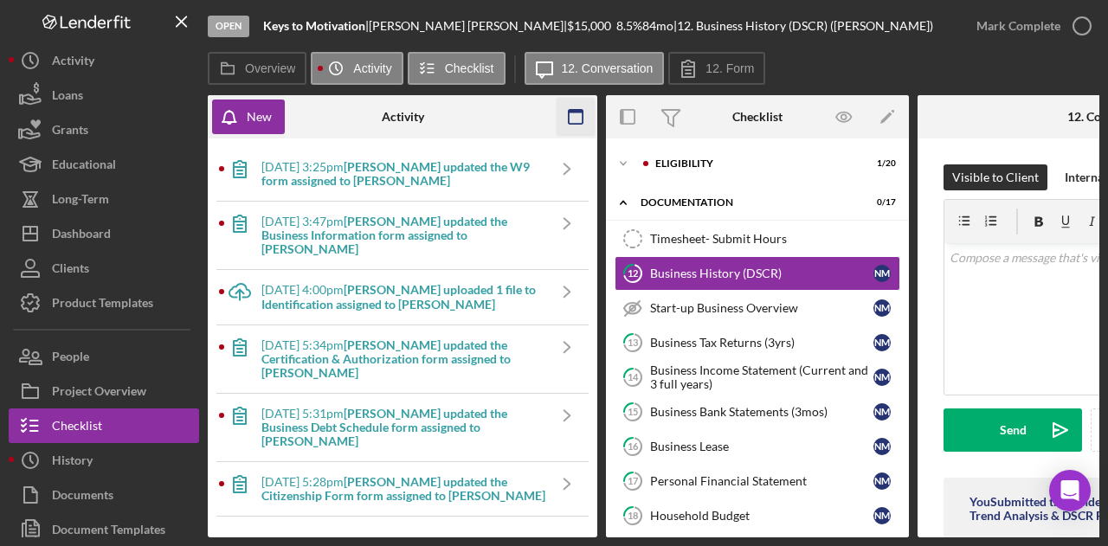
click at [576, 112] on rect "button" at bounding box center [576, 111] width 14 height 3
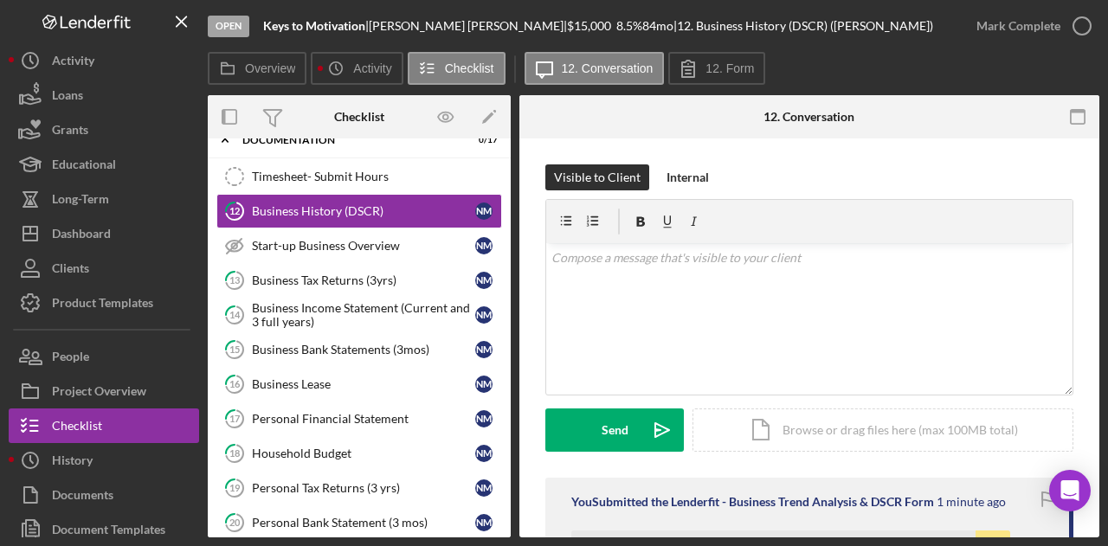
scroll to position [32, 0]
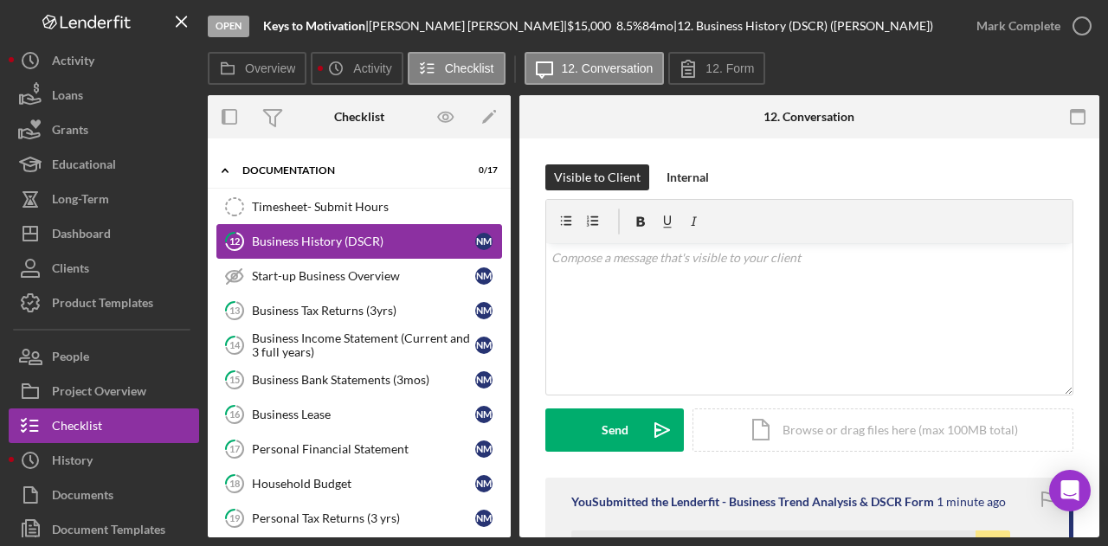
click at [308, 240] on div "Business History (DSCR)" at bounding box center [363, 242] width 223 height 14
click at [588, 526] on div "Business Financial History & DSCR Analysis -- [DATE] 05_54pm.pdf Icon/Star" at bounding box center [795, 543] width 448 height 43
drag, startPoint x: 1094, startPoint y: 269, endPoint x: 1098, endPoint y: 348, distance: 78.9
click at [1098, 348] on div "12 Business History (DSCR) Visible to Client Internal v Color teal Color pink R…" at bounding box center [809, 338] width 580 height 399
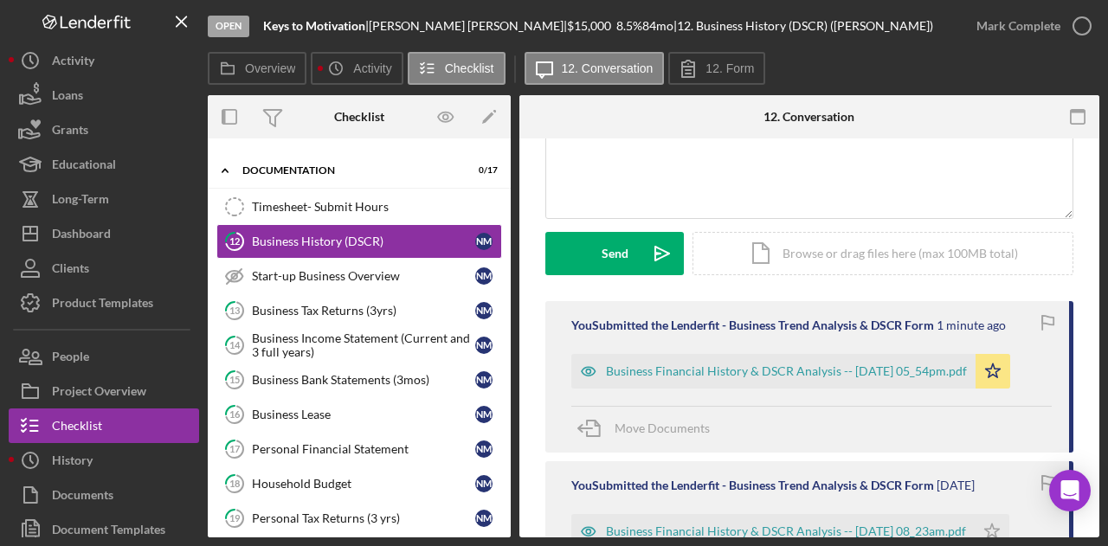
scroll to position [225, 0]
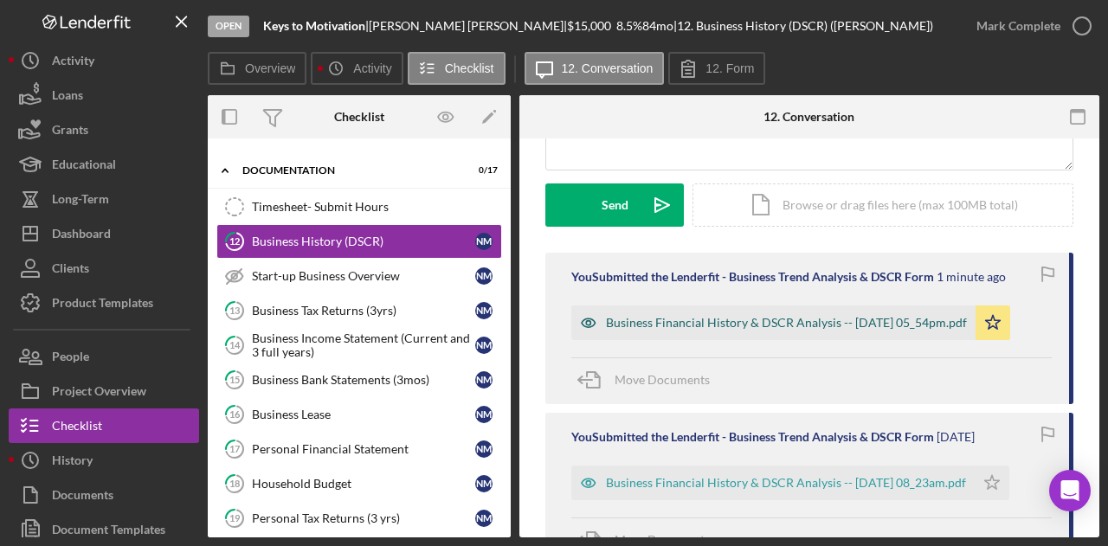
click at [746, 321] on div "Business Financial History & DSCR Analysis -- [DATE] 05_54pm.pdf" at bounding box center [786, 323] width 361 height 14
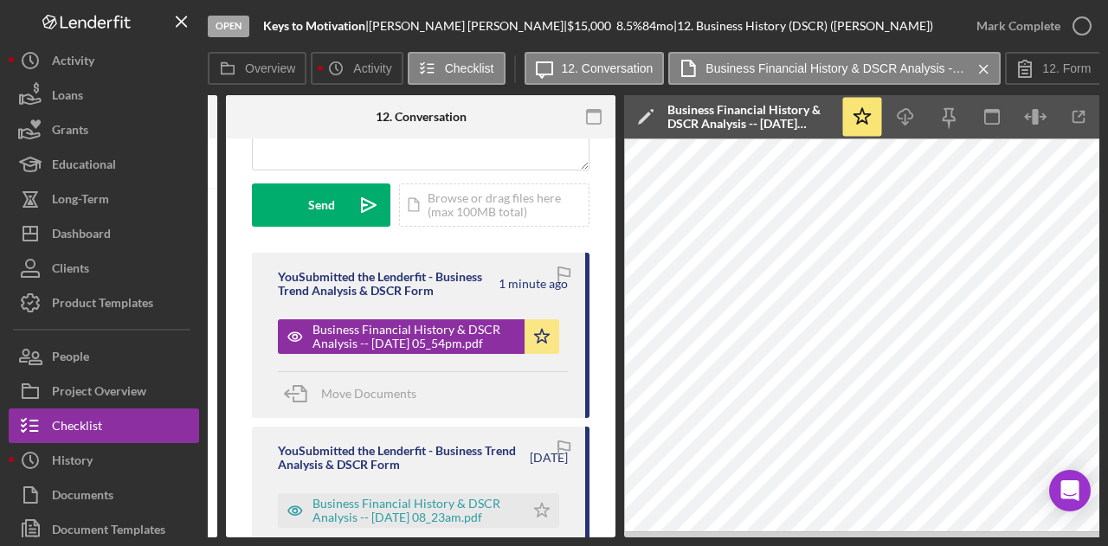
scroll to position [0, 346]
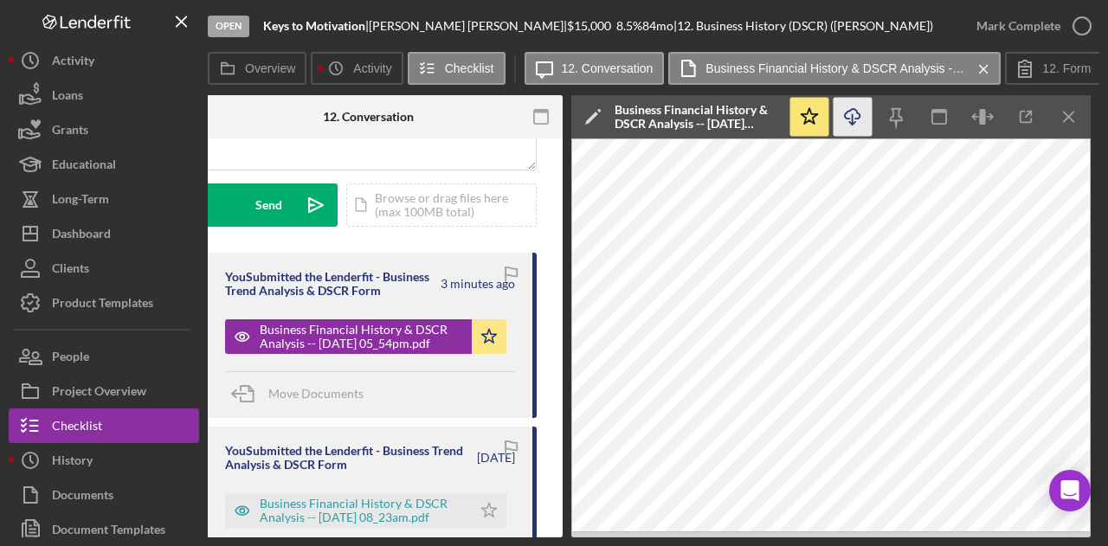
click at [847, 113] on icon "Icon/Download" at bounding box center [853, 117] width 39 height 39
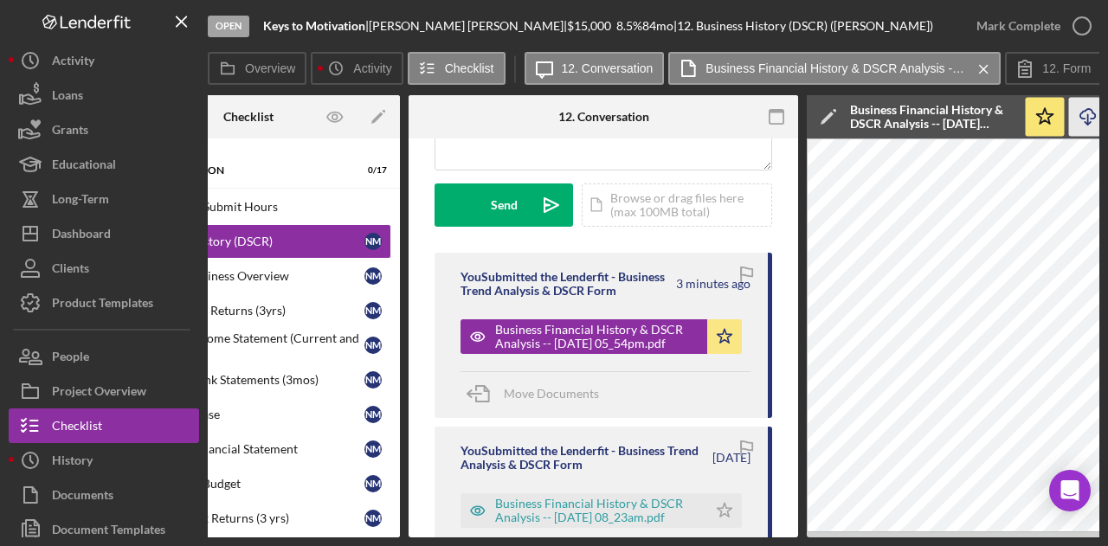
scroll to position [0, 0]
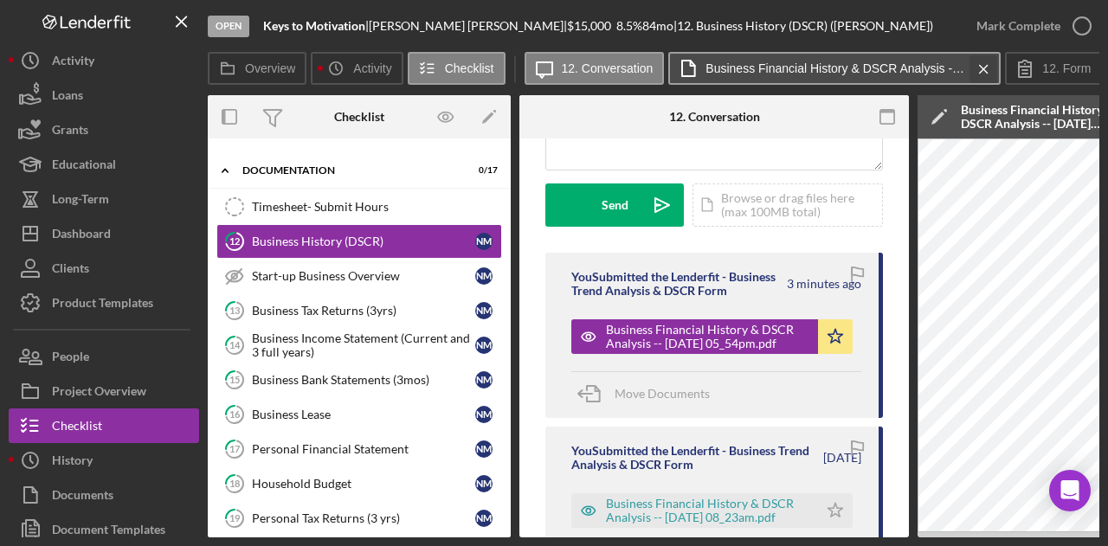
click at [988, 70] on icon "Icon/Menu Close" at bounding box center [984, 69] width 30 height 43
